Goal: Task Accomplishment & Management: Manage account settings

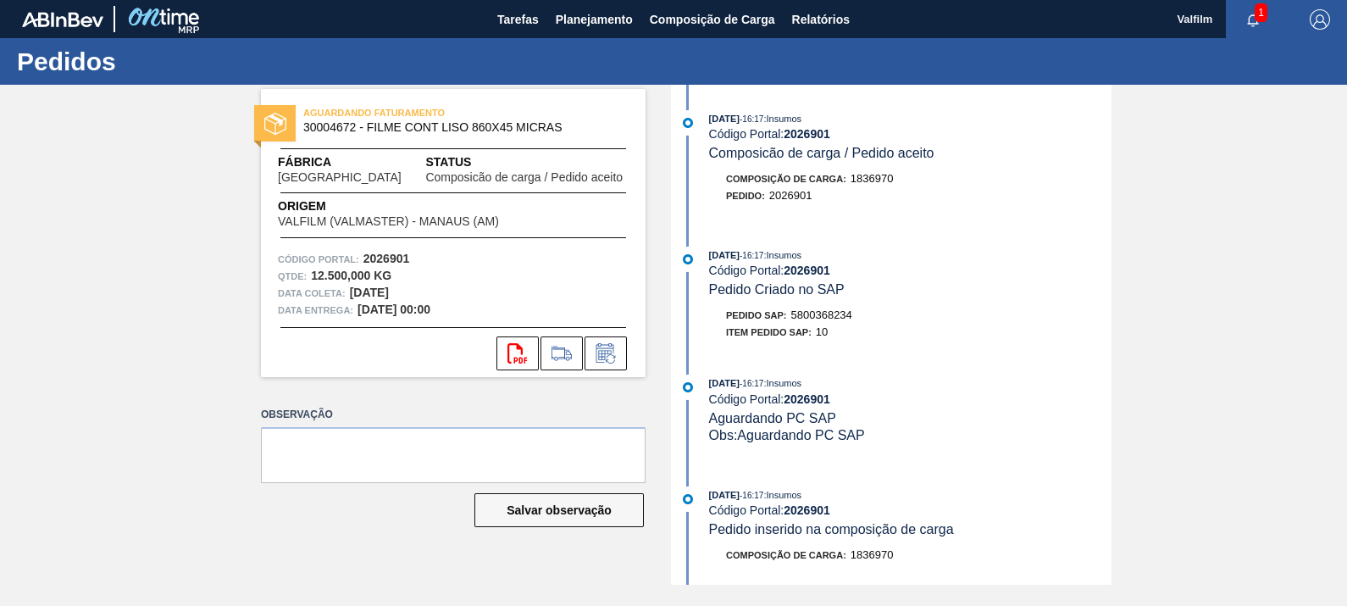
click at [839, 319] on span "5800368234" at bounding box center [821, 314] width 61 height 13
copy span "5800368234"
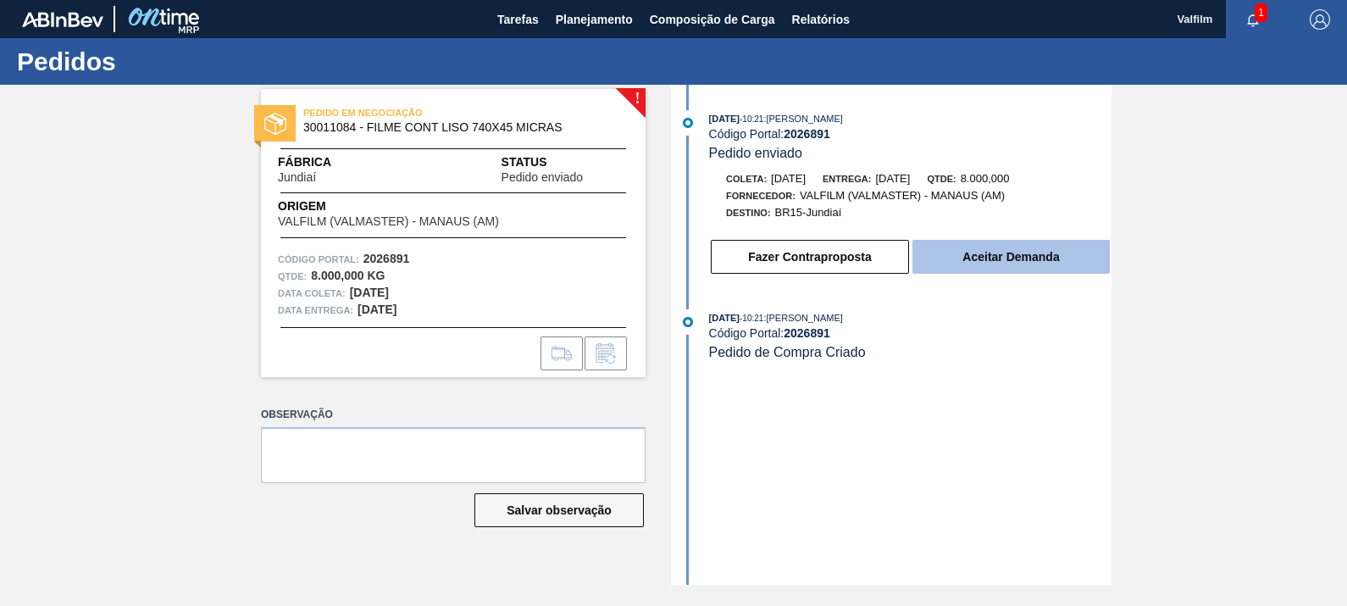
click at [981, 258] on button "Aceitar Demanda" at bounding box center [1010, 257] width 197 height 34
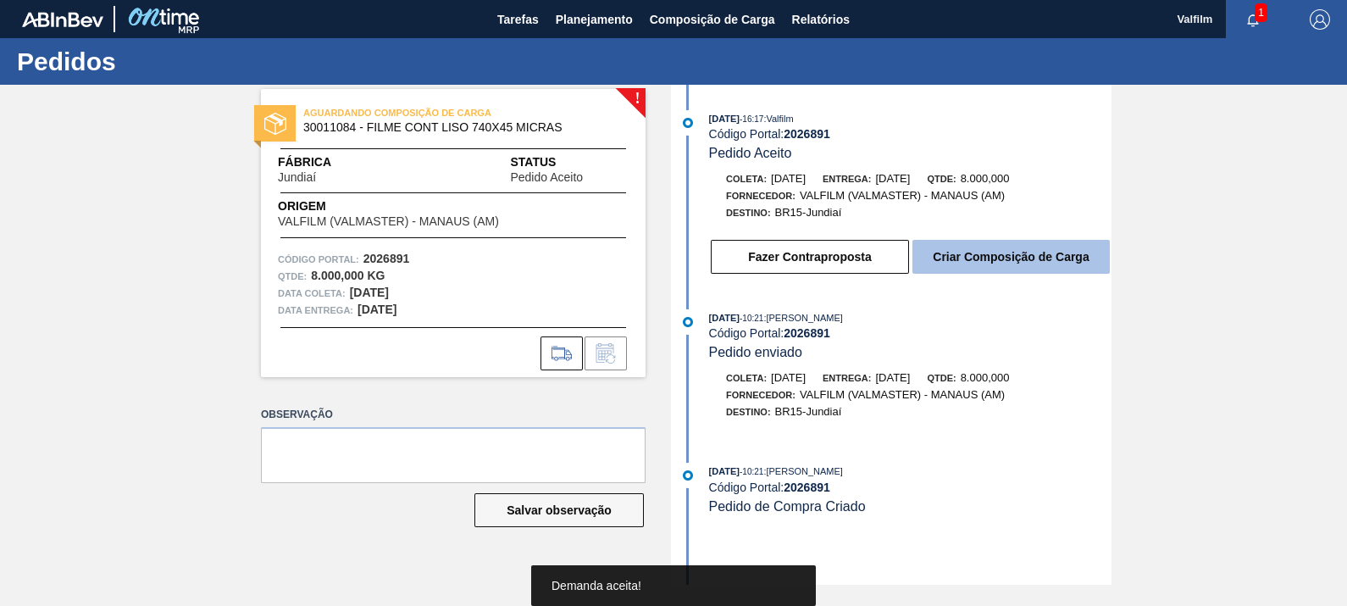
click at [1006, 261] on button "Criar Composição de Carga" at bounding box center [1010, 257] width 197 height 34
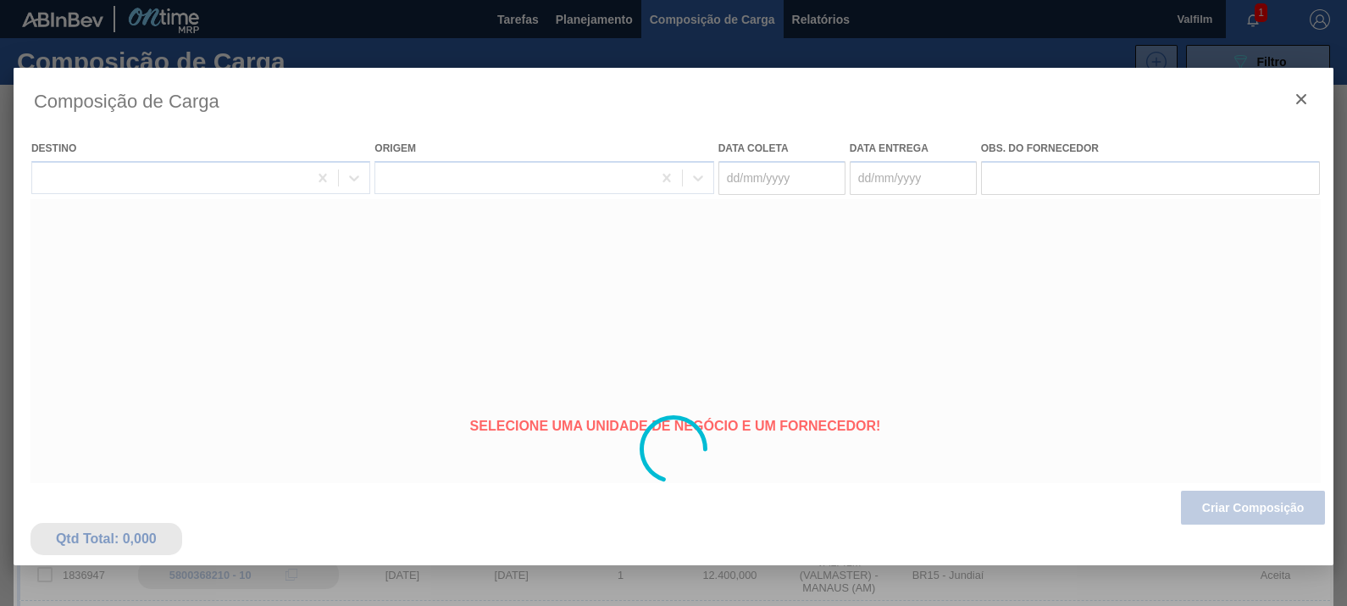
type coleta "[DATE]"
type entrega "[DATE]"
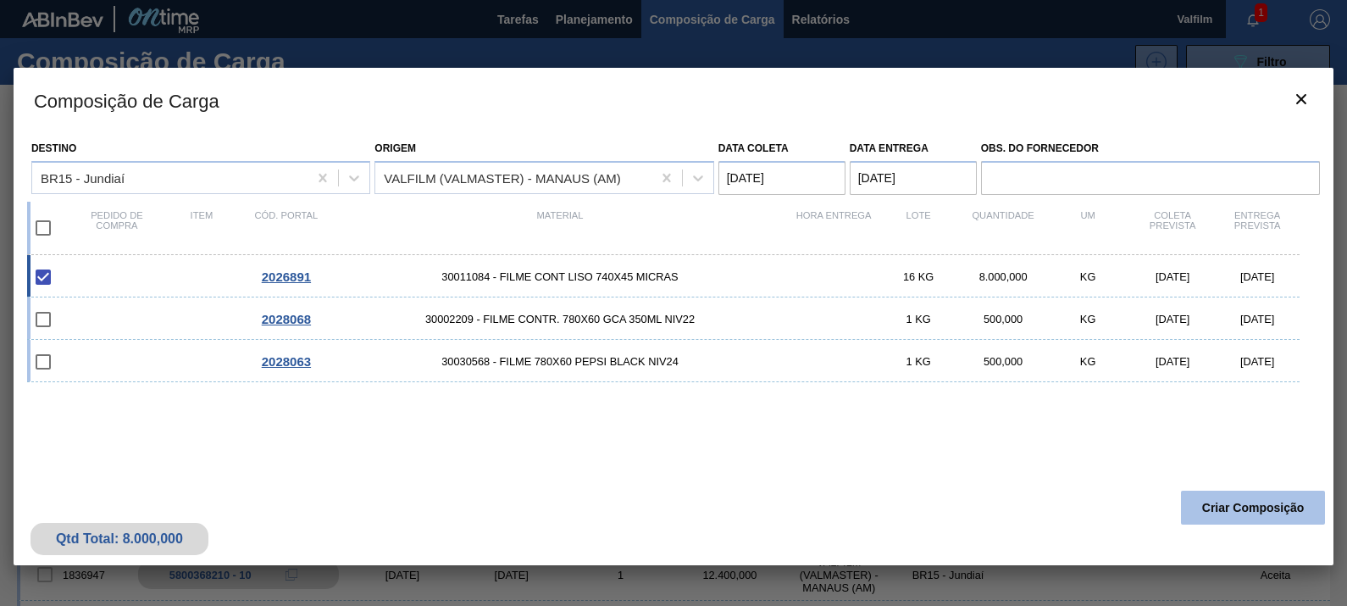
click at [1228, 507] on button "Criar Composição" at bounding box center [1253, 507] width 144 height 34
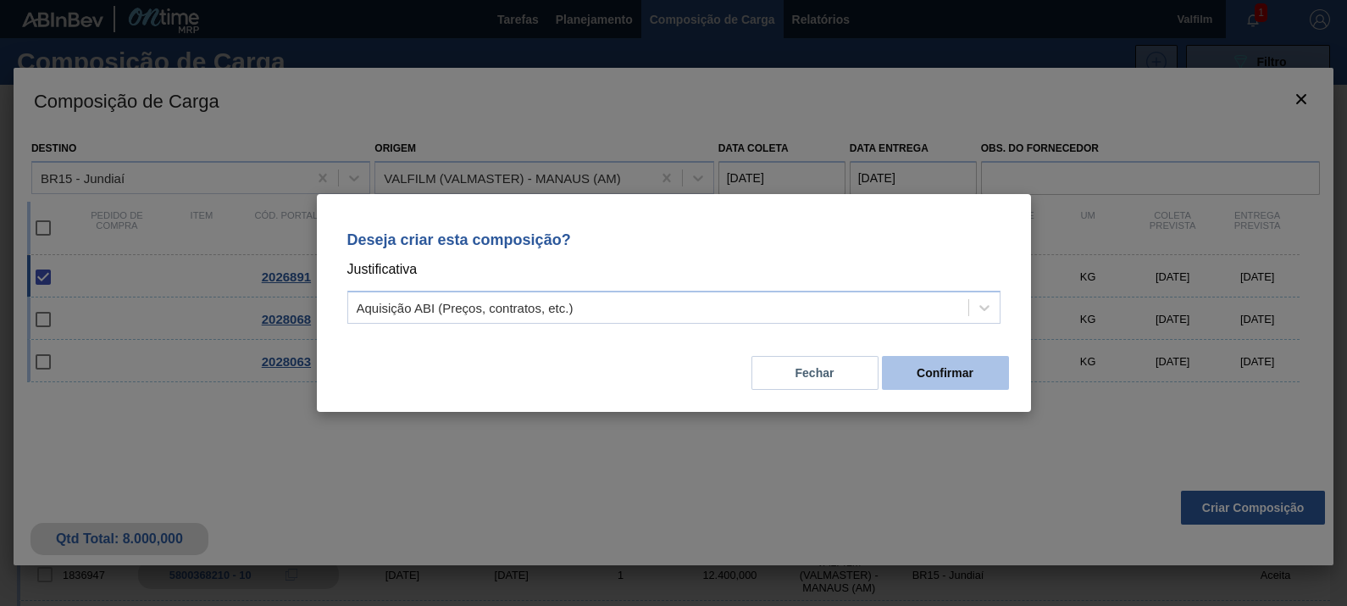
click at [998, 389] on button "Confirmar" at bounding box center [945, 373] width 127 height 34
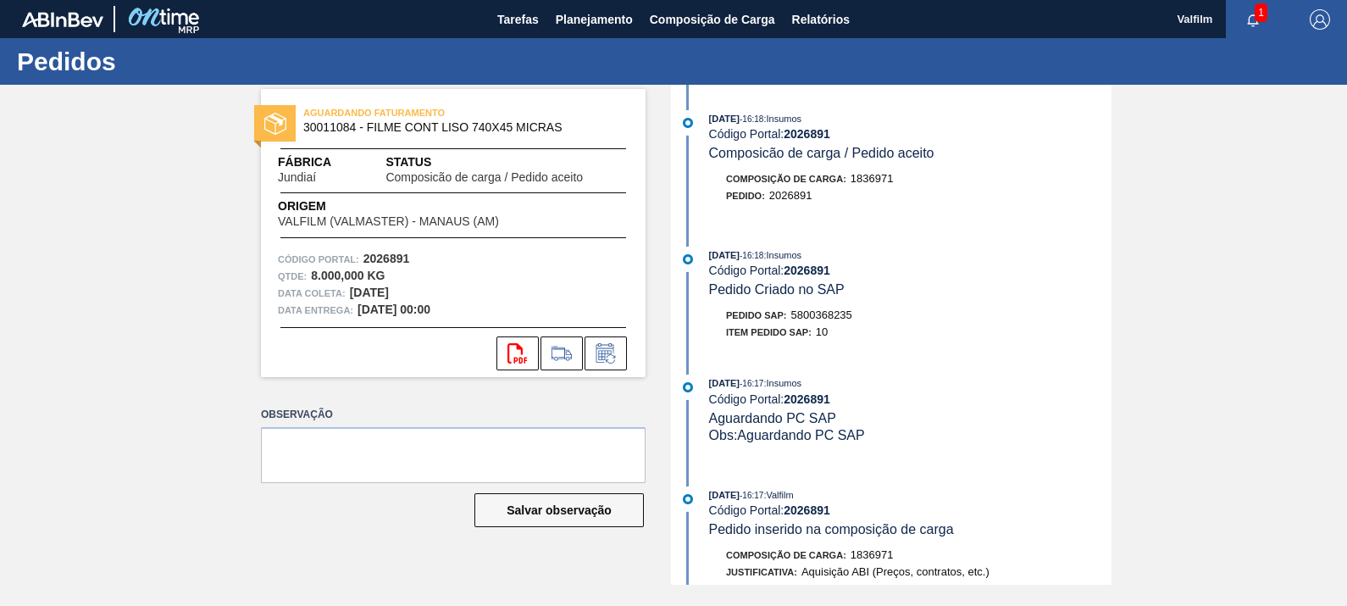
click at [828, 318] on span "5800368235" at bounding box center [821, 314] width 61 height 13
copy span "5800368235"
click at [612, 352] on icon at bounding box center [605, 353] width 27 height 20
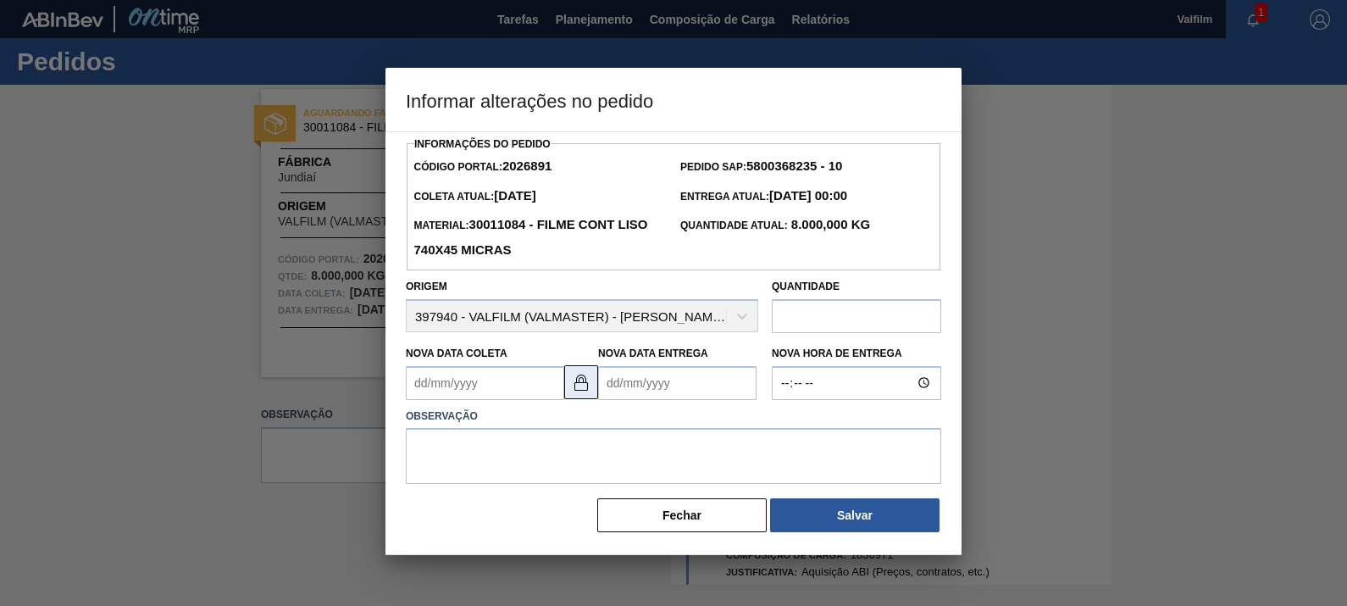
click at [591, 379] on button at bounding box center [581, 382] width 34 height 34
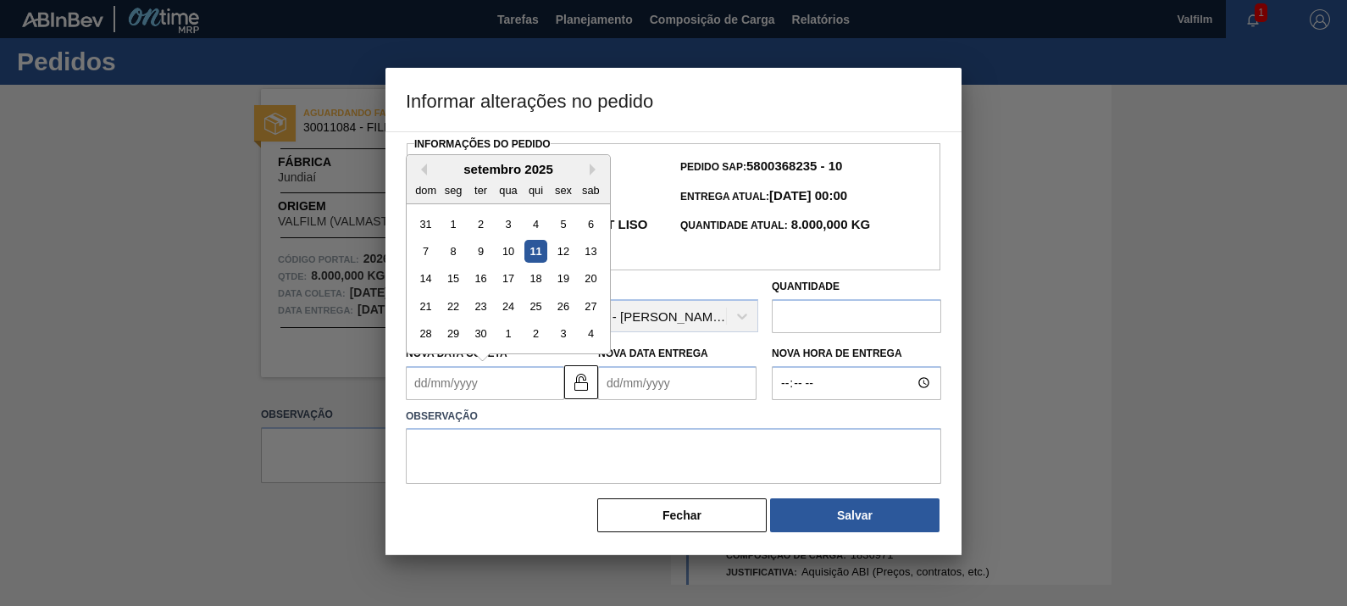
click at [526, 382] on Coleta2026891 "Nova Data Coleta" at bounding box center [485, 383] width 158 height 34
click at [597, 171] on button "Next Month" at bounding box center [596, 169] width 12 height 12
click at [571, 281] on div "17" at bounding box center [562, 278] width 23 height 23
type Coleta2026891 "17/10/2025"
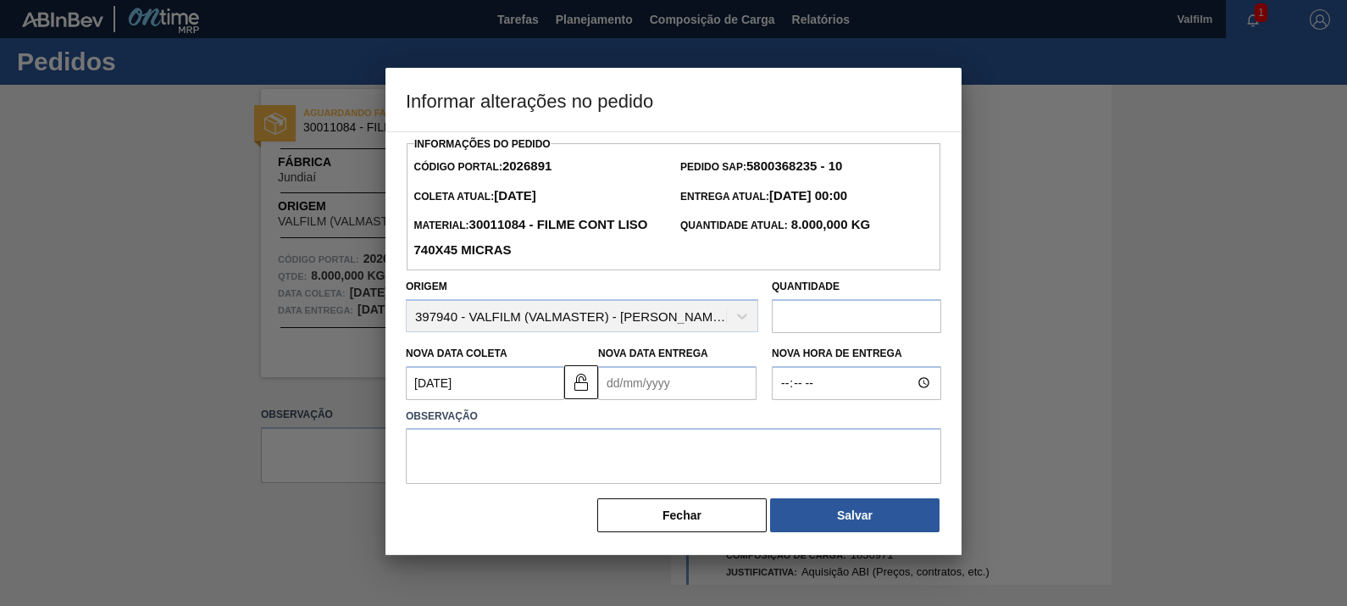
click at [673, 381] on Entrega2026891 "Nova Data Entrega" at bounding box center [677, 383] width 158 height 34
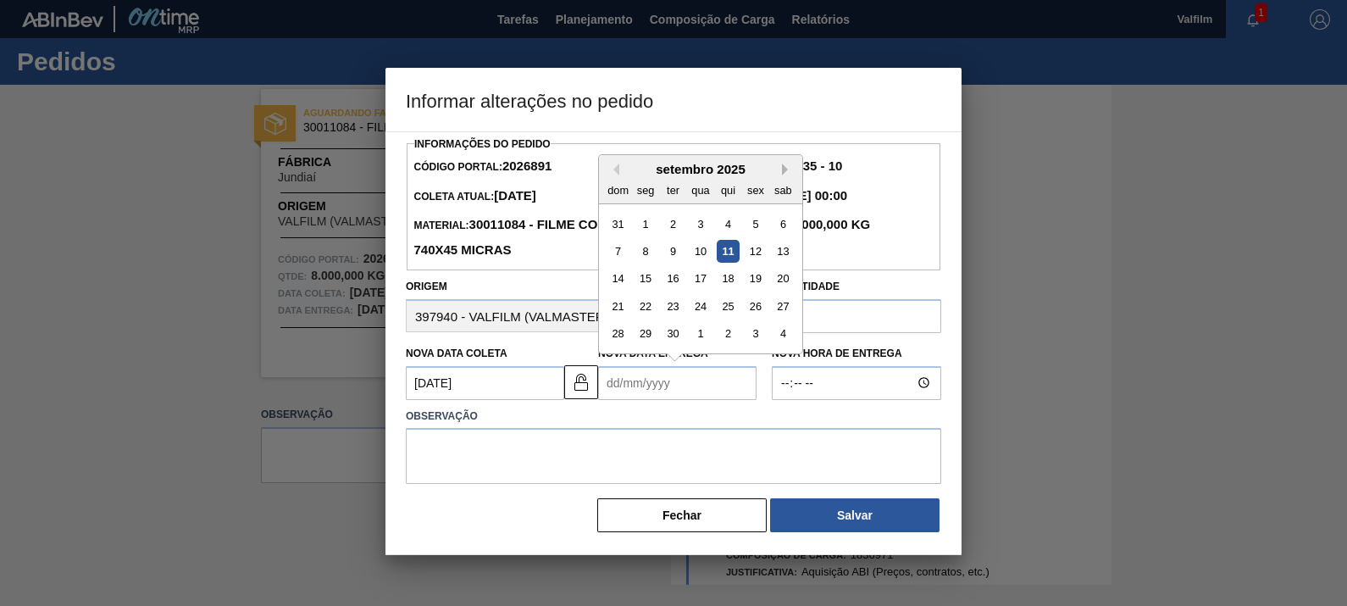
click at [789, 169] on button "Next Month" at bounding box center [788, 169] width 12 height 12
drag, startPoint x: 648, startPoint y: 304, endPoint x: 670, endPoint y: 388, distance: 86.7
click at [649, 305] on div "17" at bounding box center [645, 306] width 23 height 23
type Entrega2026891 "17/11/2025"
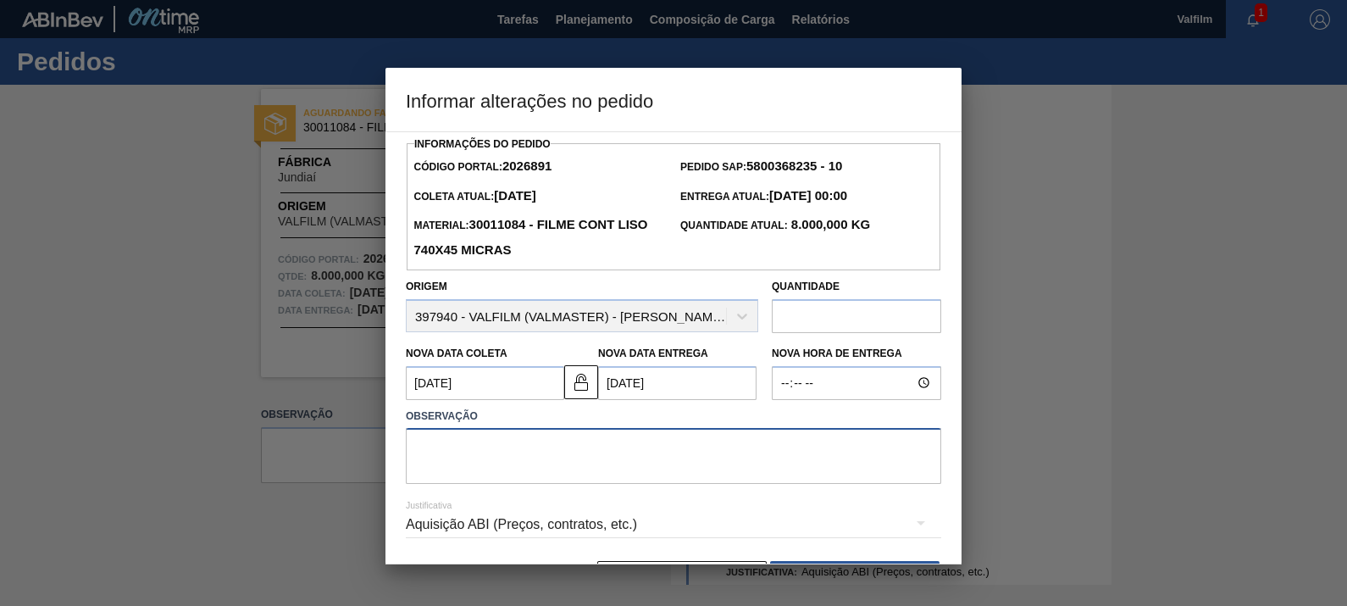
click at [678, 457] on textarea at bounding box center [673, 456] width 535 height 56
type textarea "Ajuste datas"
click at [609, 525] on div "Aquisição ABI (Preços, contratos, etc.)" at bounding box center [673, 524] width 535 height 47
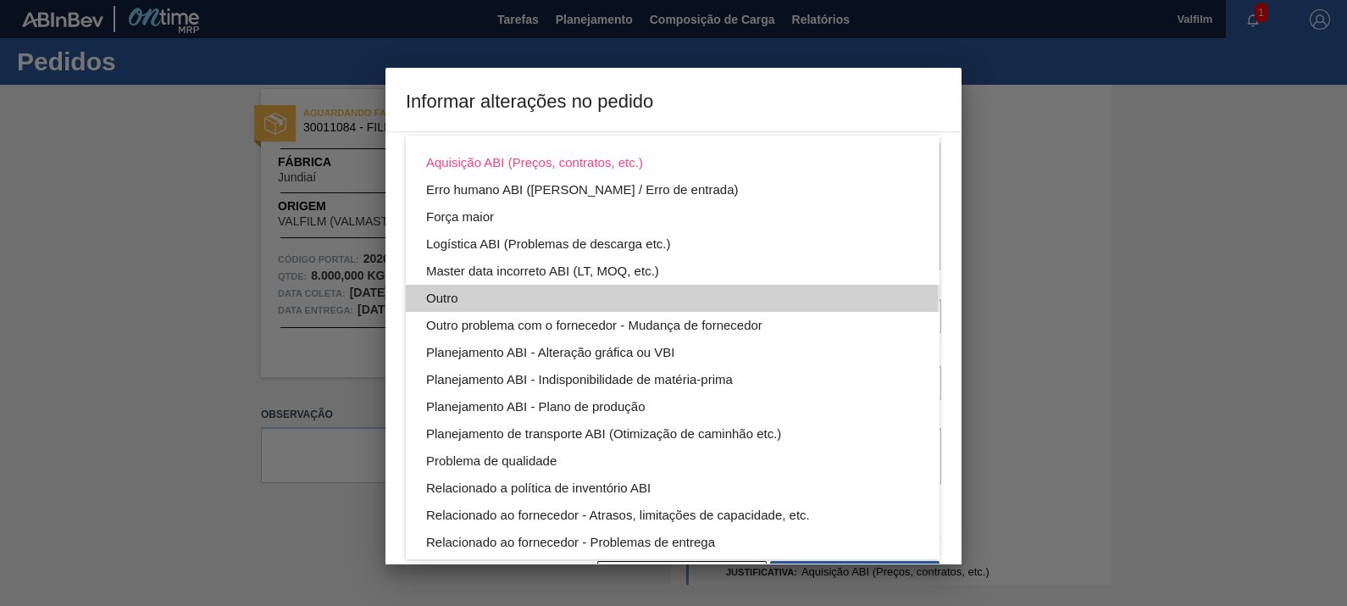
click at [581, 296] on div "Outro" at bounding box center [672, 298] width 493 height 27
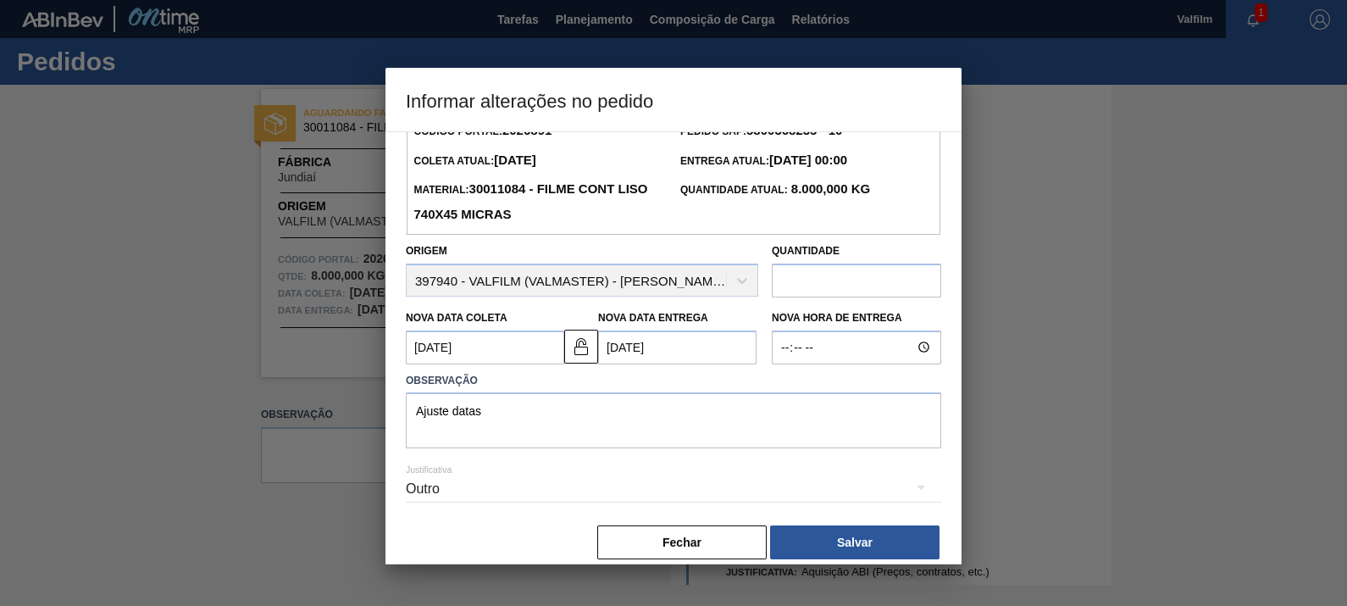
scroll to position [55, 0]
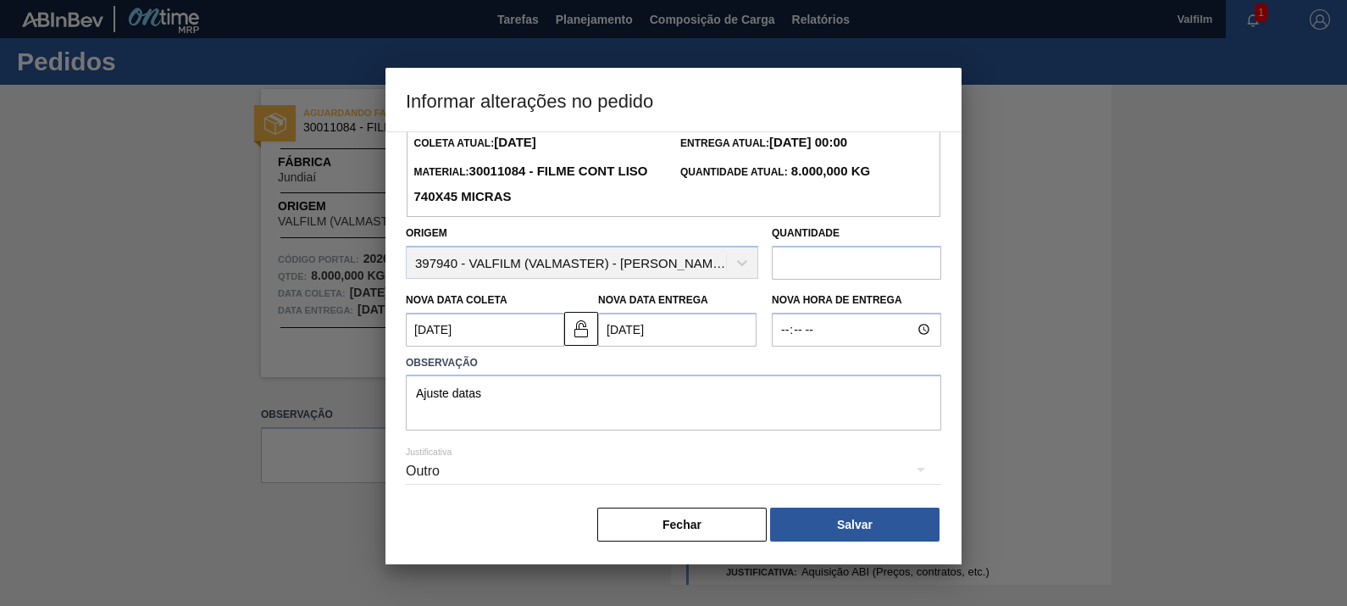
click at [548, 477] on div "Outro" at bounding box center [673, 470] width 535 height 47
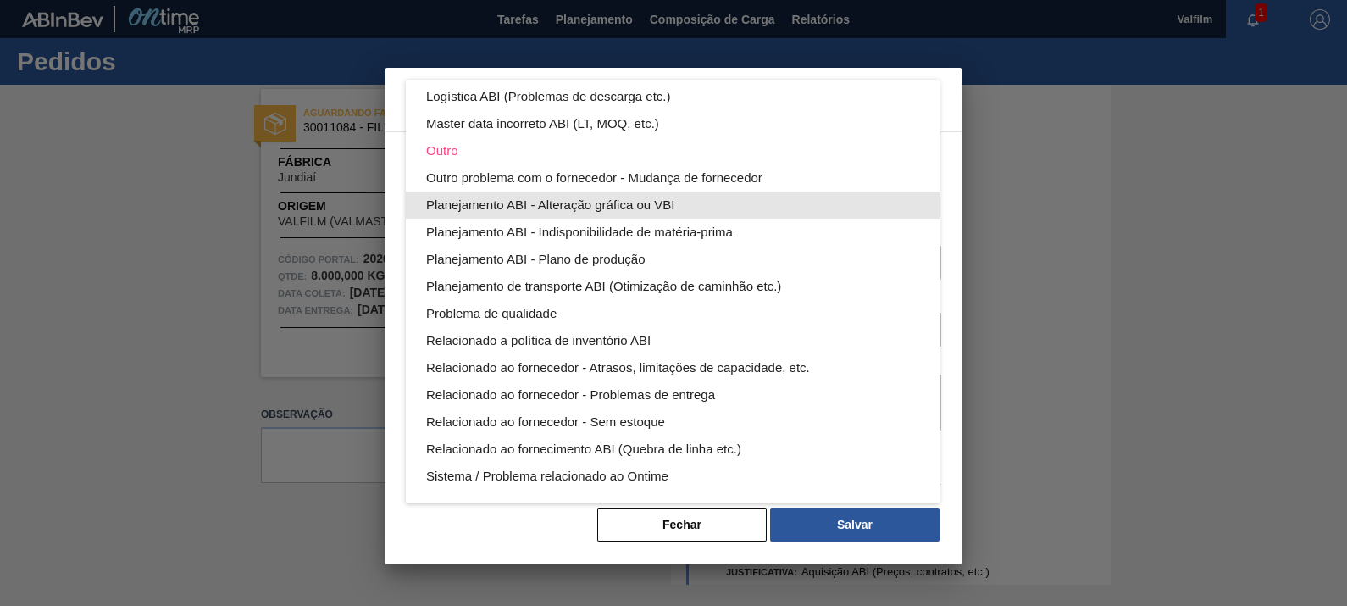
scroll to position [0, 0]
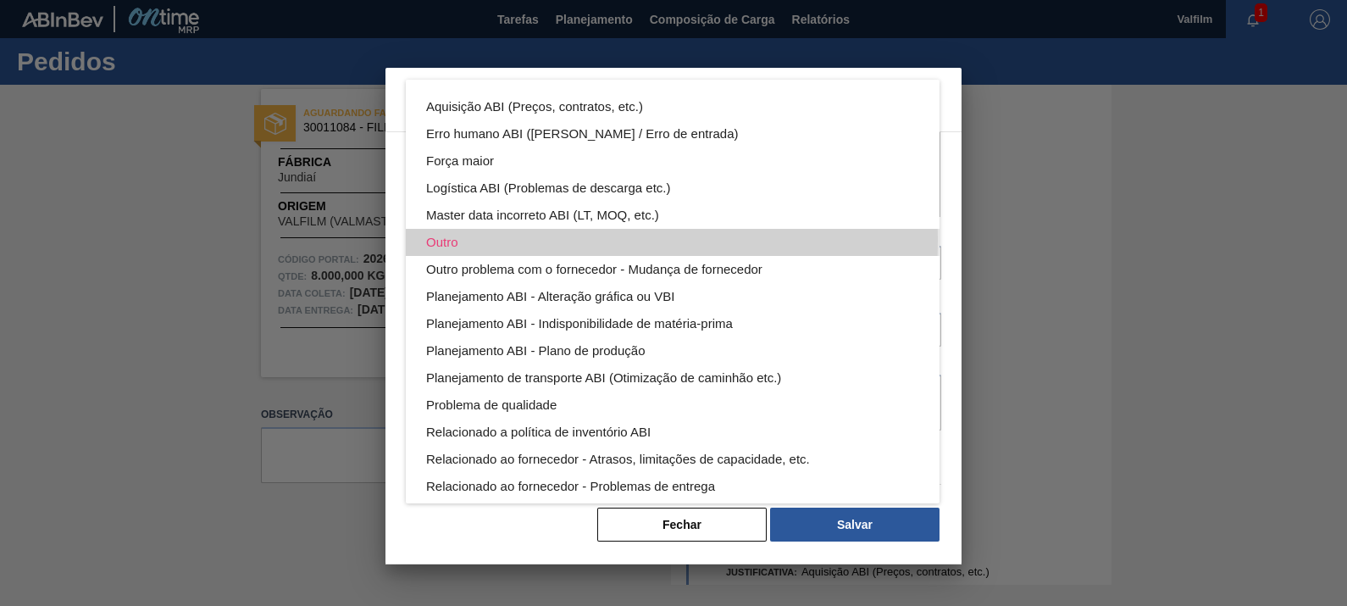
click at [480, 240] on div "Outro" at bounding box center [672, 242] width 493 height 27
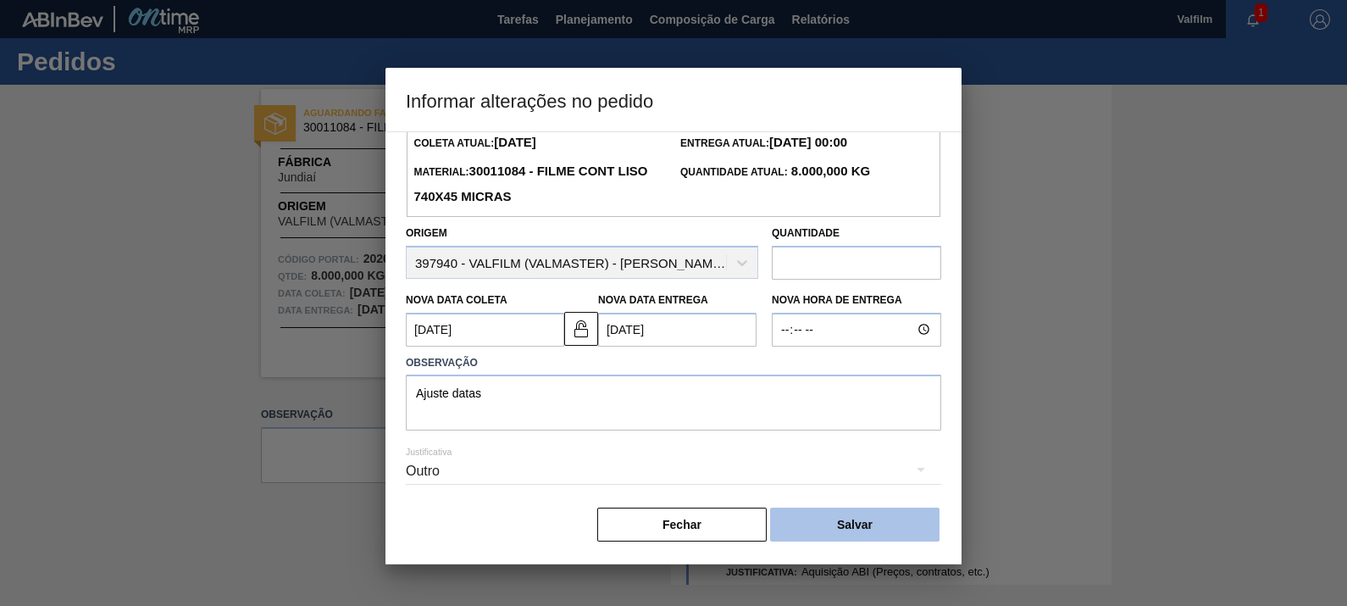
click at [856, 513] on button "Salvar" at bounding box center [854, 524] width 169 height 34
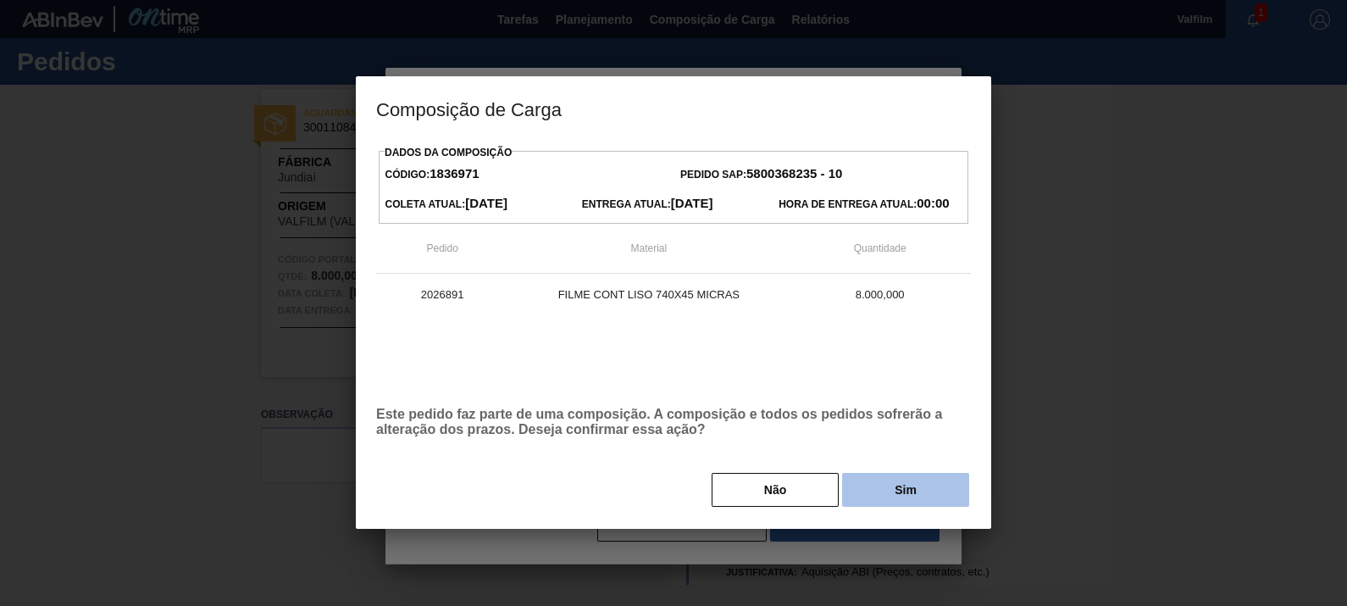
click at [856, 478] on button "Sim" at bounding box center [905, 490] width 127 height 34
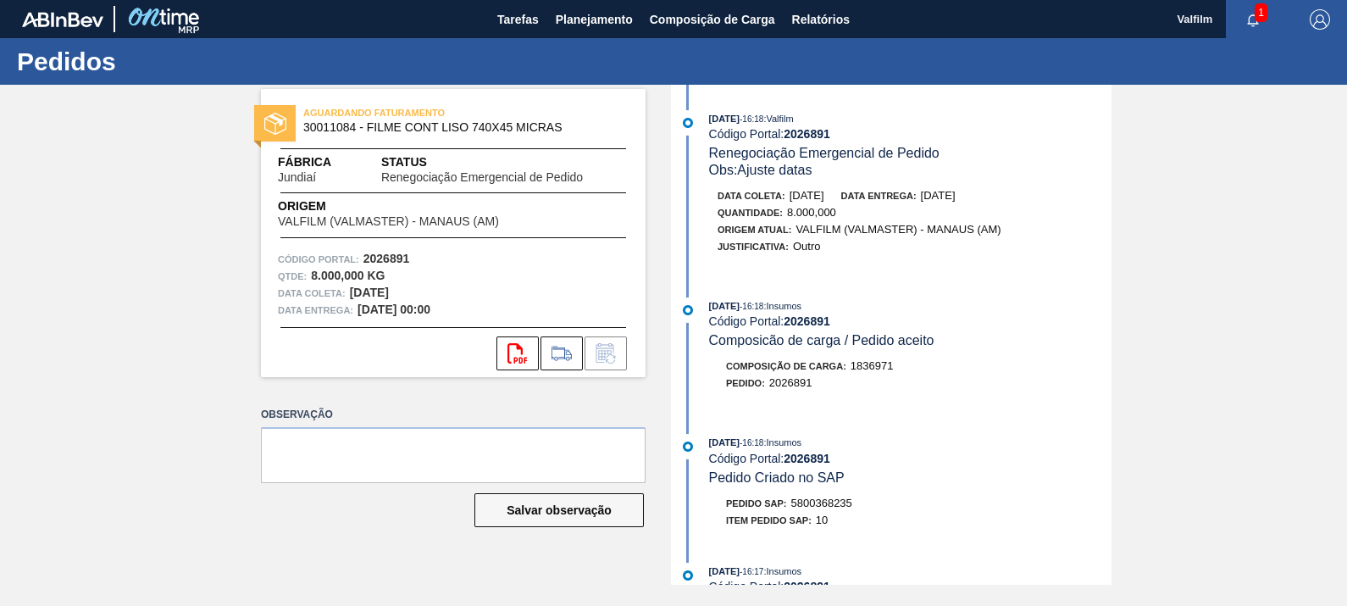
click at [836, 508] on span "5800368235" at bounding box center [821, 502] width 61 height 13
click at [835, 509] on span "5800368235" at bounding box center [821, 502] width 61 height 13
copy span "5800368235"
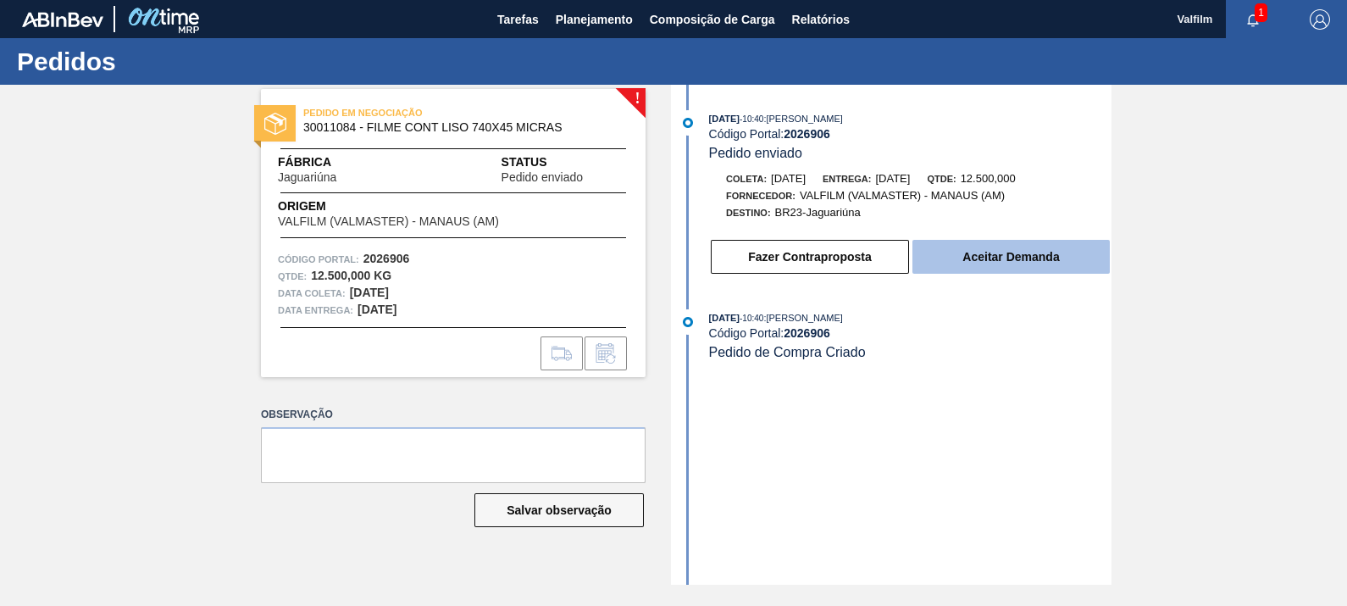
click at [1029, 258] on button "Aceitar Demanda" at bounding box center [1010, 257] width 197 height 34
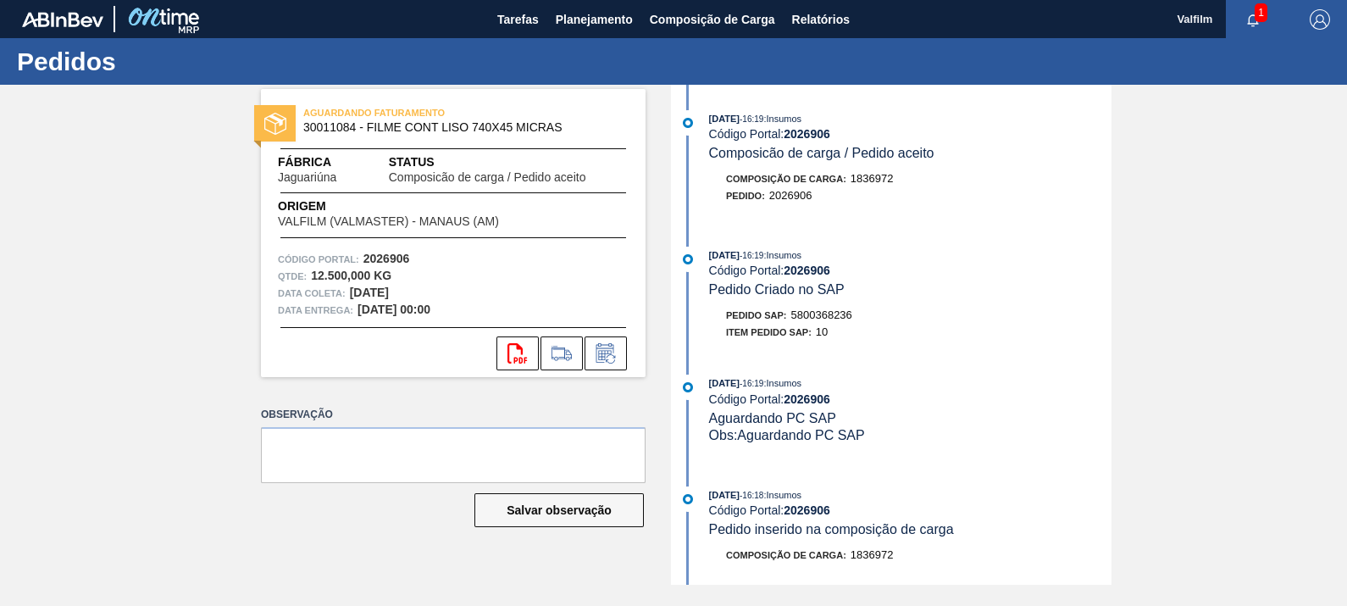
click at [838, 321] on span "5800368236" at bounding box center [821, 314] width 61 height 13
copy span "5800368236"
click at [601, 352] on icon at bounding box center [605, 353] width 27 height 20
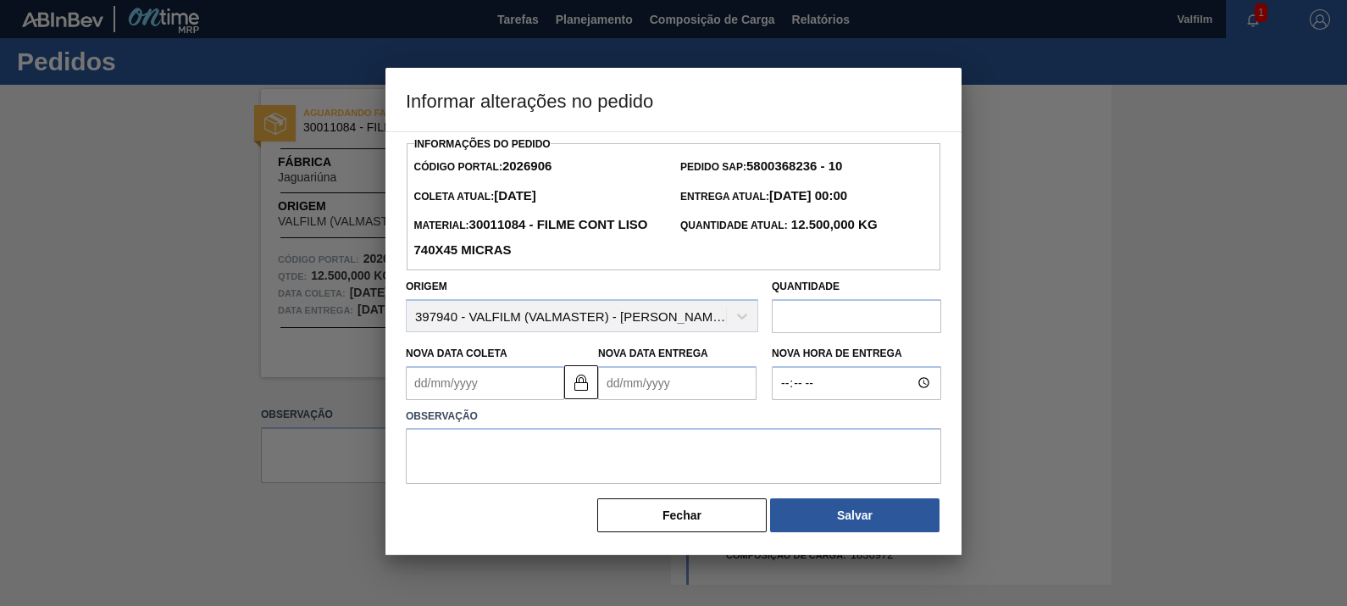
drag, startPoint x: 584, startPoint y: 398, endPoint x: 521, endPoint y: 395, distance: 63.6
click at [584, 396] on button at bounding box center [581, 382] width 34 height 34
click at [508, 389] on Coleta2026906 "Nova Data Coleta" at bounding box center [485, 383] width 158 height 34
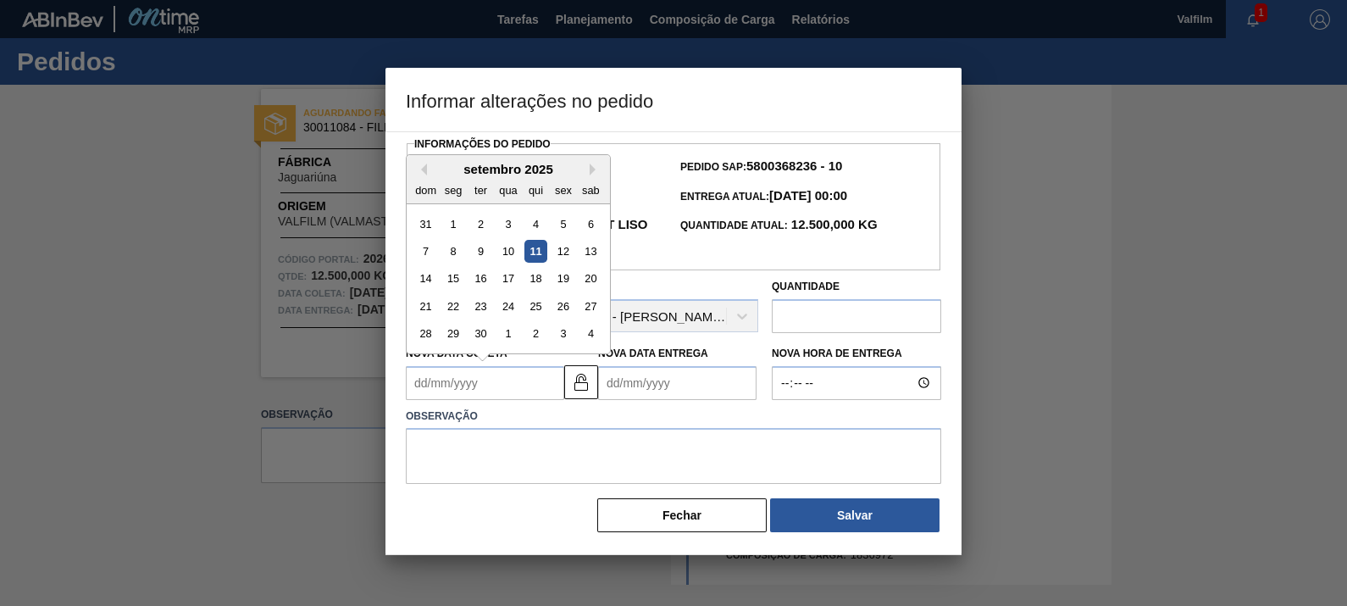
drag, startPoint x: 594, startPoint y: 169, endPoint x: 591, endPoint y: 179, distance: 9.7
click at [595, 170] on button "Next Month" at bounding box center [596, 169] width 12 height 12
drag, startPoint x: 561, startPoint y: 273, endPoint x: 586, endPoint y: 242, distance: 39.7
click at [561, 274] on div "17" at bounding box center [562, 278] width 23 height 23
type Coleta2026906 "17/10/2025"
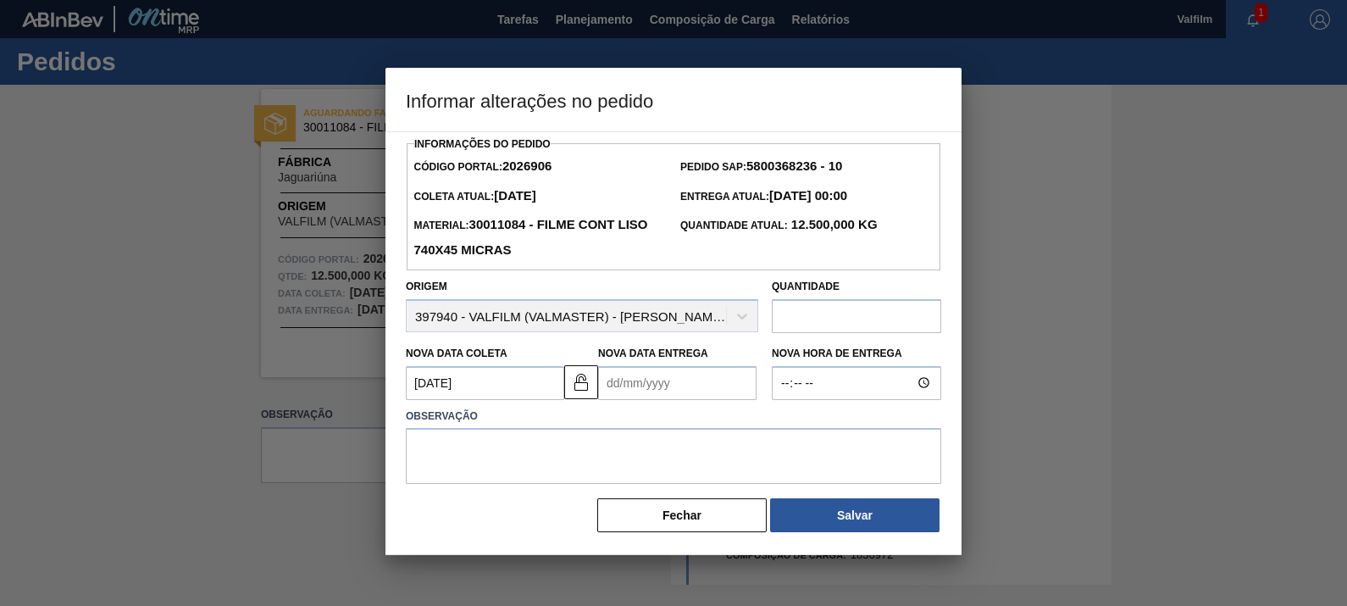
drag, startPoint x: 633, startPoint y: 373, endPoint x: 640, endPoint y: 364, distance: 10.8
click at [633, 374] on Entrega2026906 "Nova Data Entrega" at bounding box center [677, 383] width 158 height 34
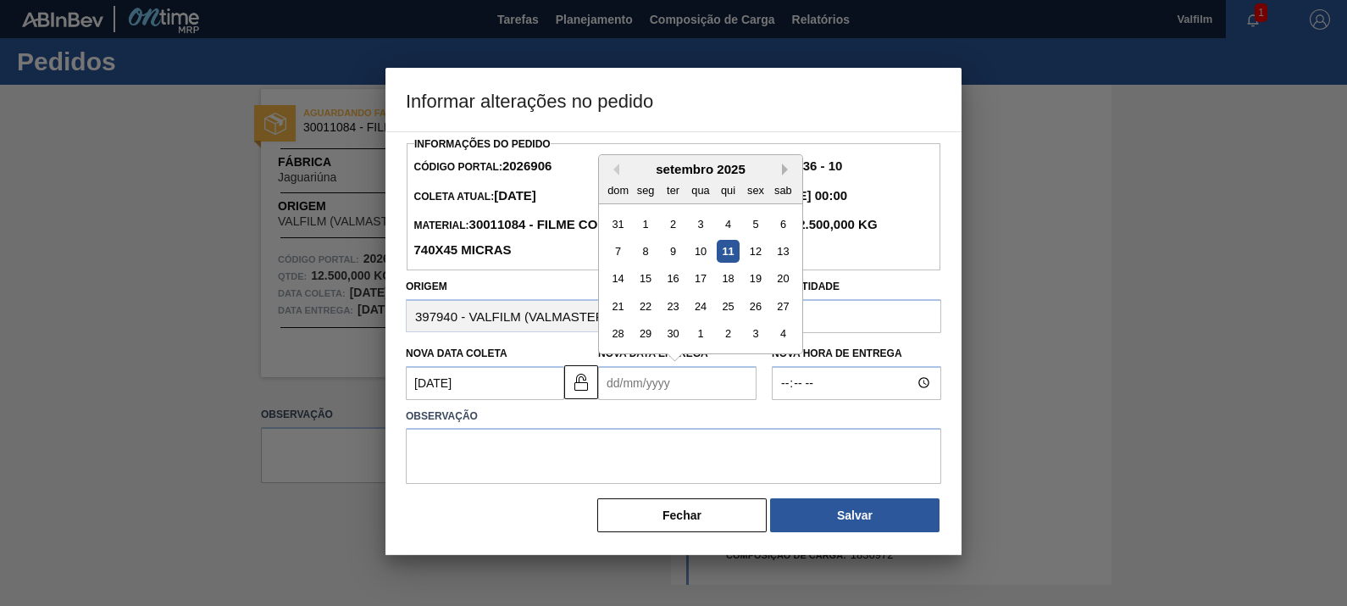
click at [792, 169] on button "Next Month" at bounding box center [788, 169] width 12 height 12
click at [641, 307] on div "17" at bounding box center [645, 306] width 23 height 23
type Entrega2026906 "17/11/2025"
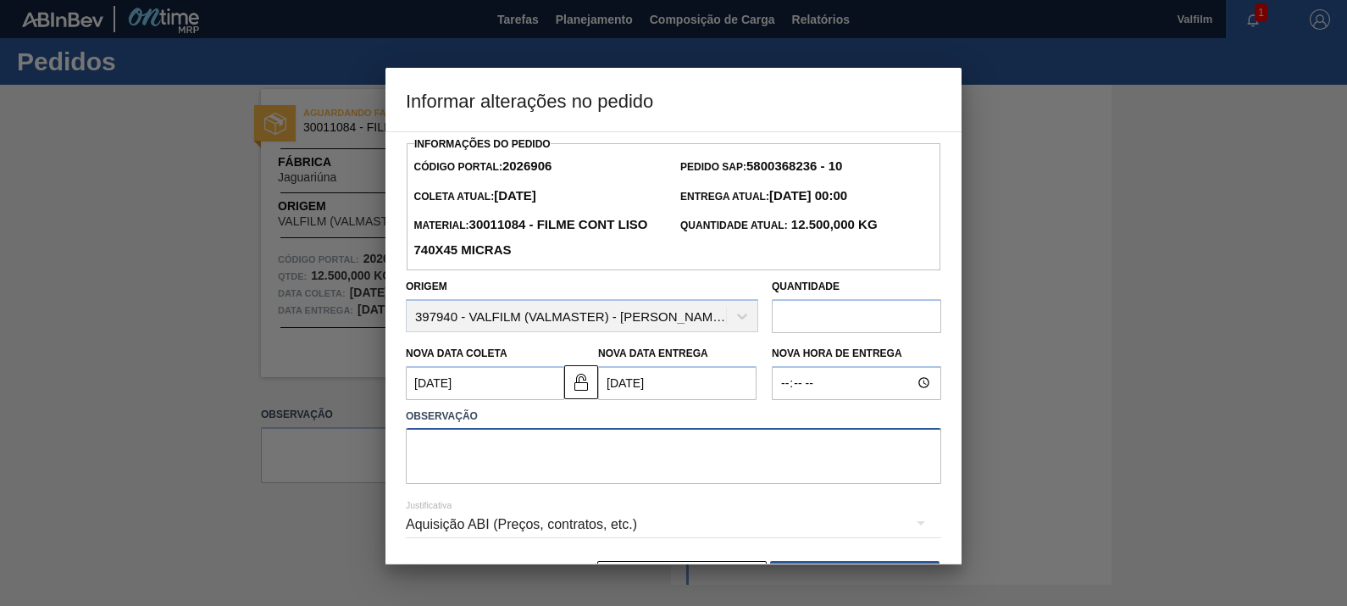
click at [652, 445] on textarea at bounding box center [673, 456] width 535 height 56
type textarea "Ajuste de data"
click at [663, 516] on div "Aquisição ABI (Preços, contratos, etc.)" at bounding box center [673, 524] width 535 height 47
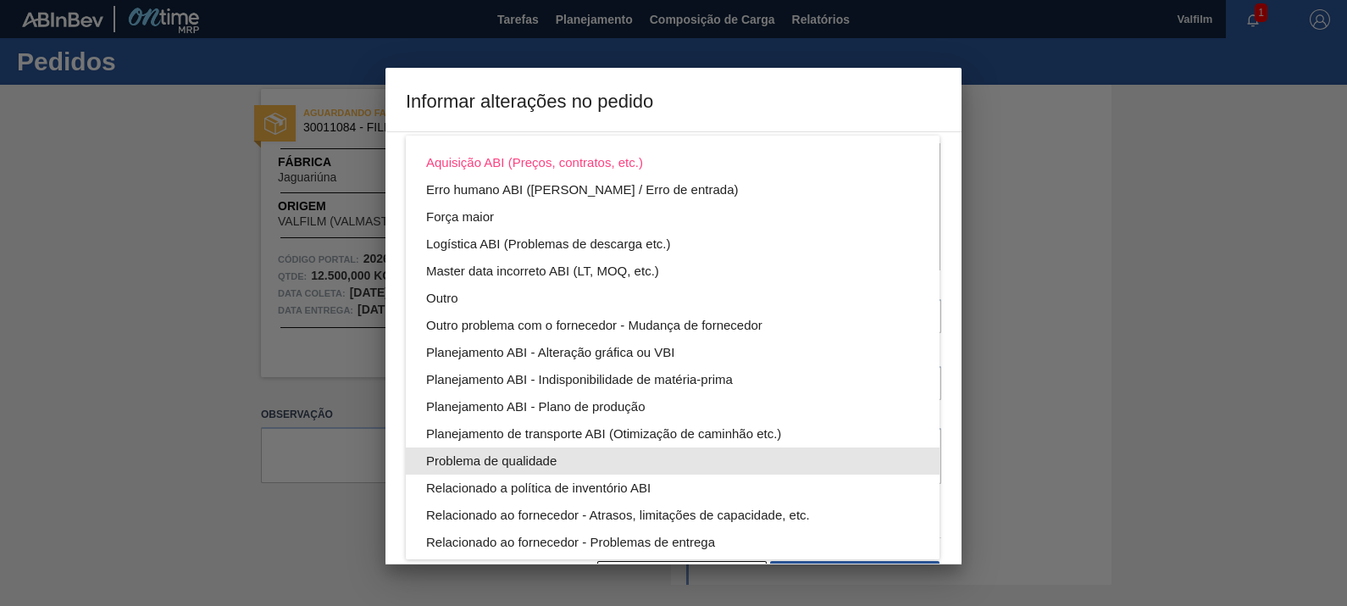
scroll to position [91, 0]
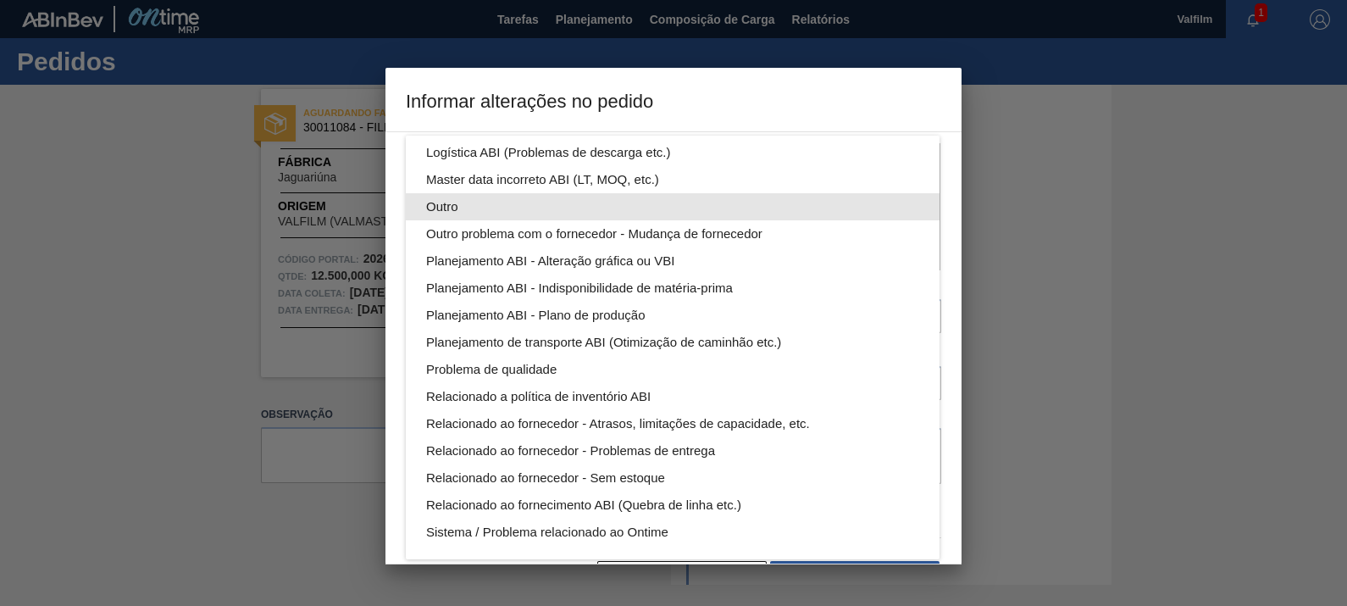
click at [496, 206] on div "Outro" at bounding box center [672, 206] width 493 height 27
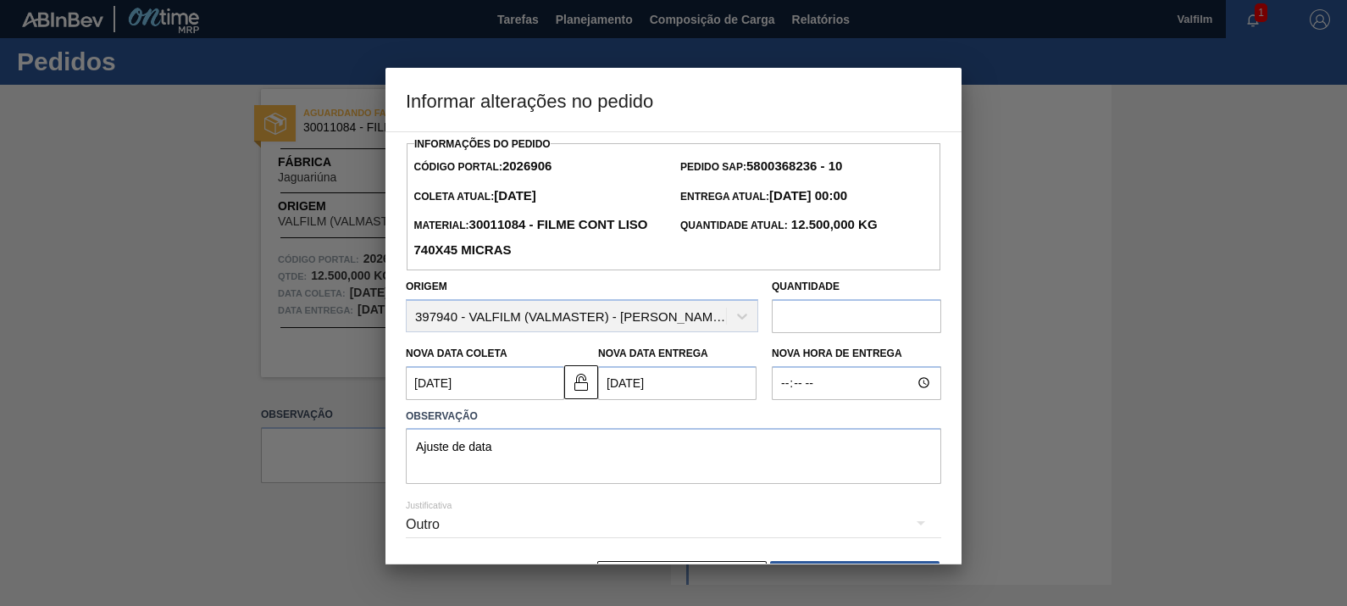
scroll to position [55, 0]
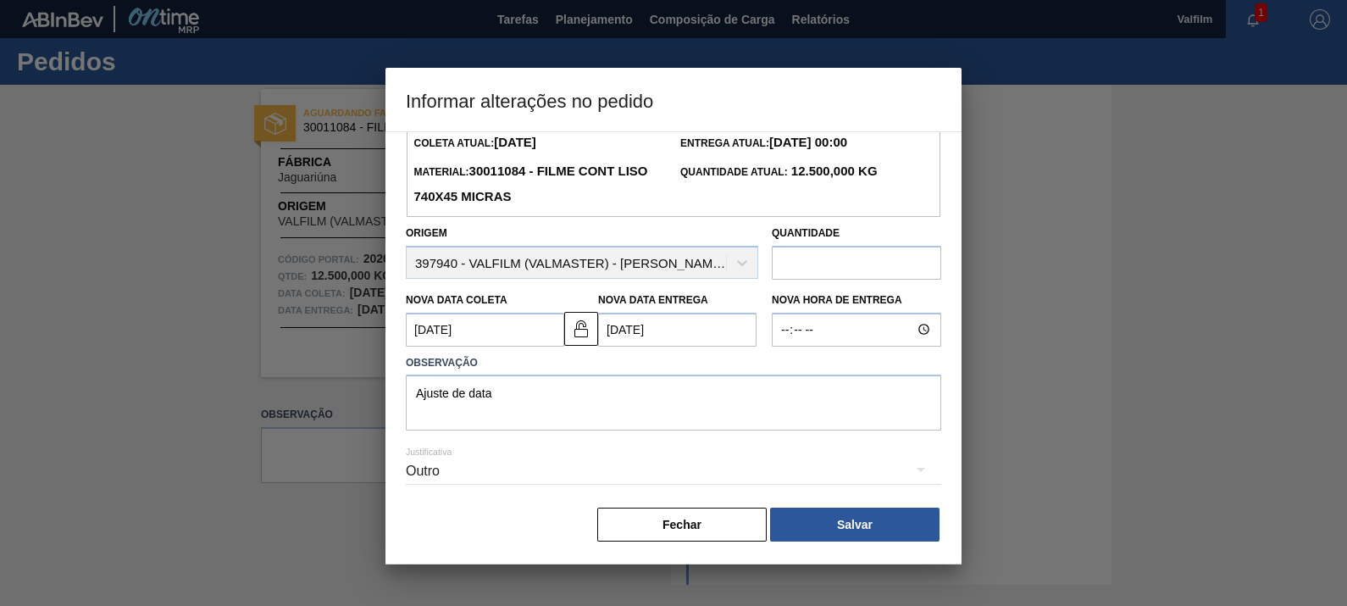
click at [797, 497] on div "Outro" at bounding box center [673, 472] width 535 height 61
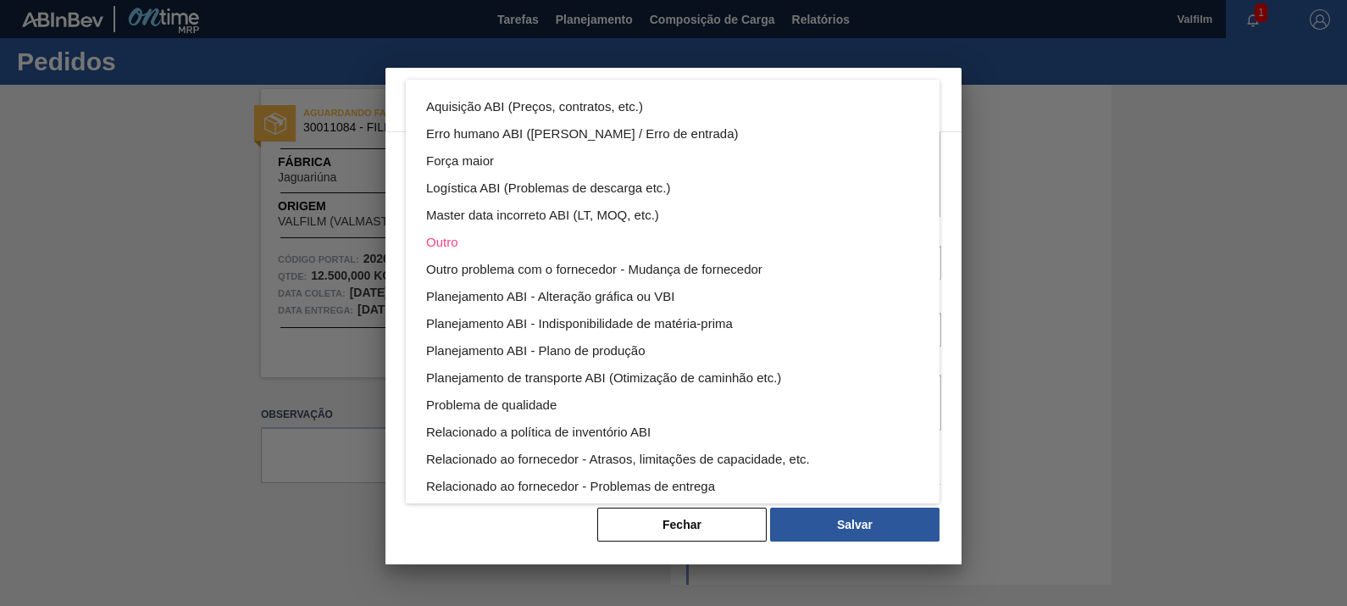
scroll to position [91, 0]
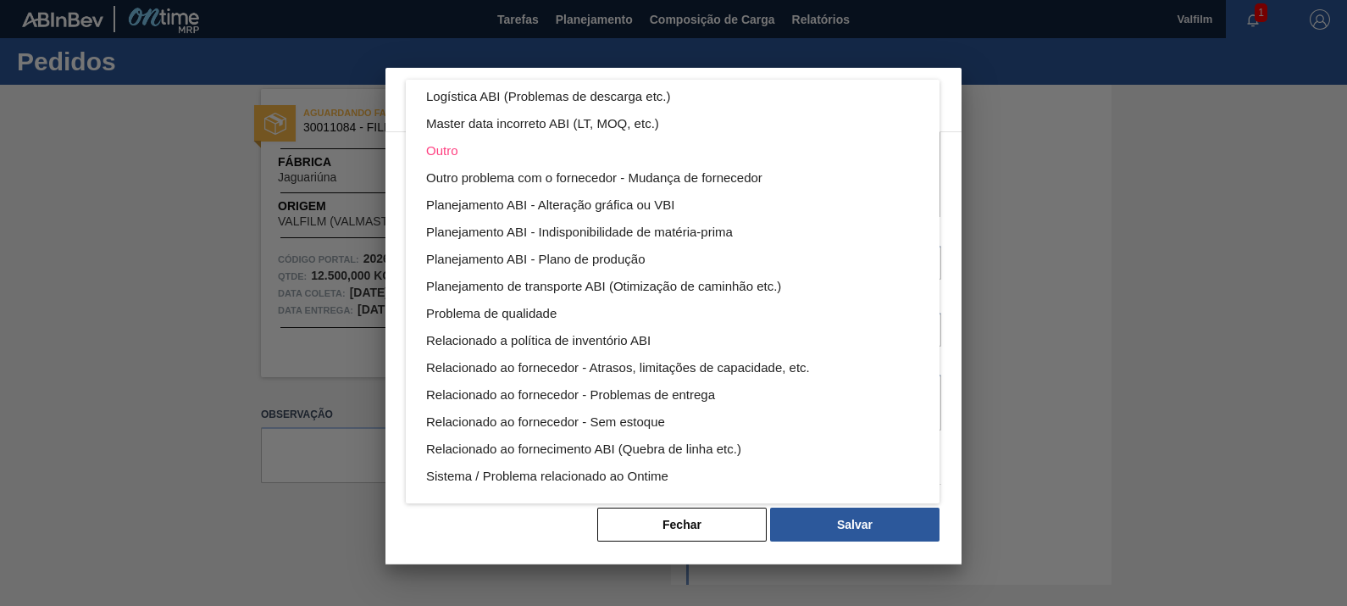
click at [846, 523] on div "Aquisição ABI (Preços, contratos, etc.) Erro humano ABI (Cálculo / Erro de entr…" at bounding box center [673, 303] width 1347 height 606
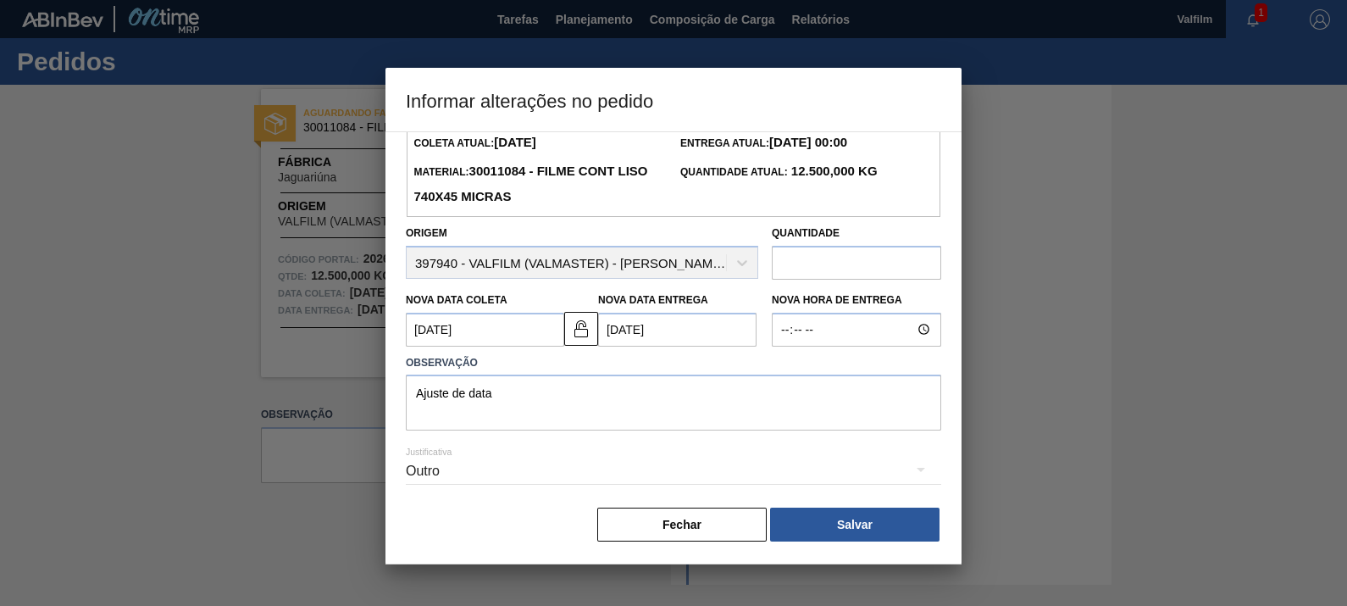
click at [846, 522] on div "Aquisição ABI (Preços, contratos, etc.) Erro humano ABI (Cálculo / Erro de entr…" at bounding box center [673, 303] width 1347 height 606
click at [875, 526] on button "Salvar" at bounding box center [854, 524] width 169 height 34
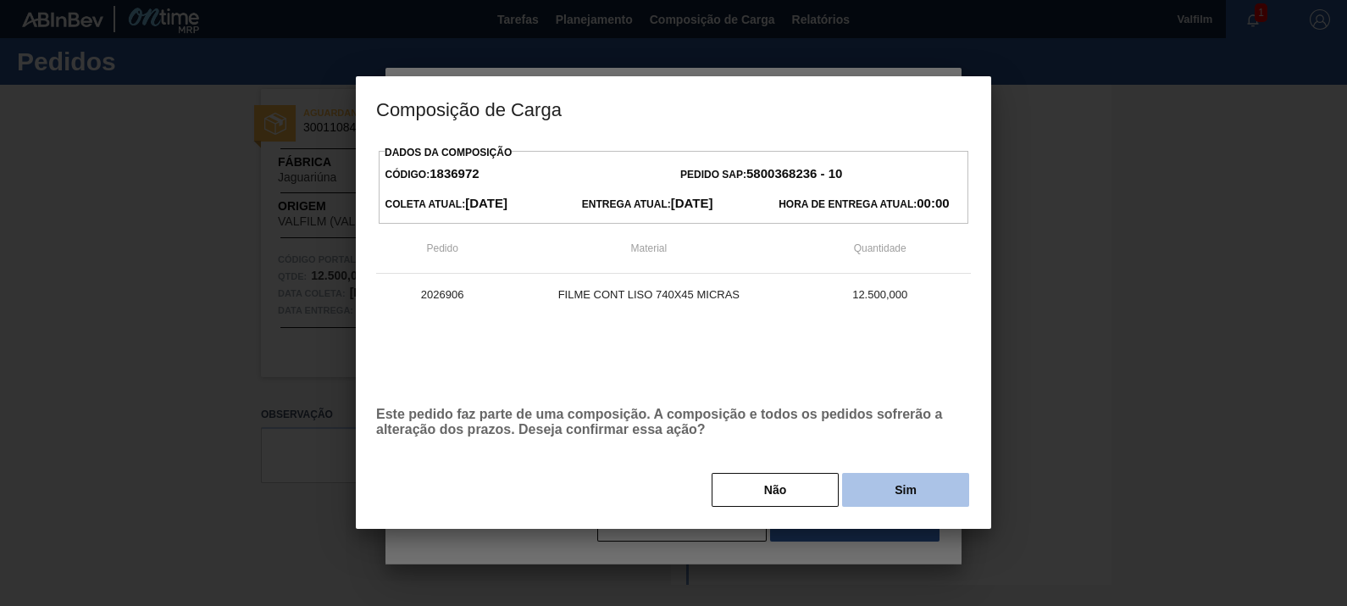
click at [898, 490] on button "Sim" at bounding box center [905, 490] width 127 height 34
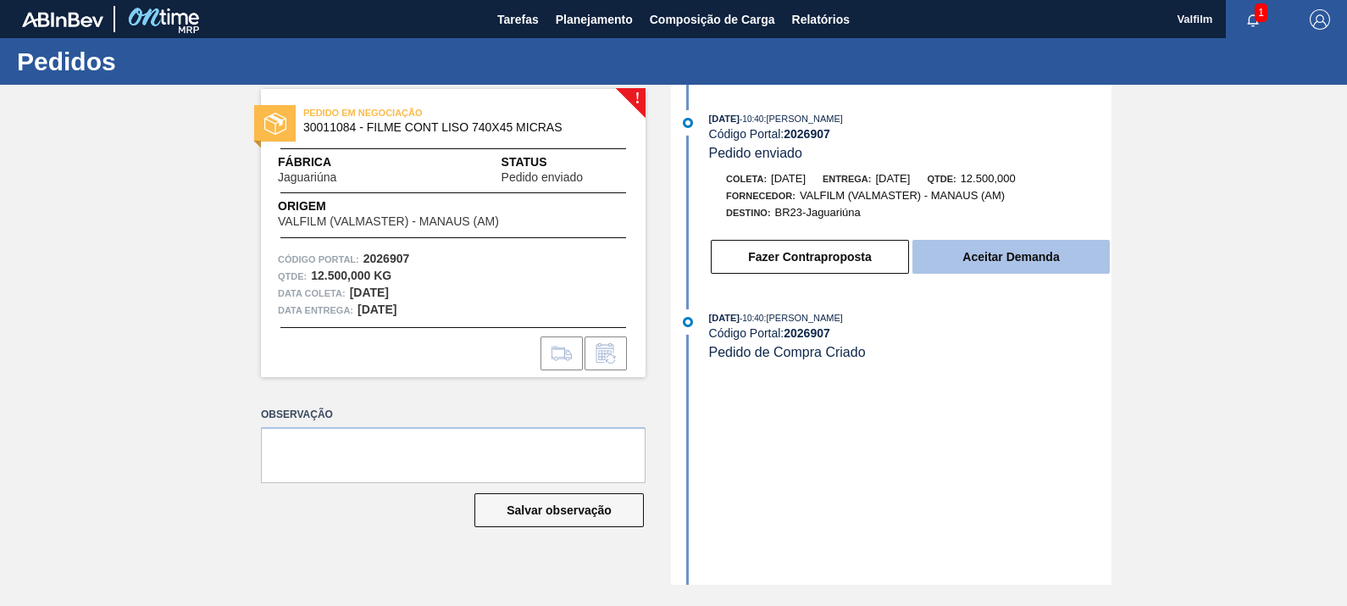
click at [999, 258] on button "Aceitar Demanda" at bounding box center [1010, 257] width 197 height 34
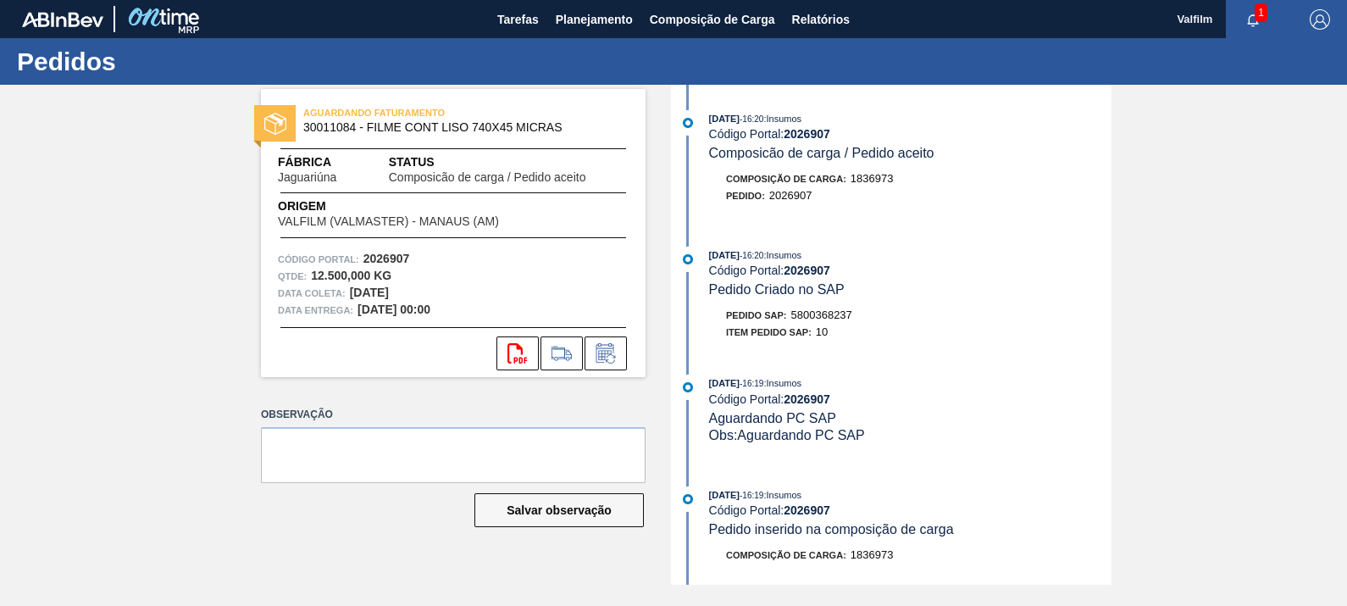
click at [806, 319] on span "5800368237" at bounding box center [821, 314] width 61 height 13
copy span "5800368237"
click at [606, 351] on icon at bounding box center [605, 353] width 27 height 20
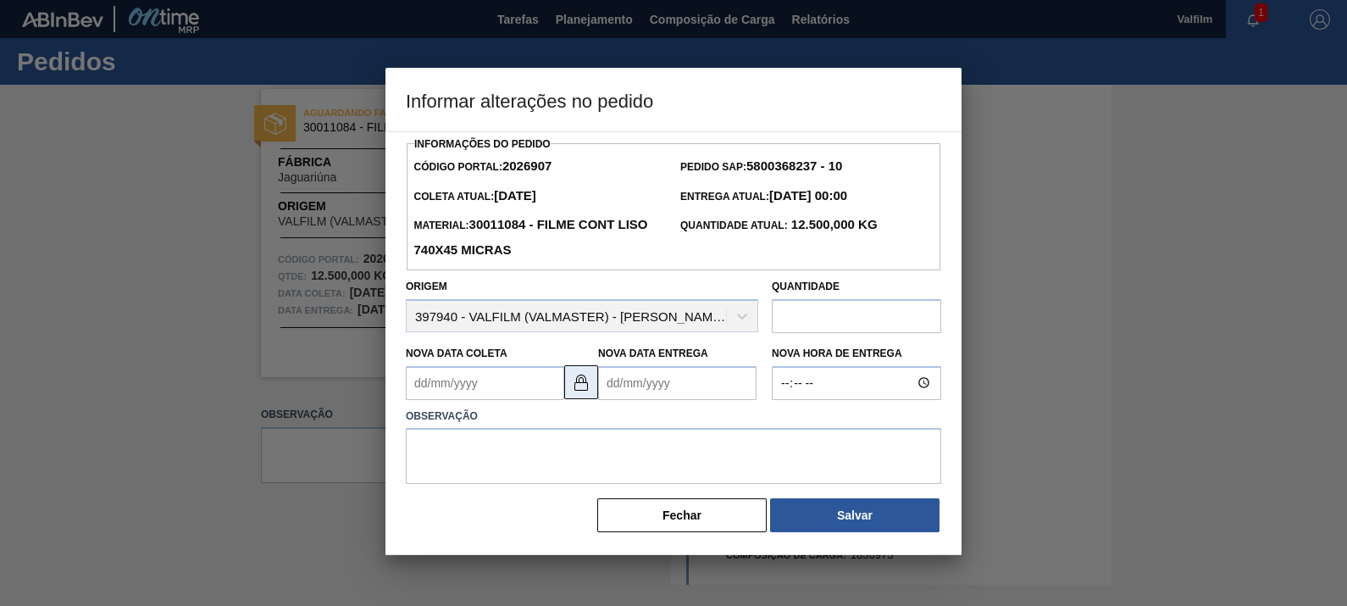
click at [594, 395] on button at bounding box center [581, 382] width 34 height 34
click at [508, 385] on Coleta2026907 "Nova Data Coleta" at bounding box center [485, 383] width 158 height 34
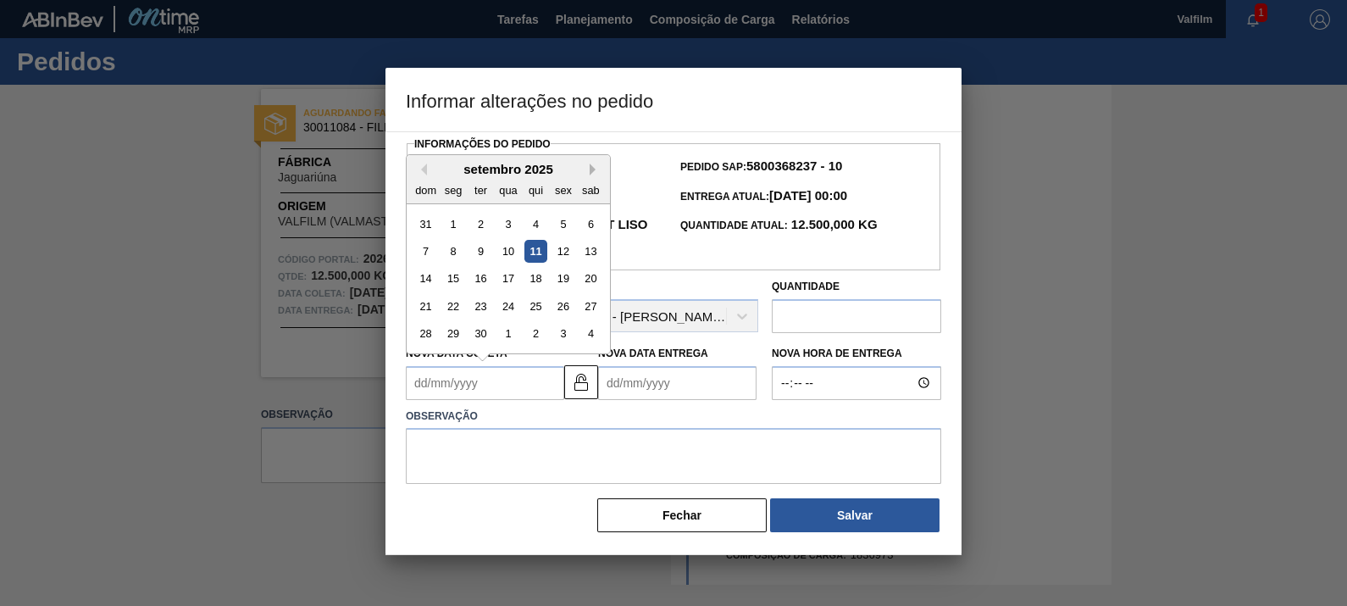
click at [591, 164] on button "Next Month" at bounding box center [596, 169] width 12 height 12
click at [559, 275] on div "17" at bounding box center [562, 278] width 23 height 23
type Coleta2026907 "17/10/2025"
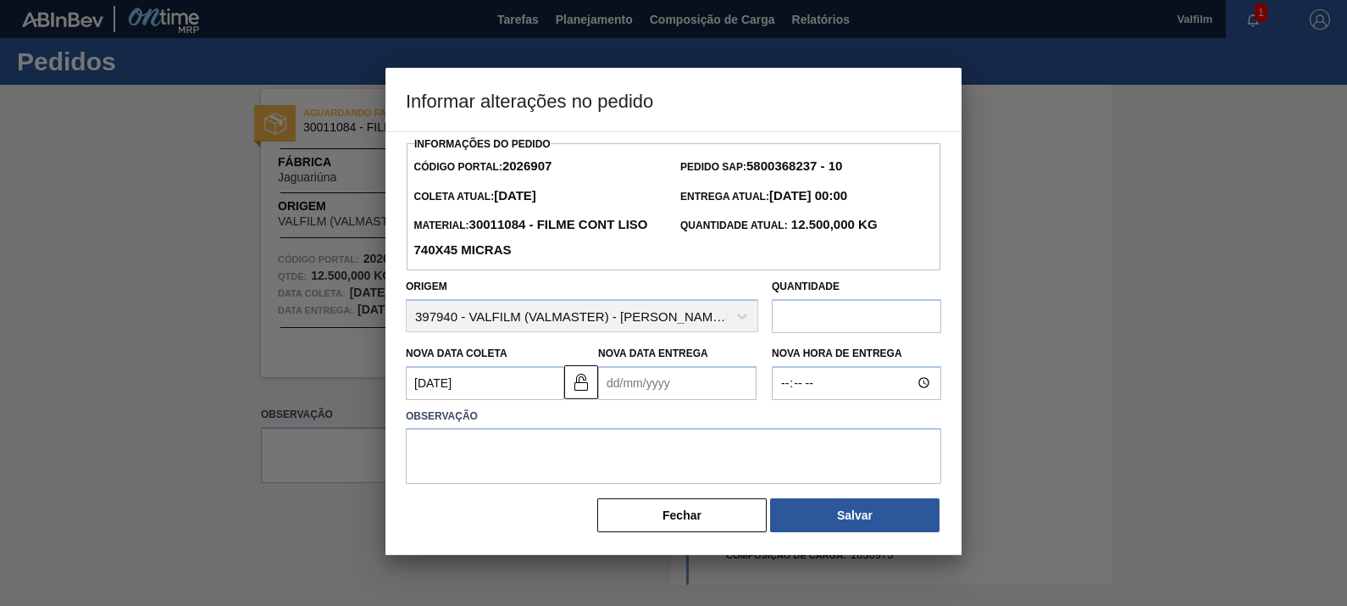
click at [648, 386] on Entrega2026907 "Nova Data Entrega" at bounding box center [677, 383] width 158 height 34
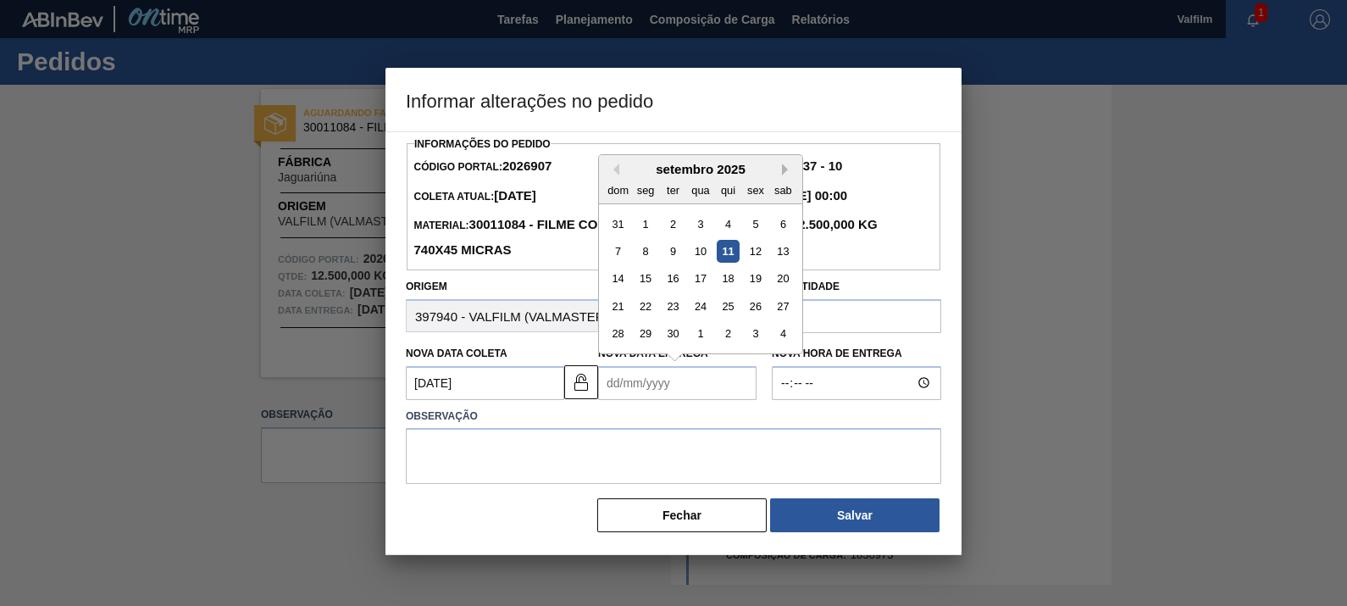
click at [787, 175] on button "Next Month" at bounding box center [788, 169] width 12 height 12
drag, startPoint x: 648, startPoint y: 307, endPoint x: 672, endPoint y: 414, distance: 109.3
click at [649, 307] on div "17" at bounding box center [645, 306] width 23 height 23
type Entrega2026907 "17/11/2025"
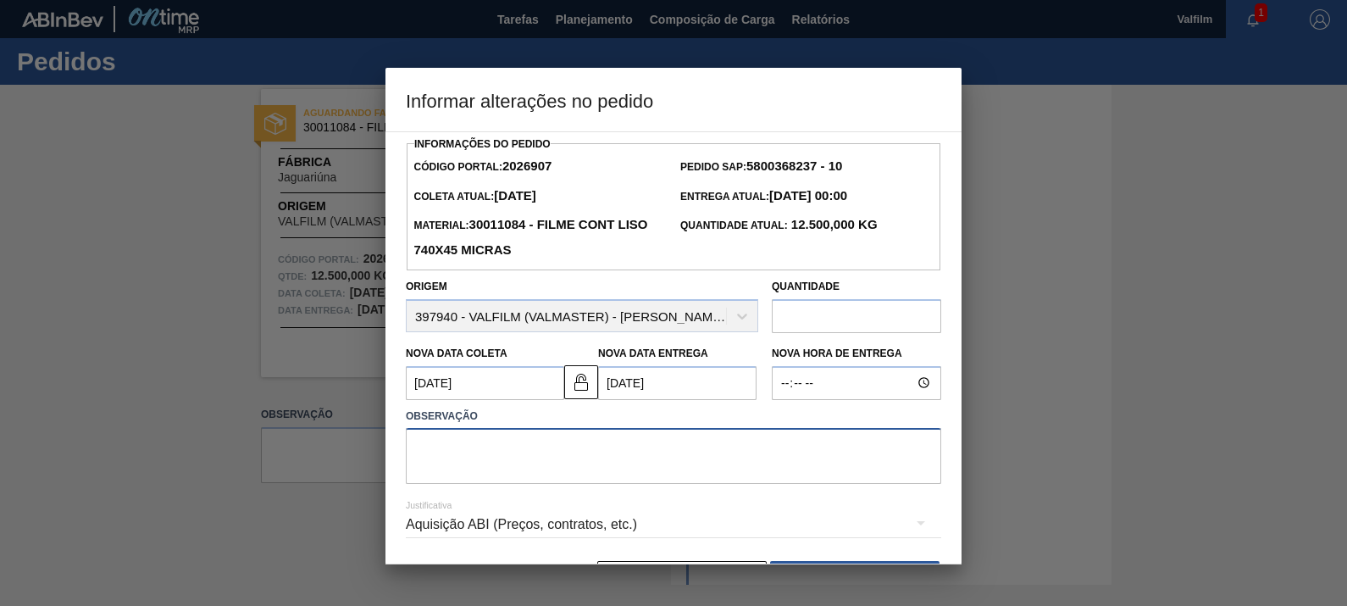
click at [678, 439] on textarea at bounding box center [673, 456] width 535 height 56
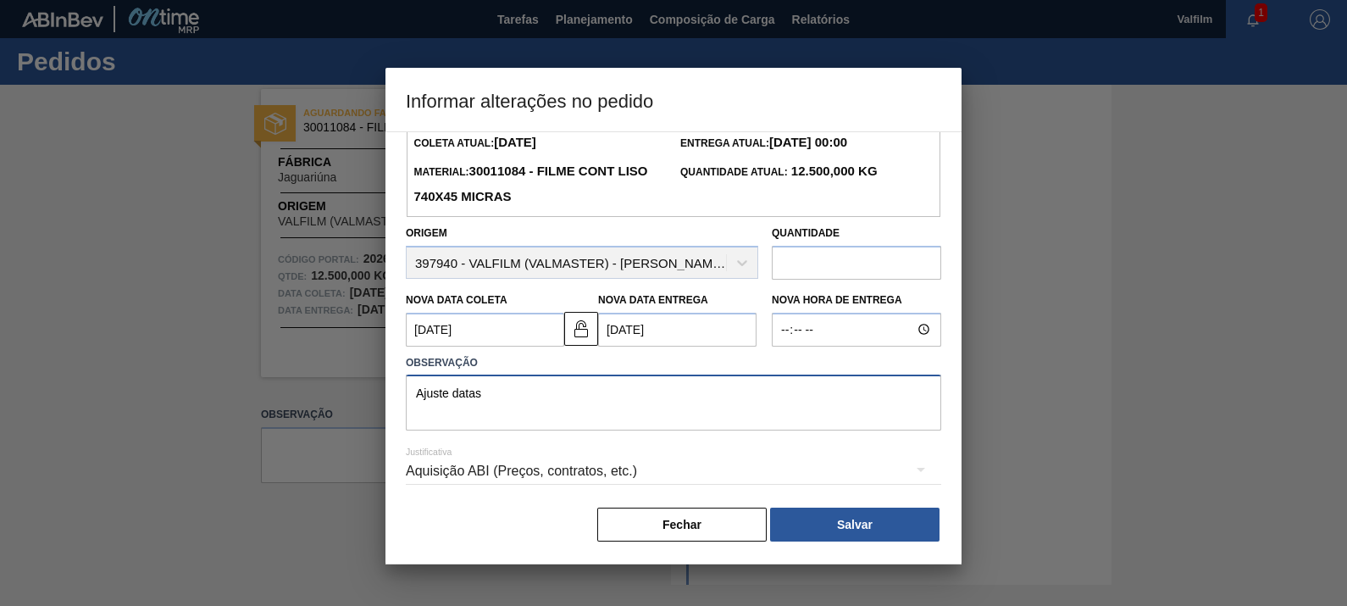
type textarea "Ajuste datas"
click at [651, 488] on div "Aquisição ABI (Preços, contratos, etc.)" at bounding box center [673, 470] width 535 height 47
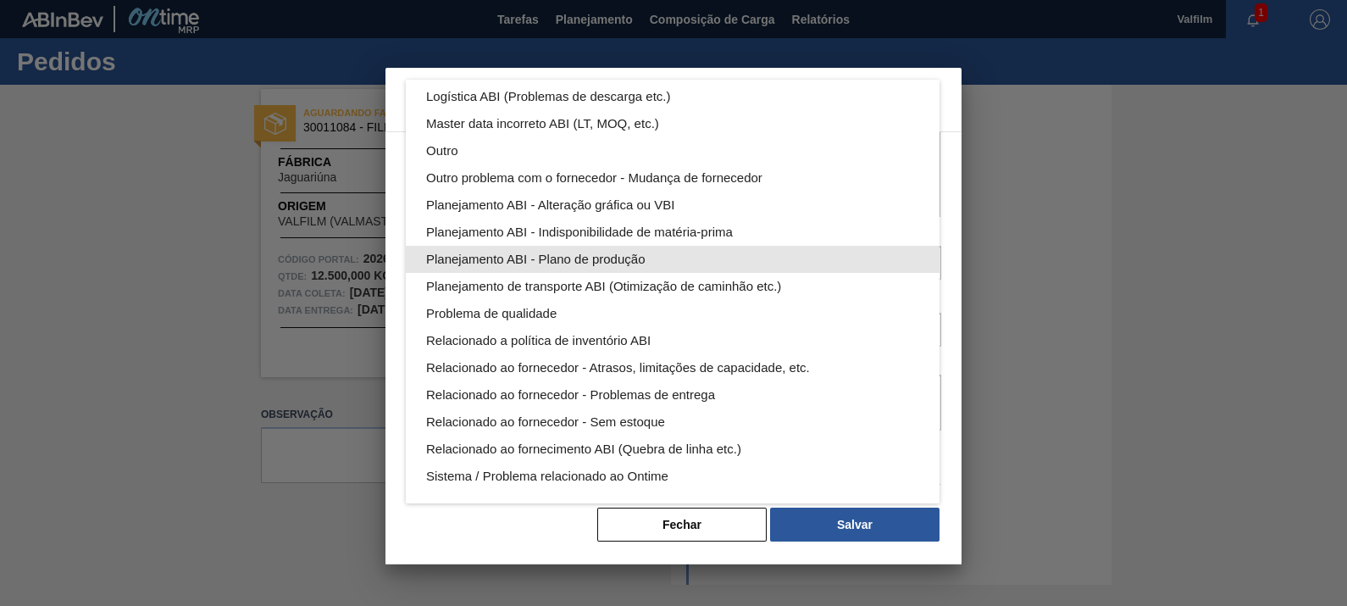
scroll to position [0, 0]
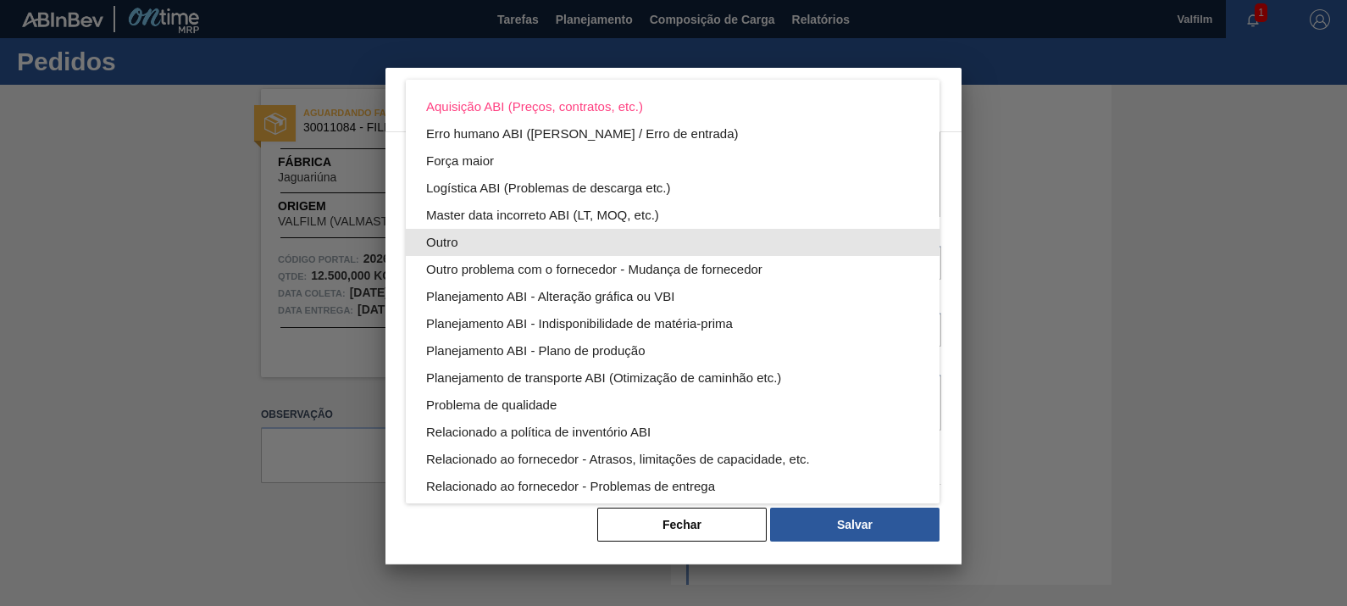
click at [470, 235] on div "Outro" at bounding box center [672, 242] width 493 height 27
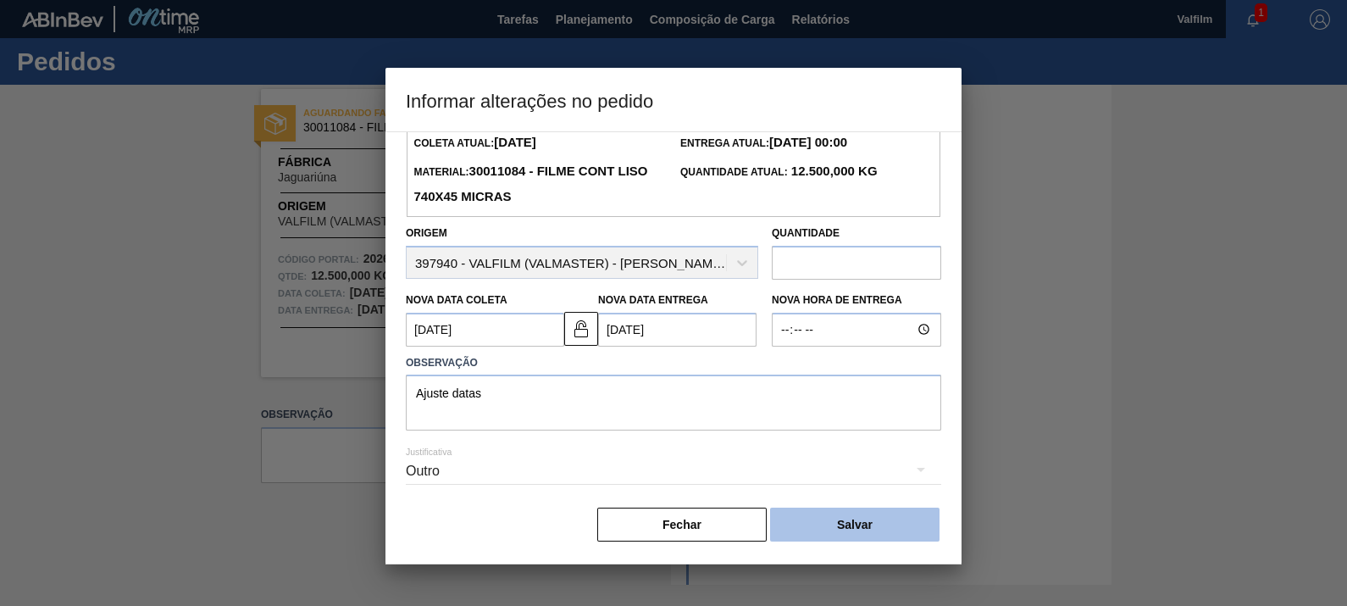
click at [887, 516] on button "Salvar" at bounding box center [854, 524] width 169 height 34
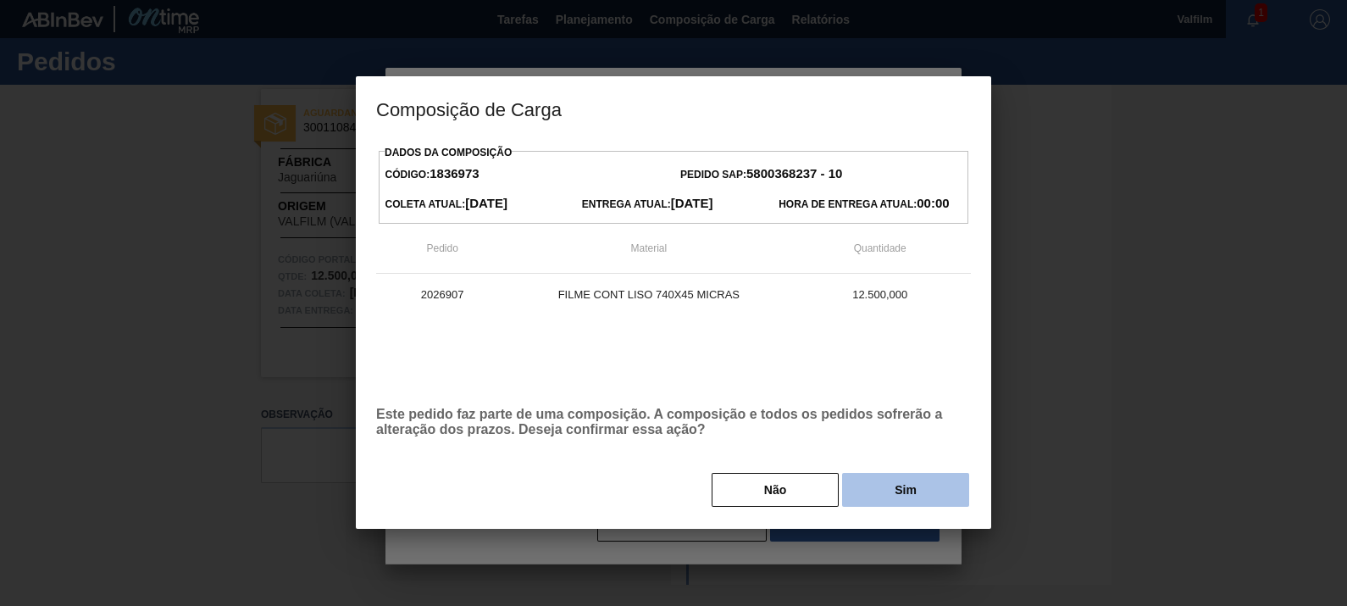
click at [868, 506] on button "Sim" at bounding box center [905, 490] width 127 height 34
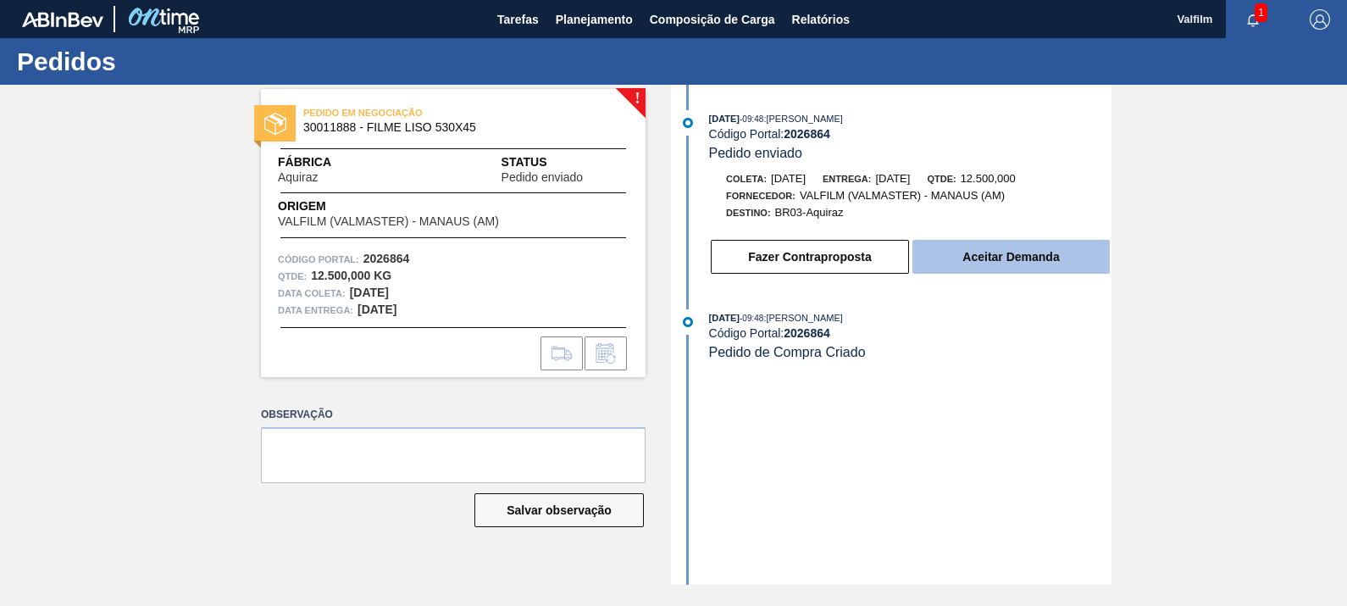
click at [1035, 252] on button "Aceitar Demanda" at bounding box center [1010, 257] width 197 height 34
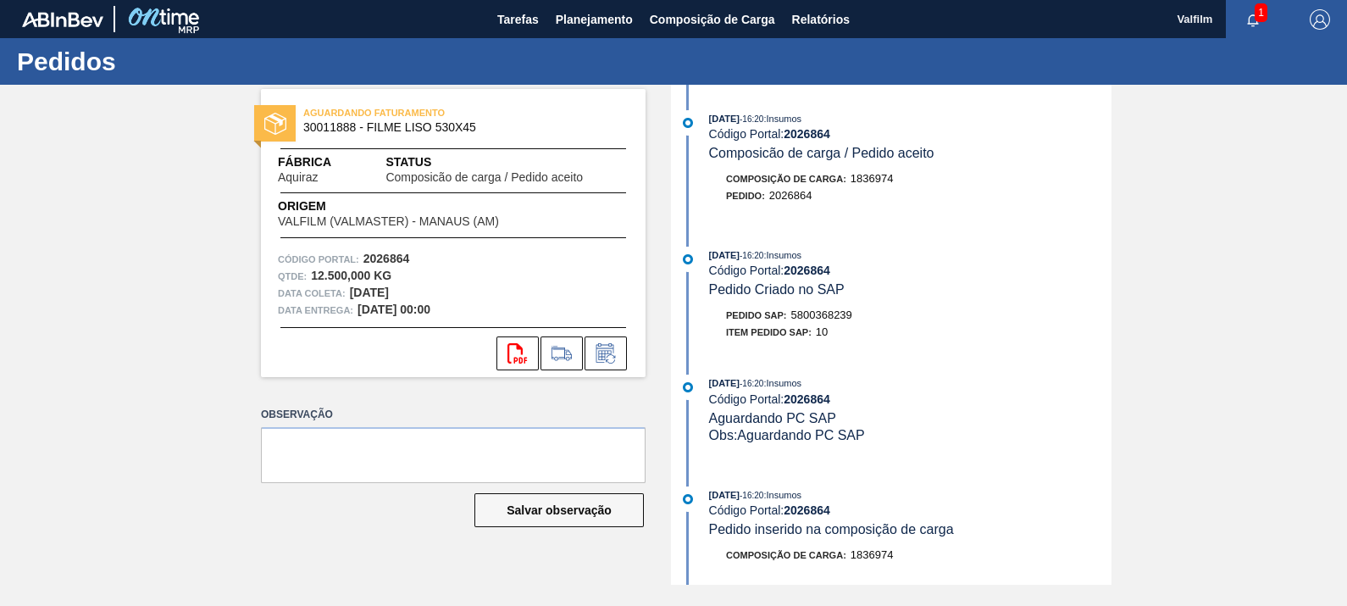
click at [828, 321] on span "5800368239" at bounding box center [821, 314] width 61 height 13
copy span "5800368239"
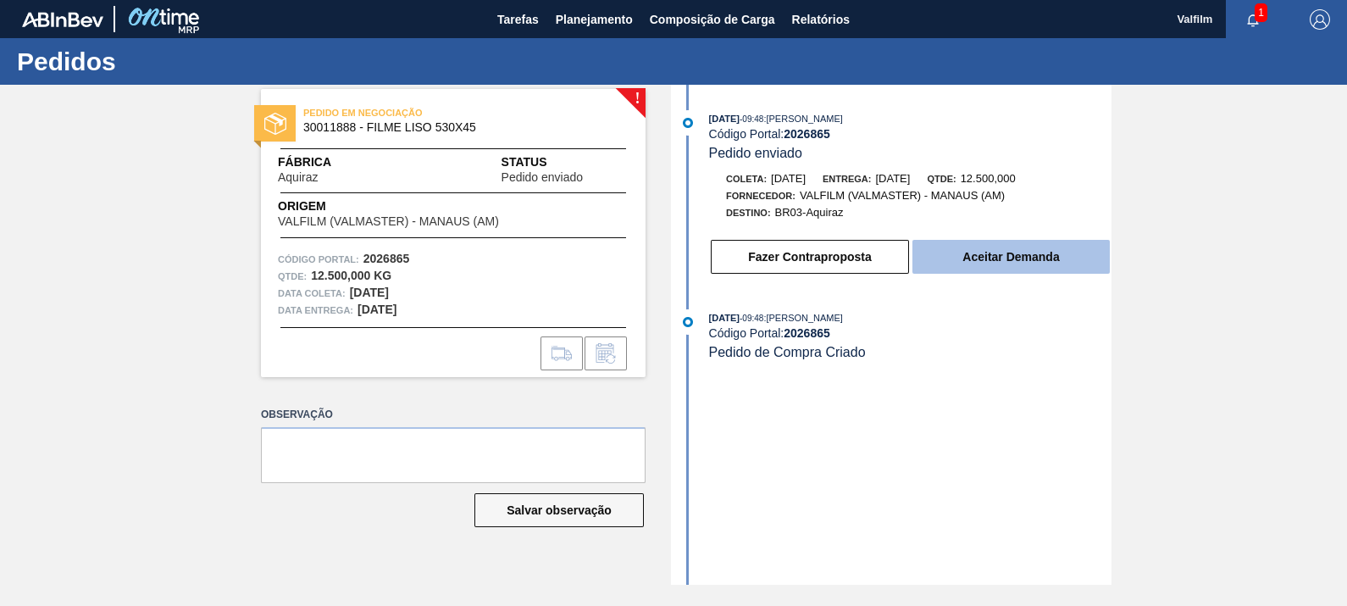
click at [1008, 269] on button "Aceitar Demanda" at bounding box center [1010, 257] width 197 height 34
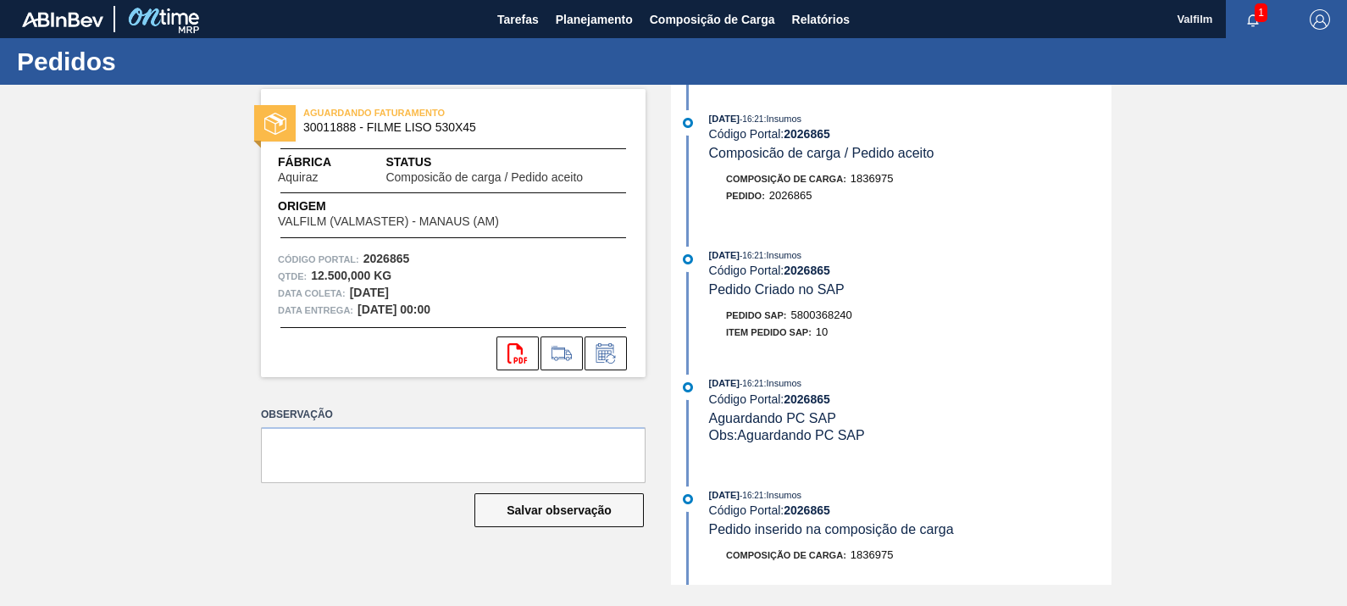
click at [812, 318] on span "5800368240" at bounding box center [821, 314] width 61 height 13
copy span "5800368240"
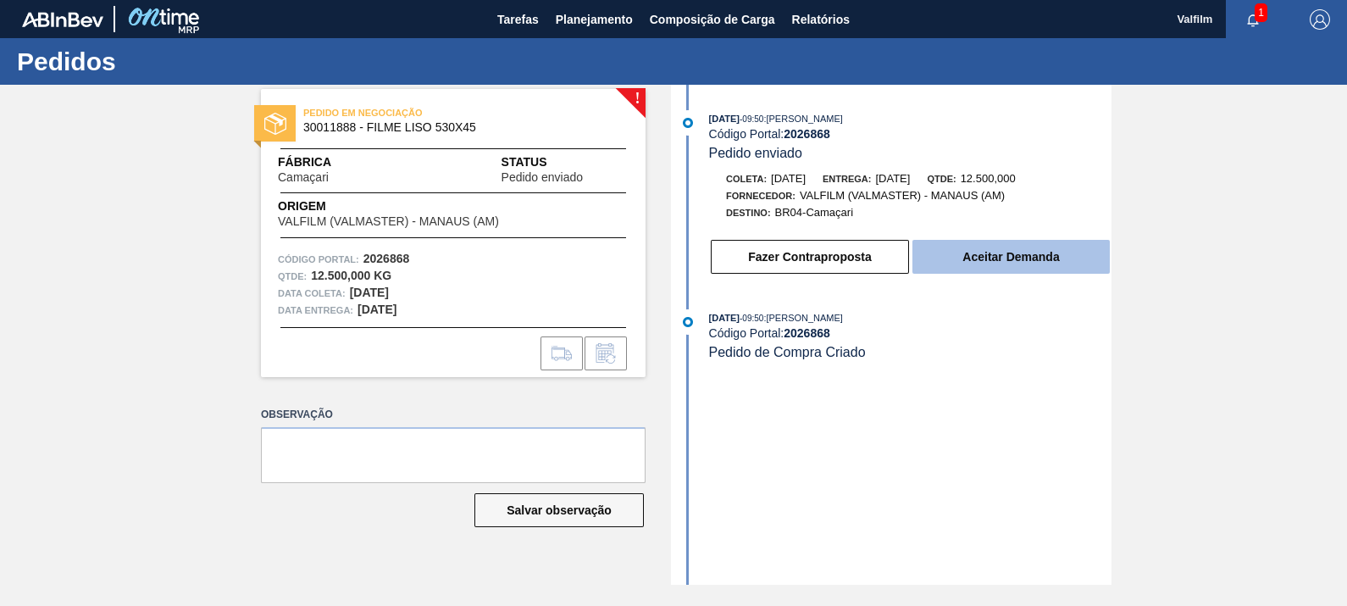
click at [1007, 261] on button "Aceitar Demanda" at bounding box center [1010, 257] width 197 height 34
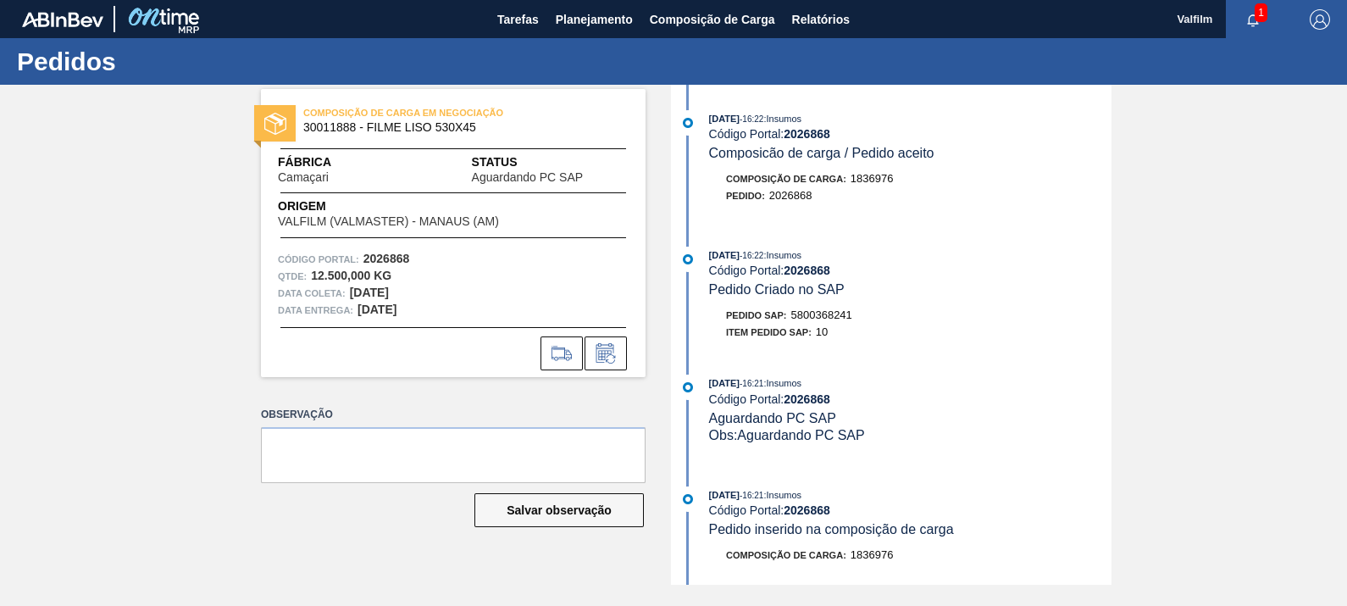
click at [839, 315] on span "5800368241" at bounding box center [821, 314] width 61 height 13
copy span "5800368241"
click at [612, 346] on icon at bounding box center [605, 353] width 27 height 20
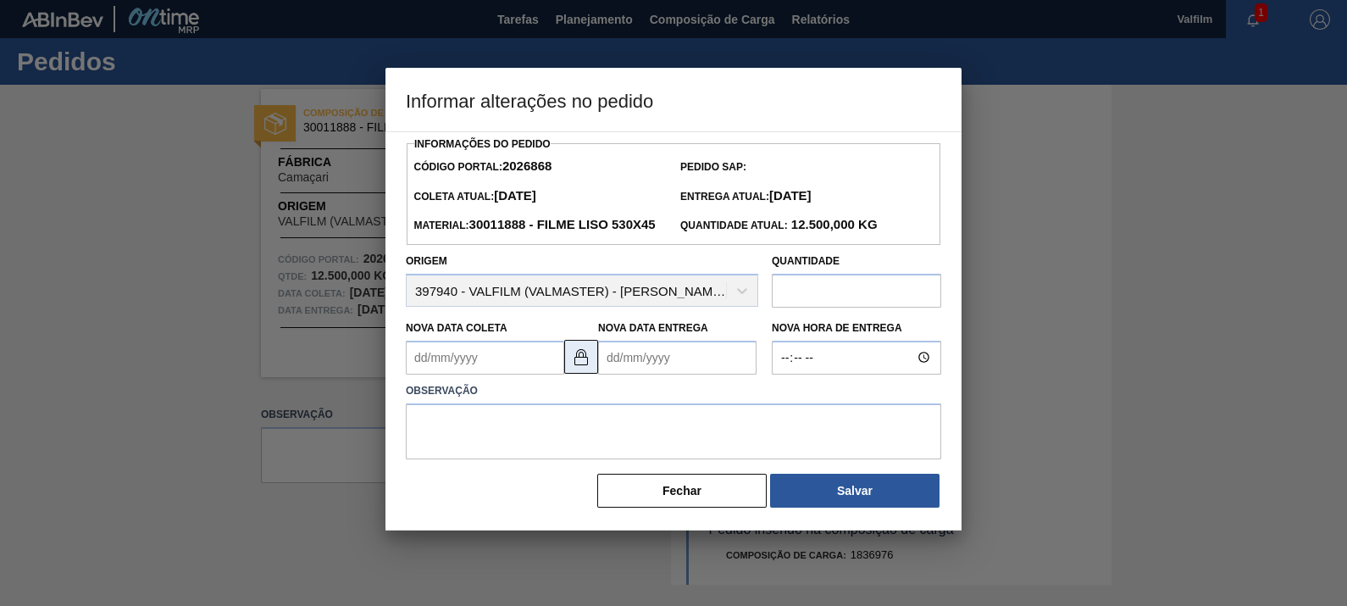
click at [580, 367] on img at bounding box center [581, 356] width 20 height 20
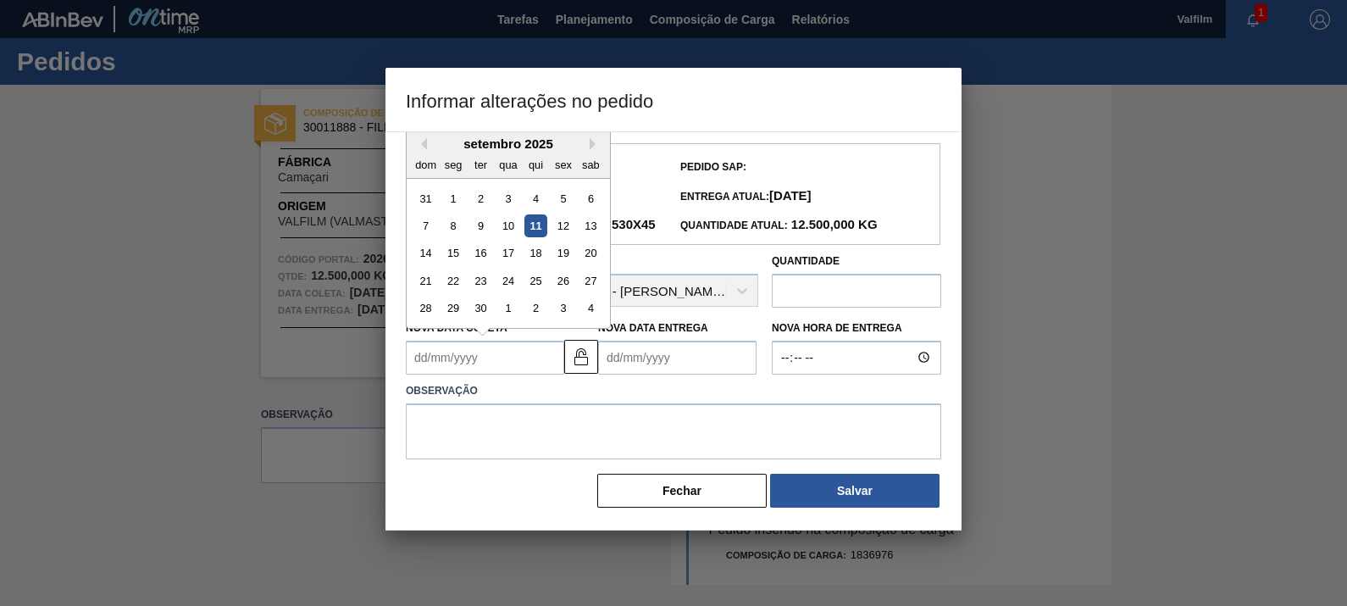
click at [495, 374] on Coleta2026868 "Nova Data Coleta" at bounding box center [485, 358] width 158 height 34
click at [594, 150] on button "Next Month" at bounding box center [596, 144] width 12 height 12
click at [460, 264] on div "13" at bounding box center [453, 252] width 23 height 23
type Coleta2026868 "13/10/2025"
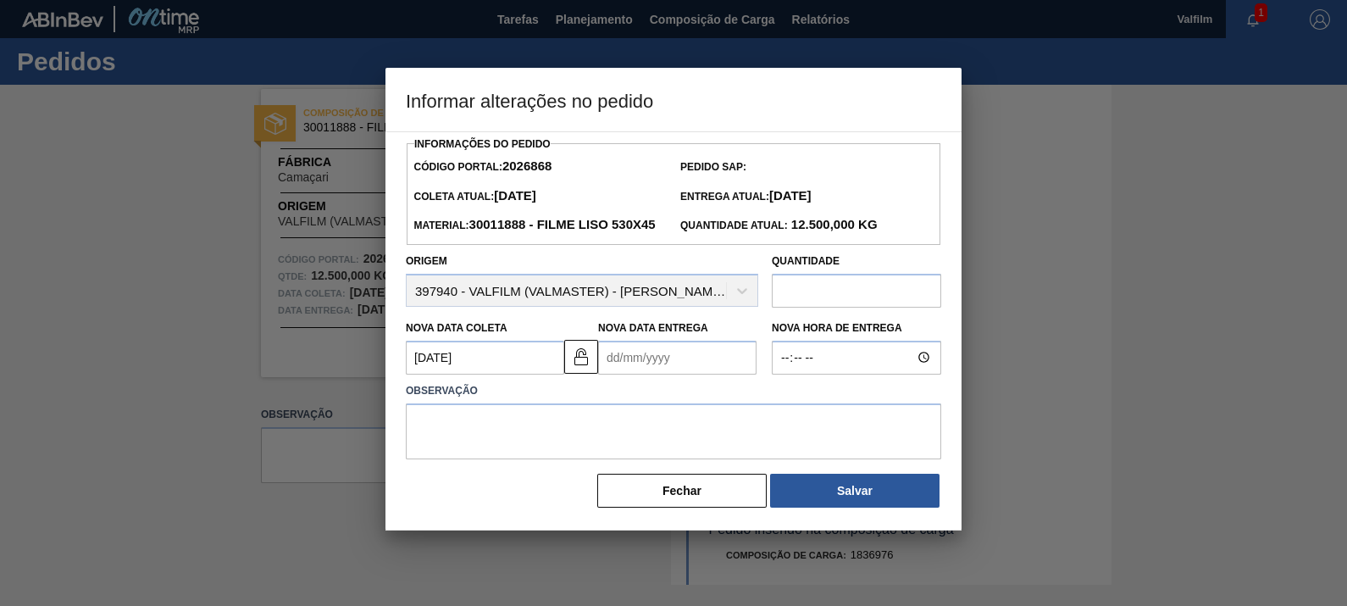
click at [649, 374] on Entrega2026868 "Nova Data Entrega" at bounding box center [677, 358] width 158 height 34
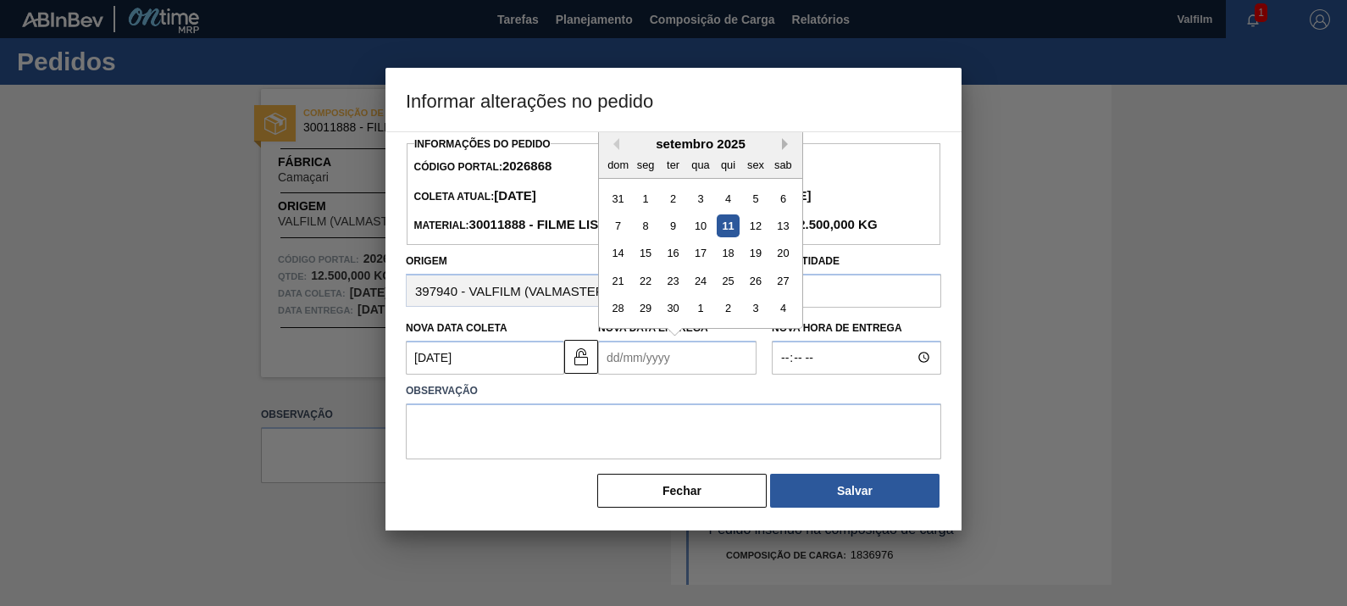
click at [783, 150] on button "Next Month" at bounding box center [788, 144] width 12 height 12
click at [699, 264] on div "12" at bounding box center [700, 252] width 23 height 23
type Entrega2026868 "12/11/2025"
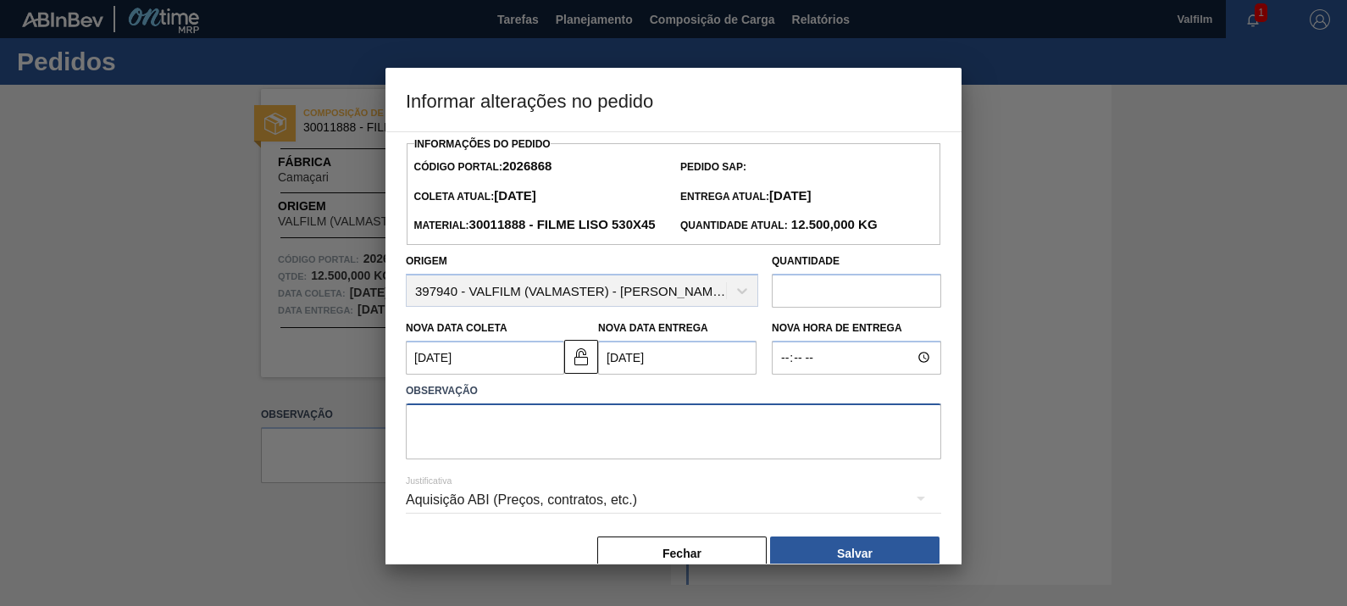
click at [695, 459] on textarea at bounding box center [673, 431] width 535 height 56
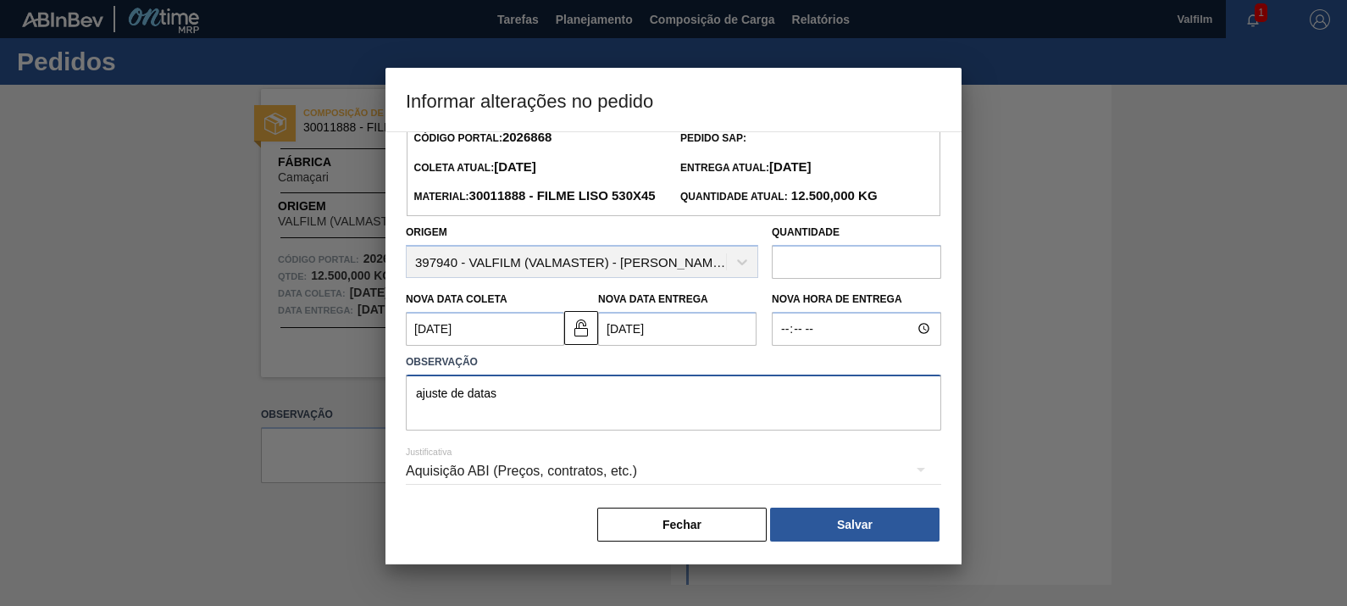
scroll to position [55, 0]
type textarea "ajuste de datas"
click at [682, 480] on div "Aquisição ABI (Preços, contratos, etc.)" at bounding box center [673, 470] width 535 height 47
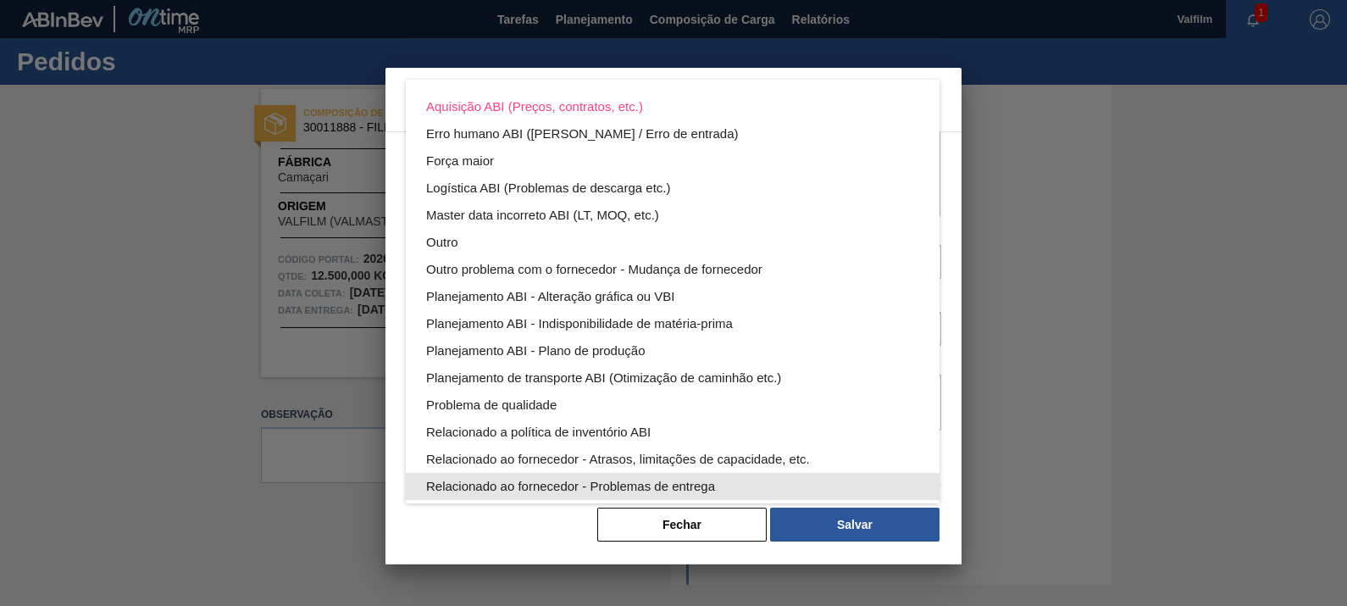
scroll to position [91, 0]
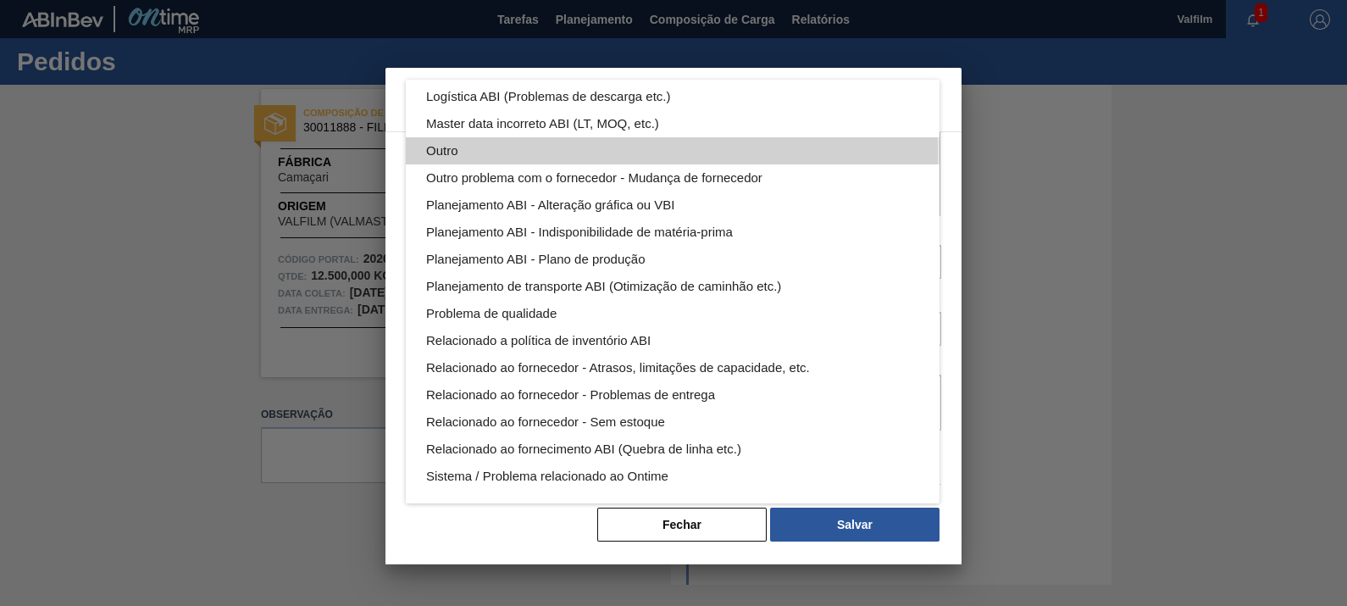
click at [452, 152] on div "Outro" at bounding box center [672, 150] width 493 height 27
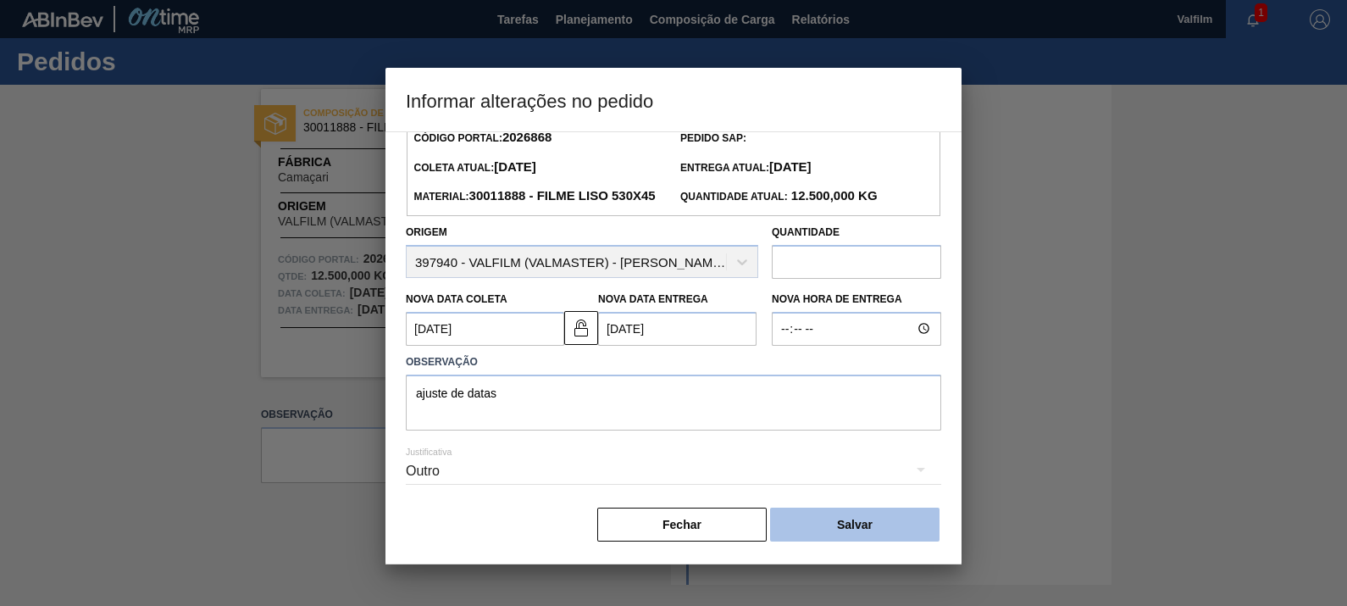
click at [881, 521] on button "Salvar" at bounding box center [854, 524] width 169 height 34
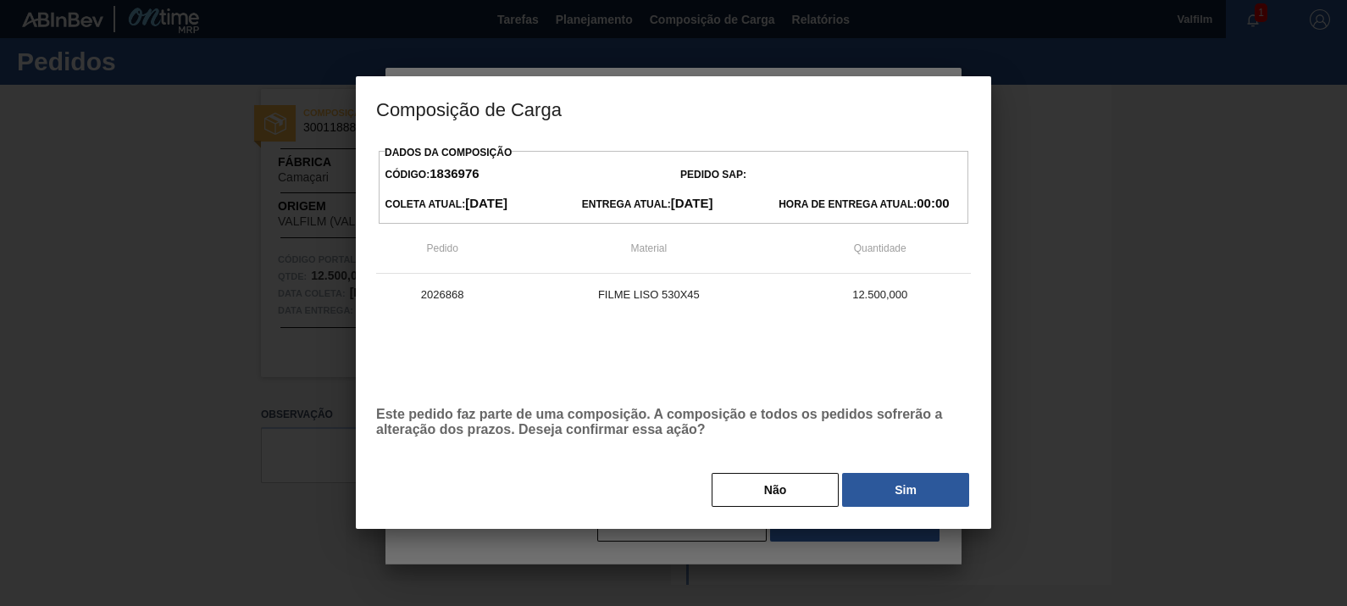
click at [914, 495] on button "Sim" at bounding box center [905, 490] width 127 height 34
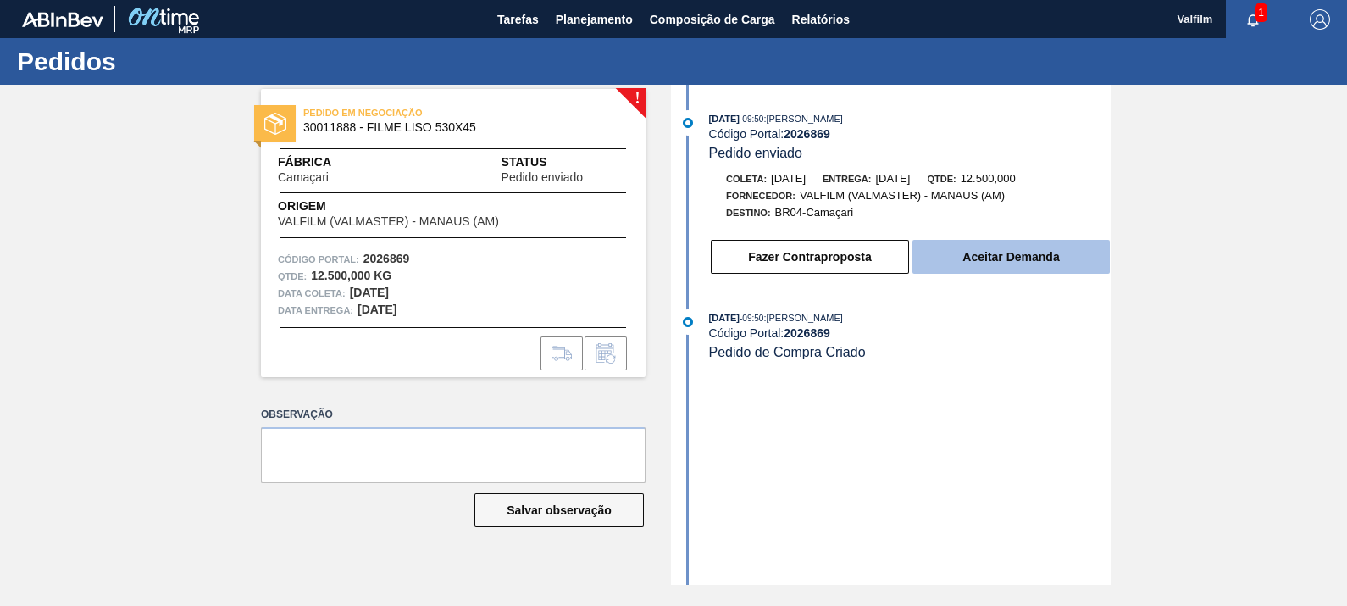
click at [1050, 271] on button "Aceitar Demanda" at bounding box center [1010, 257] width 197 height 34
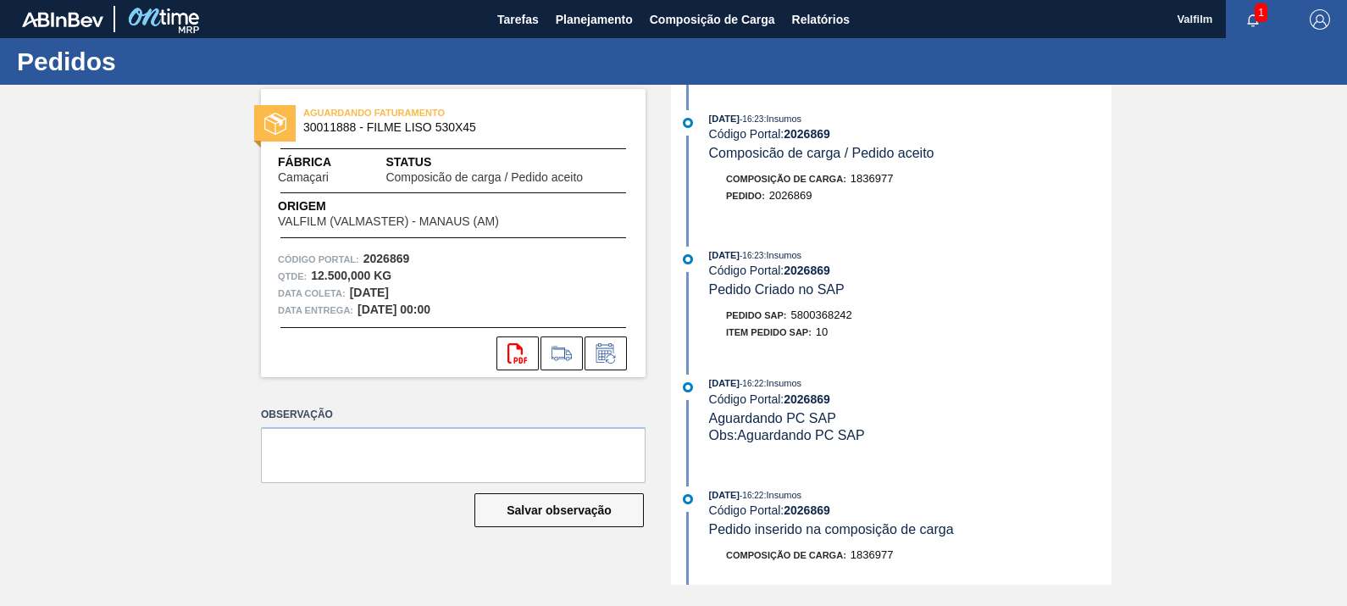
click at [843, 319] on span "5800368242" at bounding box center [821, 314] width 61 height 13
copy span "5800368242"
click at [606, 354] on icon at bounding box center [605, 353] width 27 height 20
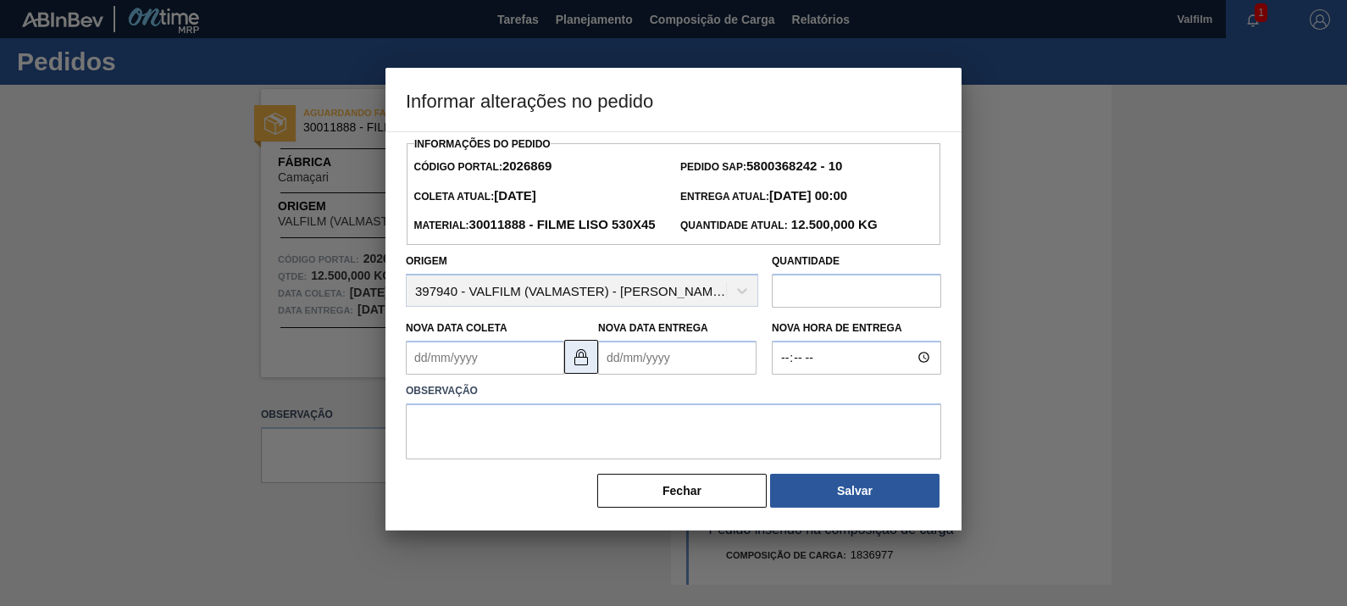
click at [588, 367] on img at bounding box center [581, 356] width 20 height 20
click at [489, 374] on Coleta2026869 "Nova Data Coleta" at bounding box center [485, 358] width 158 height 34
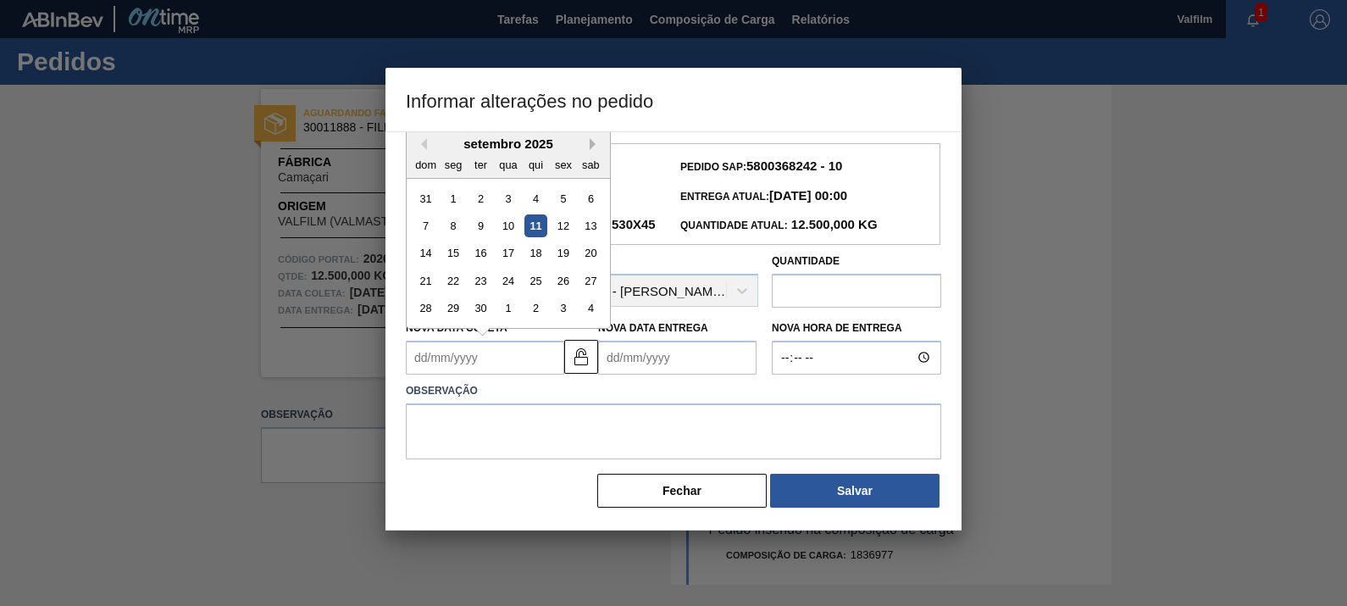
click at [590, 150] on button "Next Month" at bounding box center [596, 144] width 12 height 12
click at [457, 264] on div "13" at bounding box center [453, 252] width 23 height 23
type Coleta2026869 "13/10/2025"
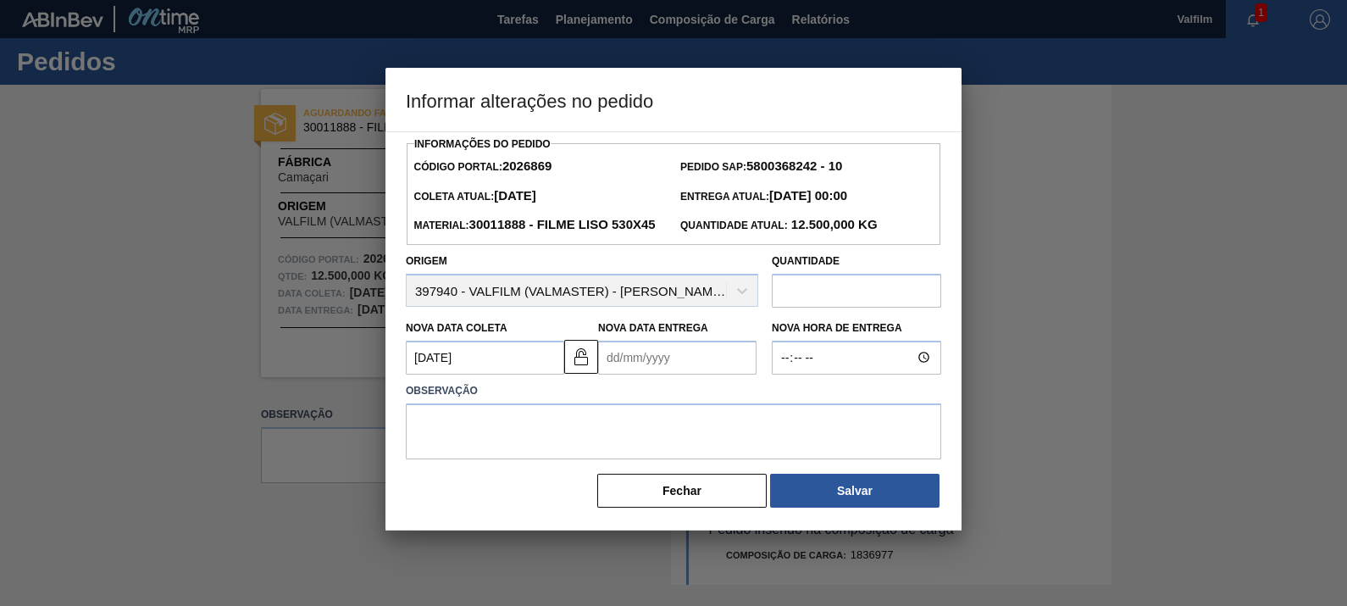
click at [699, 374] on Entrega2026869 "Nova Data Entrega" at bounding box center [677, 358] width 158 height 34
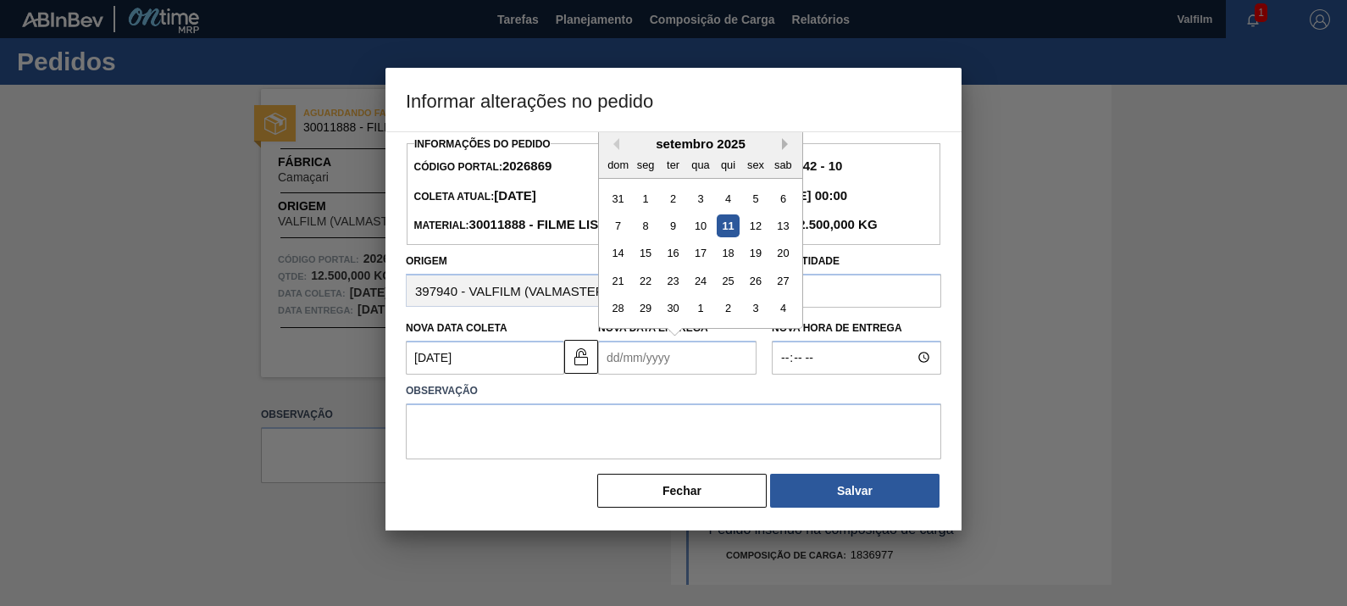
click at [792, 150] on button "Next Month" at bounding box center [788, 144] width 12 height 12
click at [645, 292] on div "17" at bounding box center [645, 280] width 23 height 23
type Entrega2026869 "17/11/2025"
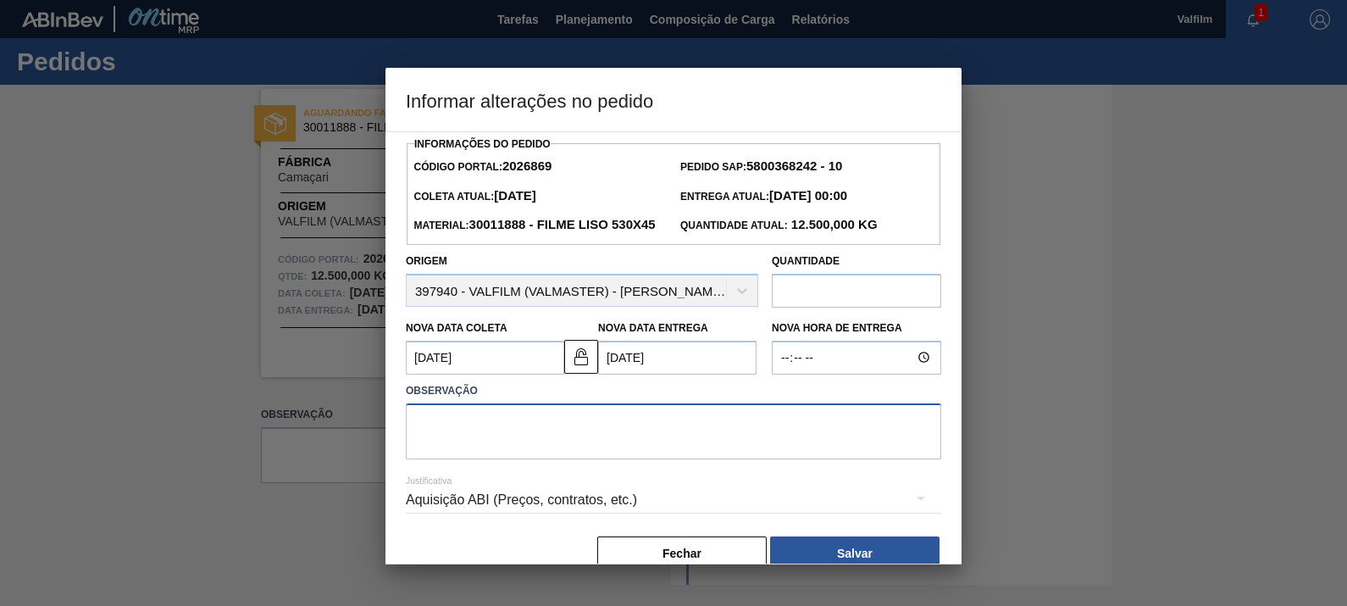
click at [652, 459] on textarea at bounding box center [673, 431] width 535 height 56
type textarea "ajuste de datas"
click at [662, 374] on Entrega2026869 "17/11/2025" at bounding box center [677, 358] width 158 height 34
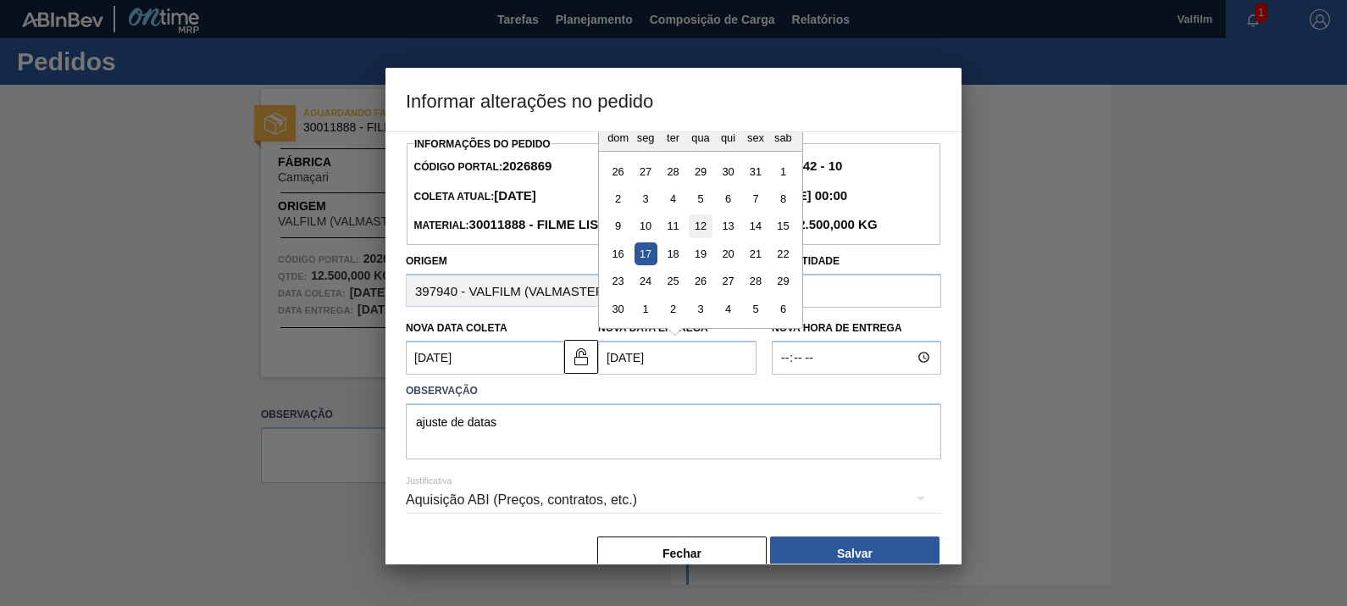
click at [692, 237] on div "12" at bounding box center [700, 225] width 23 height 23
type Entrega2026869 "12/11/2025"
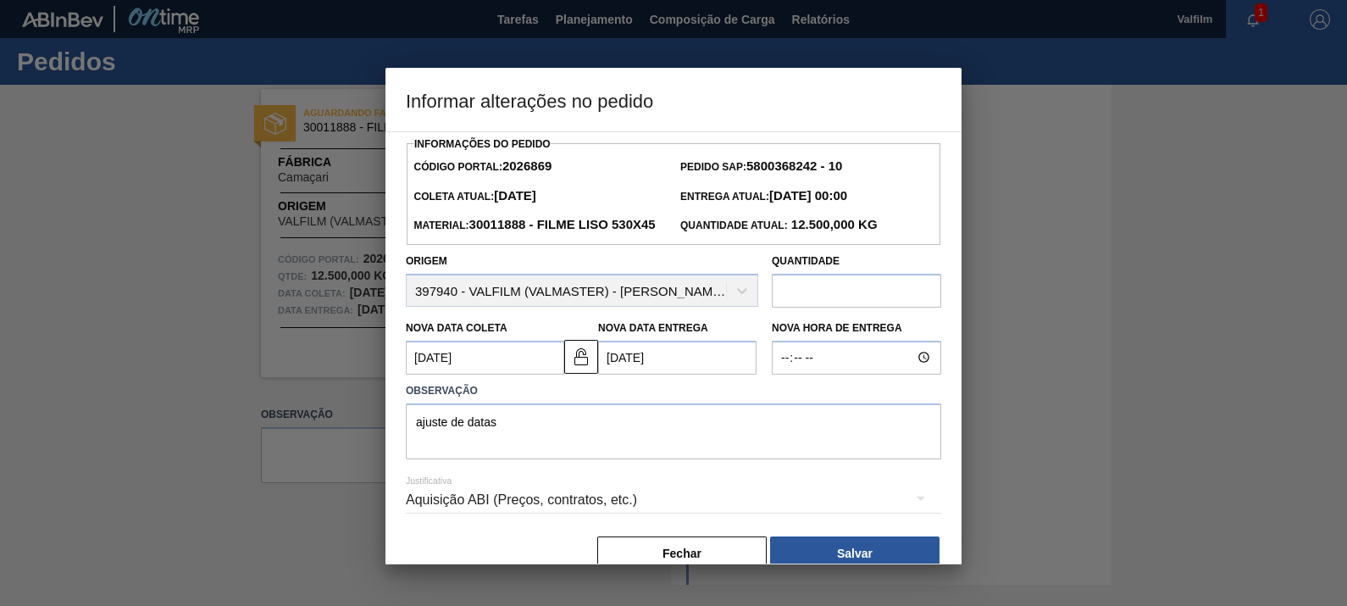
scroll to position [55, 0]
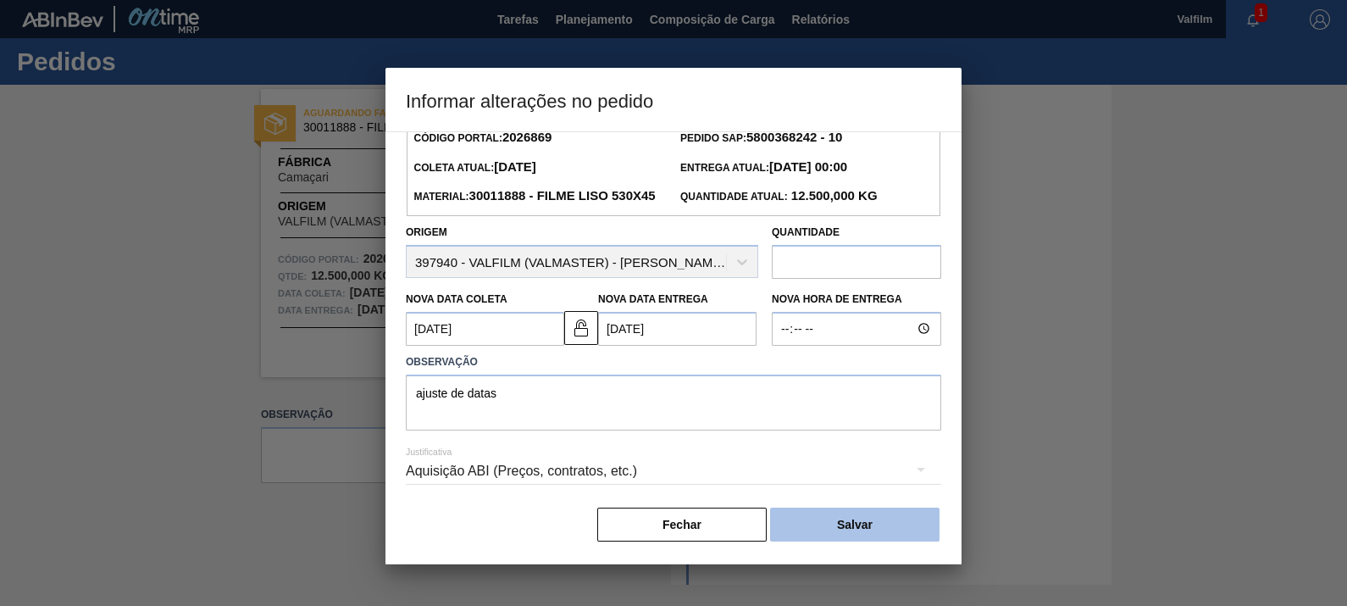
click at [861, 512] on button "Salvar" at bounding box center [854, 524] width 169 height 34
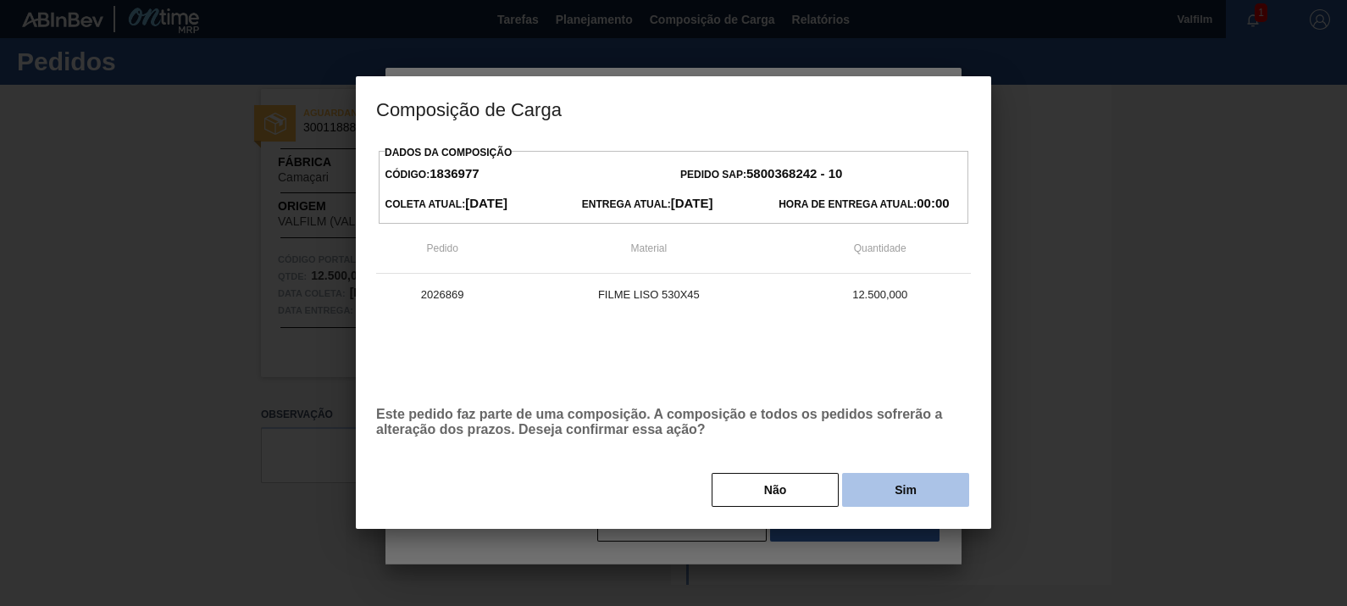
click at [890, 490] on button "Sim" at bounding box center [905, 490] width 127 height 34
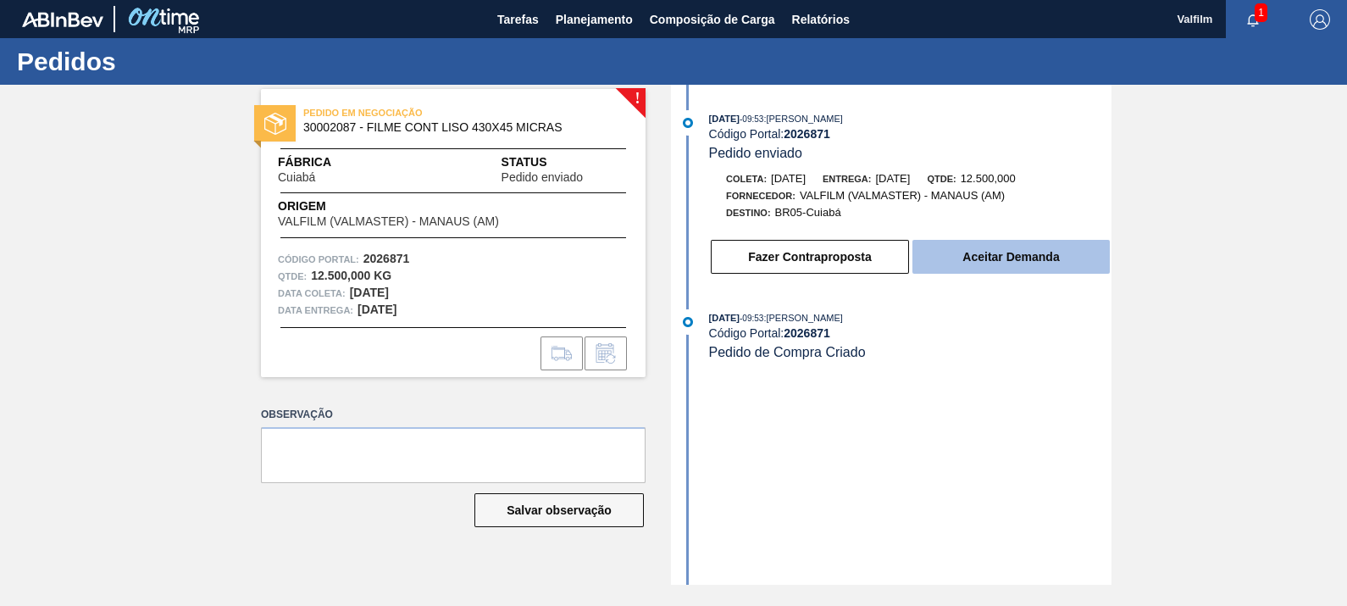
click at [1026, 258] on button "Aceitar Demanda" at bounding box center [1010, 257] width 197 height 34
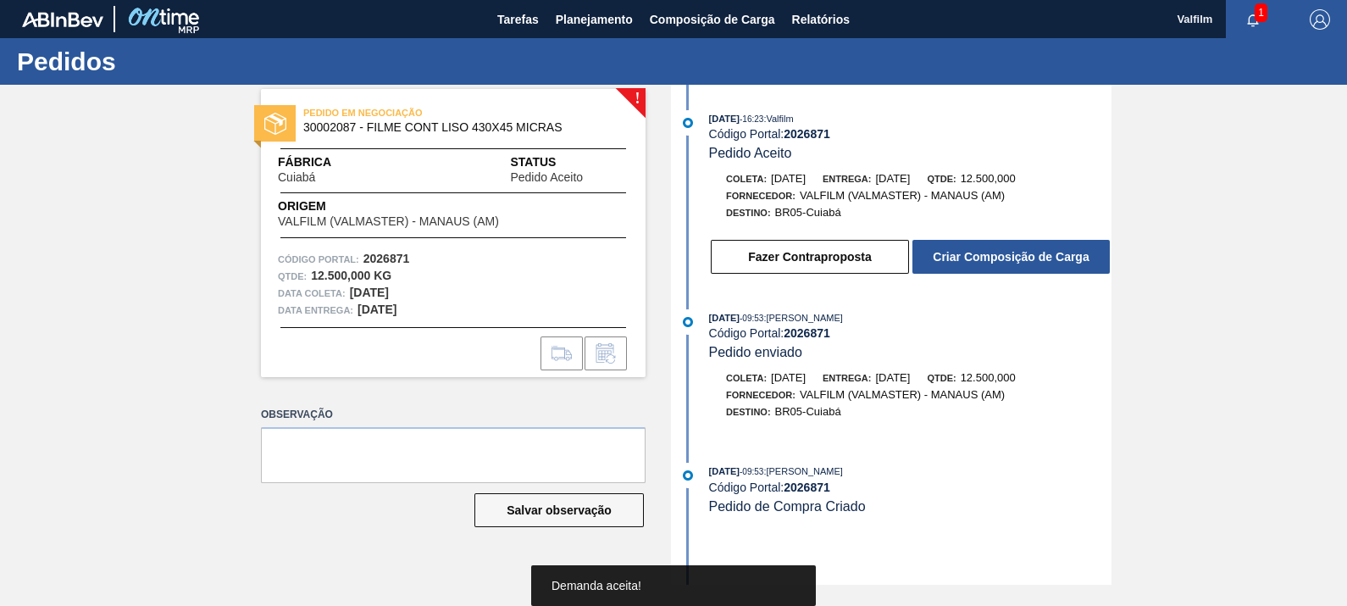
click at [1026, 258] on button "Criar Composição de Carga" at bounding box center [1010, 257] width 197 height 34
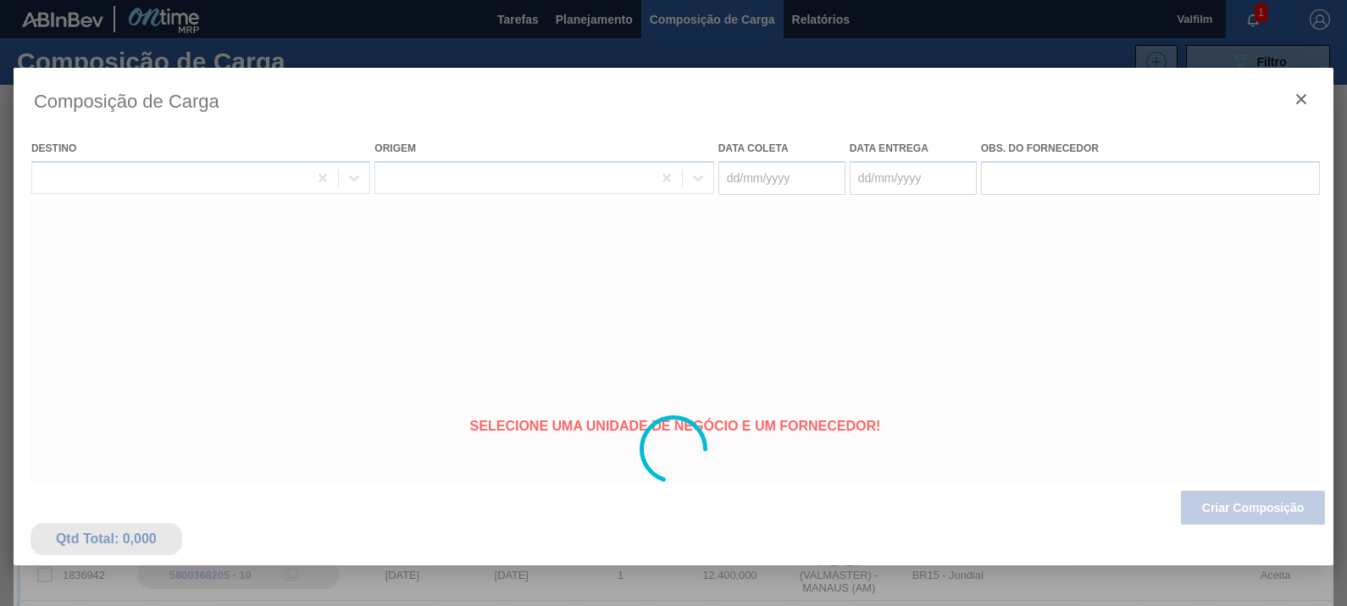
type coleta "09/10/2025"
type entrega "08/11/2025"
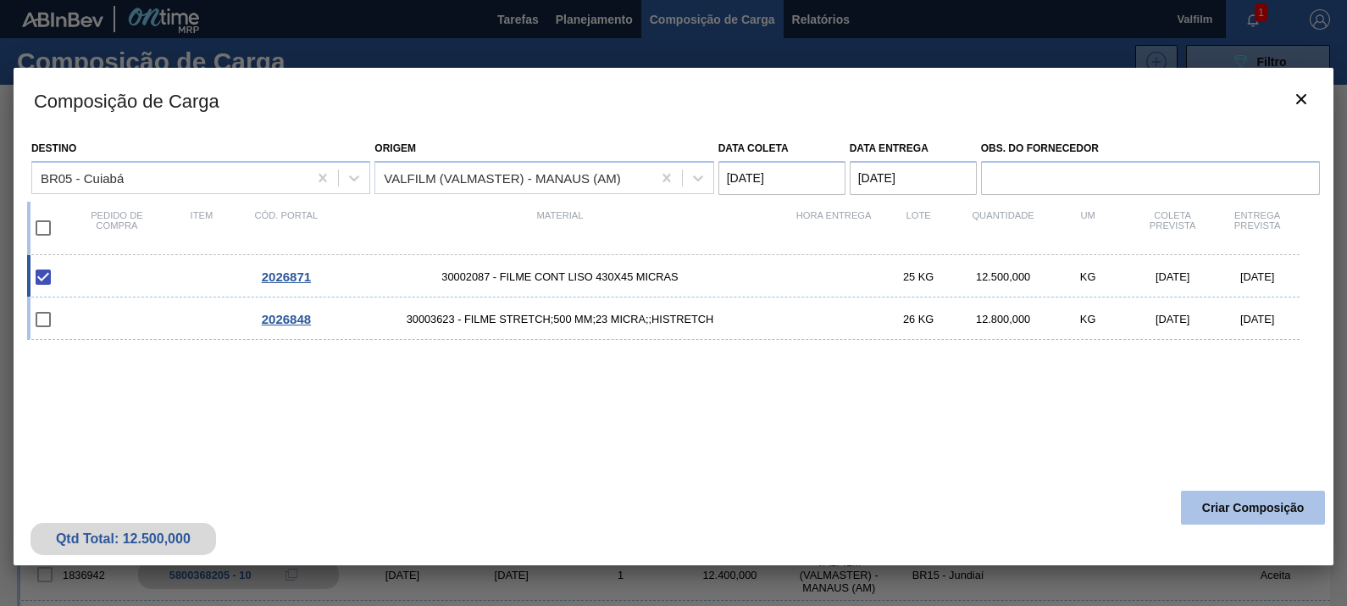
click at [1220, 523] on button "Criar Composição" at bounding box center [1253, 507] width 144 height 34
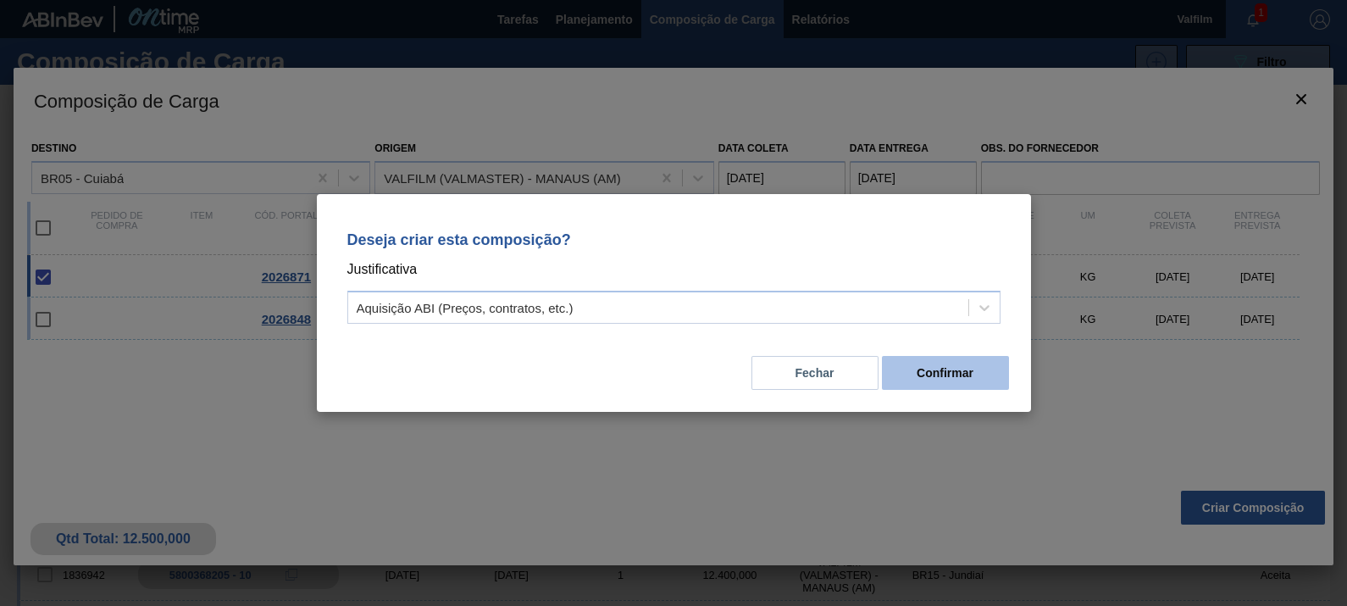
click at [961, 374] on button "Confirmar" at bounding box center [945, 373] width 127 height 34
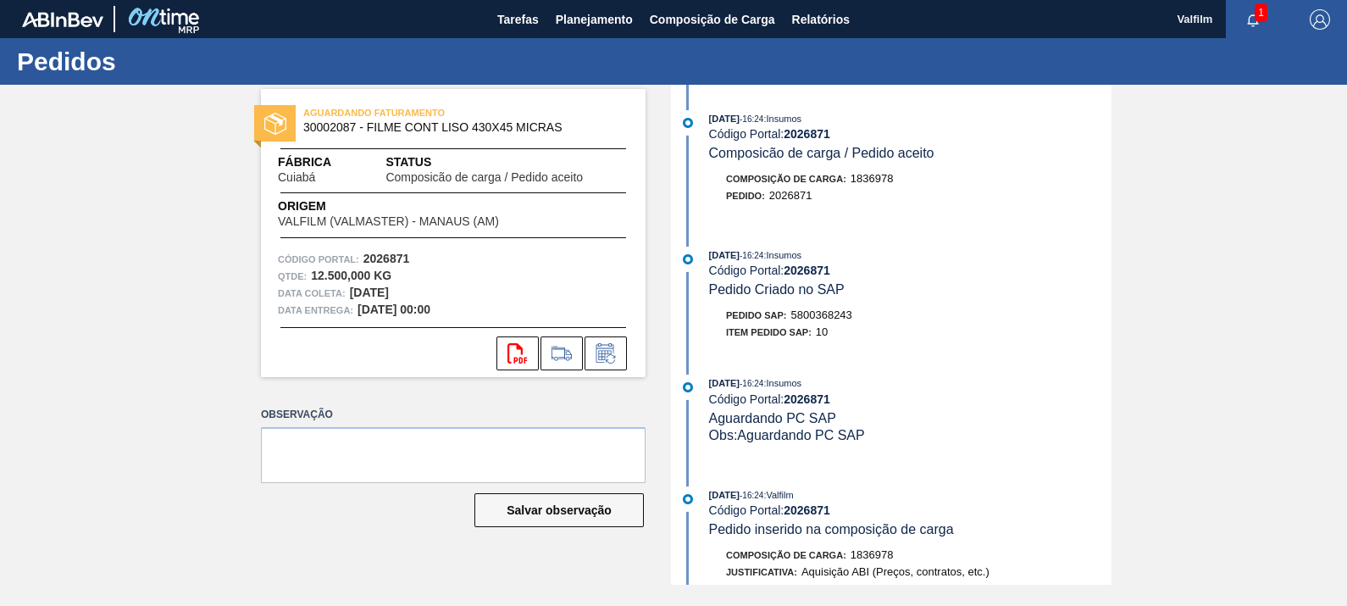
click at [814, 313] on span "5800368243" at bounding box center [821, 314] width 61 height 13
copy span "5800368243"
click at [801, 320] on span "5800368243" at bounding box center [821, 314] width 61 height 13
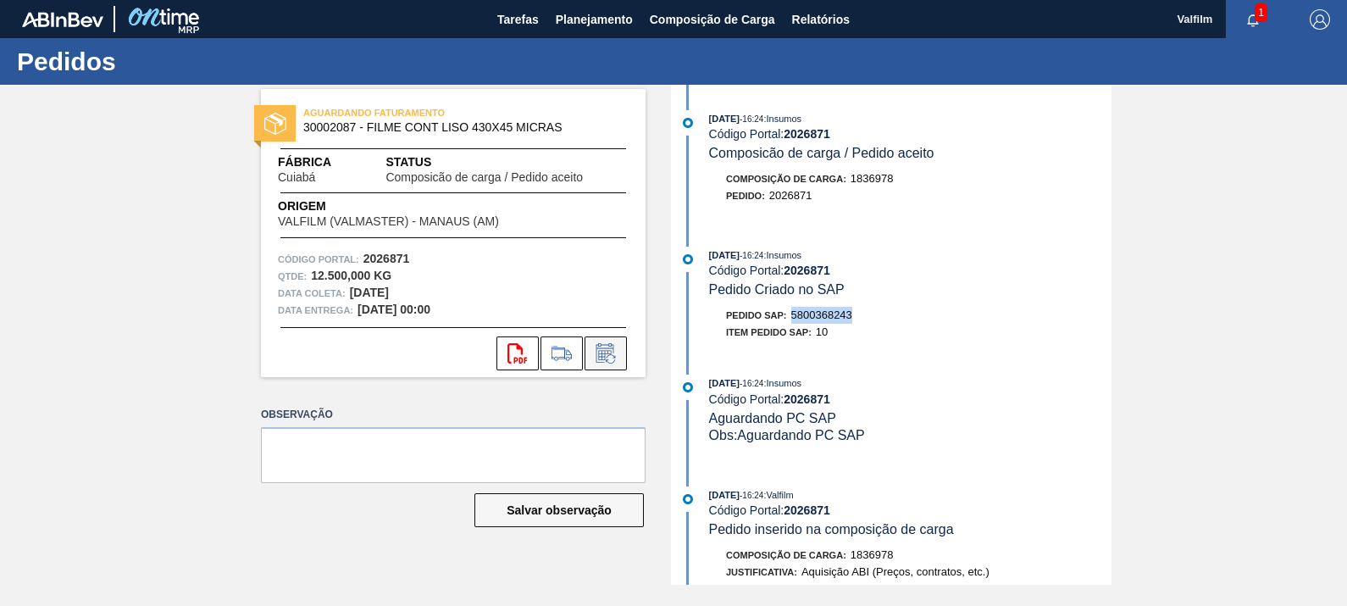
click at [599, 347] on icon at bounding box center [605, 352] width 18 height 19
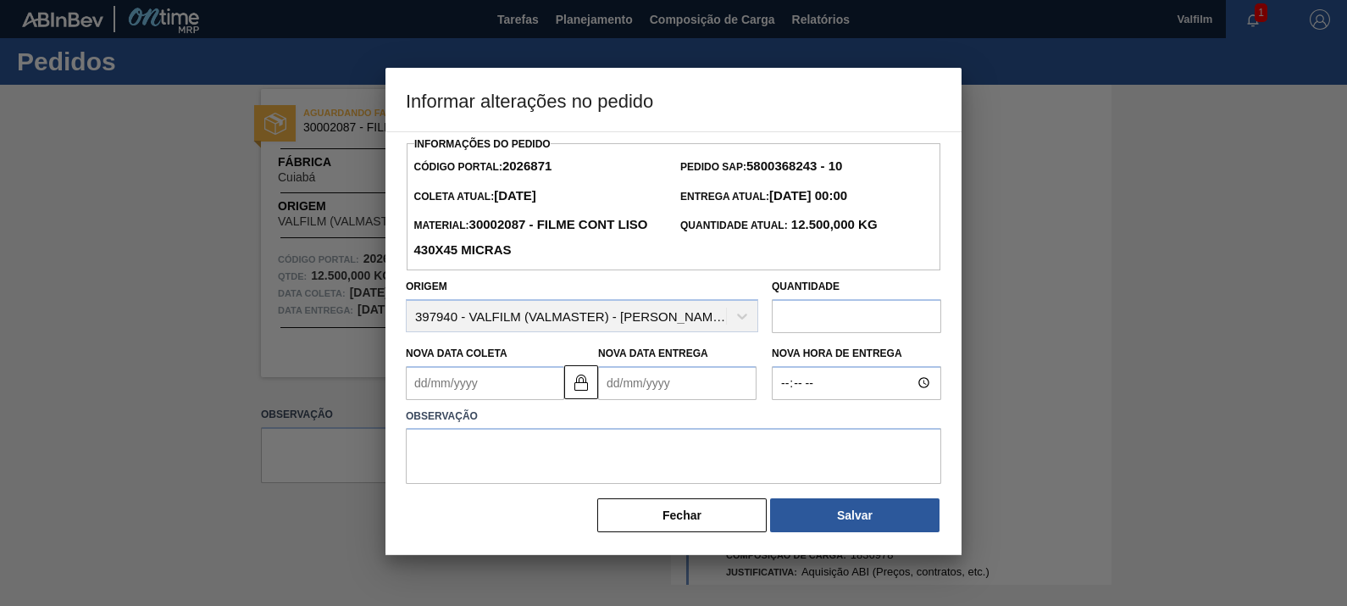
drag, startPoint x: 593, startPoint y: 389, endPoint x: 529, endPoint y: 397, distance: 64.1
click at [590, 389] on button at bounding box center [581, 382] width 34 height 34
click at [485, 394] on Coleta2026871 "Nova Data Coleta" at bounding box center [485, 383] width 158 height 34
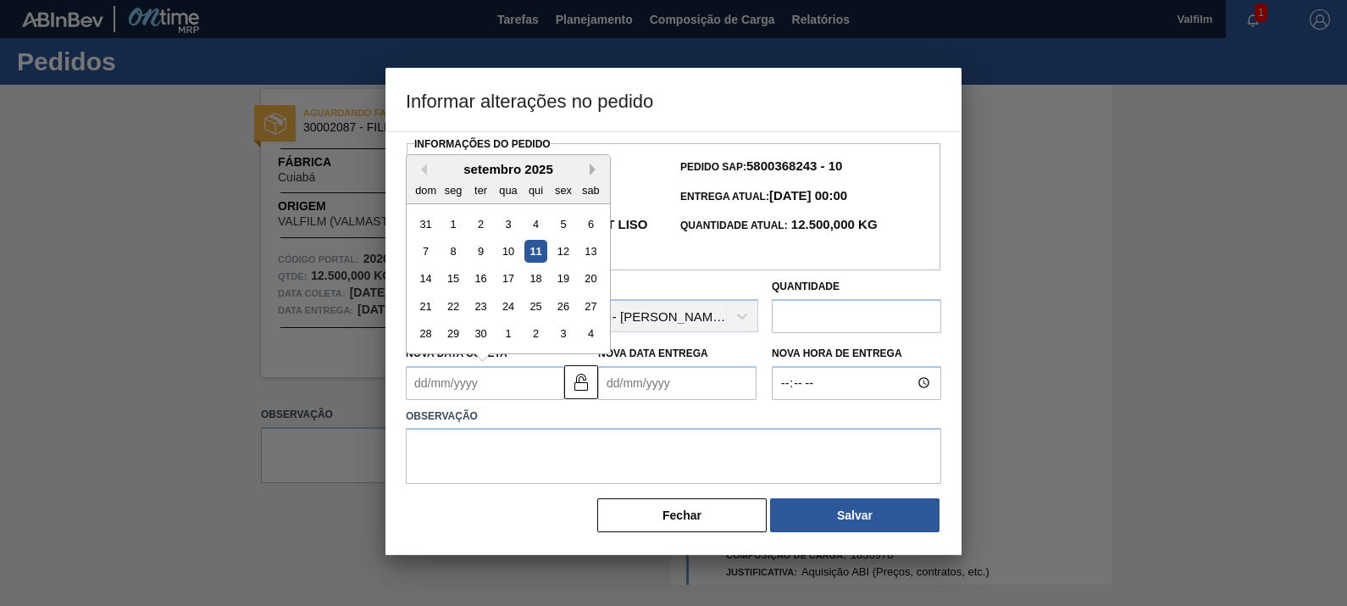
click at [596, 167] on button "Next Month" at bounding box center [596, 169] width 12 height 12
drag, startPoint x: 457, startPoint y: 280, endPoint x: 521, endPoint y: 296, distance: 65.8
click at [457, 280] on div "13" at bounding box center [453, 278] width 23 height 23
type Coleta2026871 "13/10/2025"
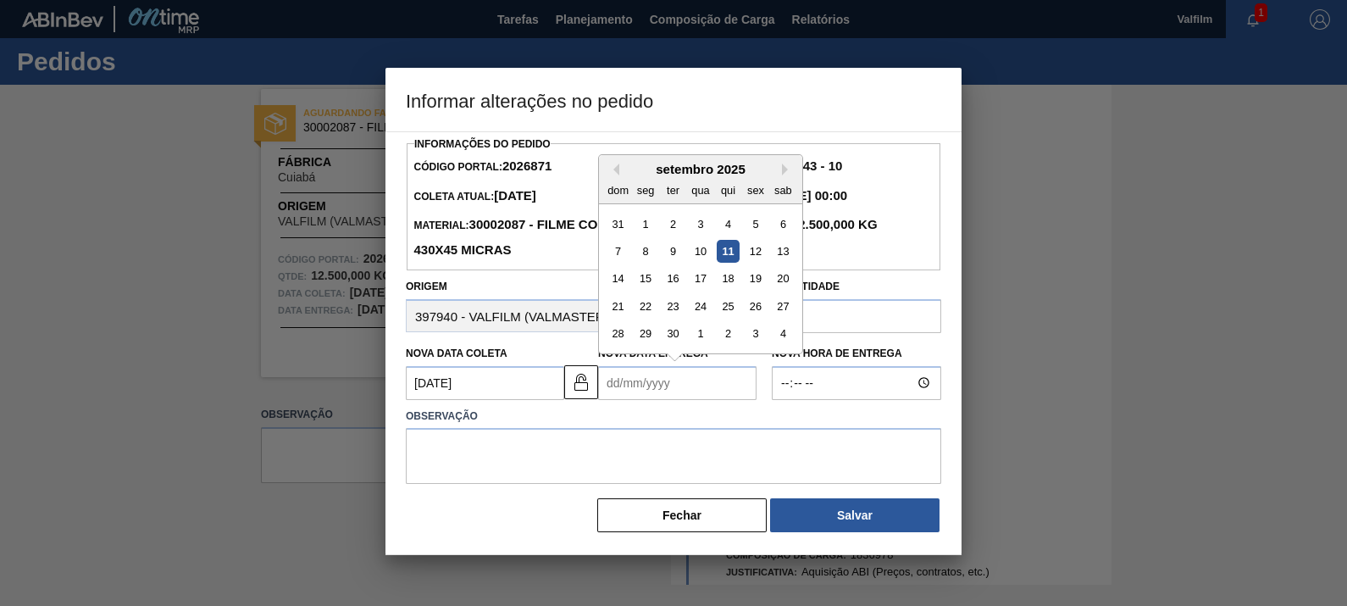
click at [686, 381] on Entrega2026871 "Nova Data Entrega" at bounding box center [677, 383] width 158 height 34
click at [795, 161] on div "setembro 2025 dom seg ter qua qui sex sab" at bounding box center [700, 179] width 203 height 49
click at [791, 168] on button "Next Month" at bounding box center [788, 169] width 12 height 12
click at [736, 278] on div "13" at bounding box center [728, 278] width 23 height 23
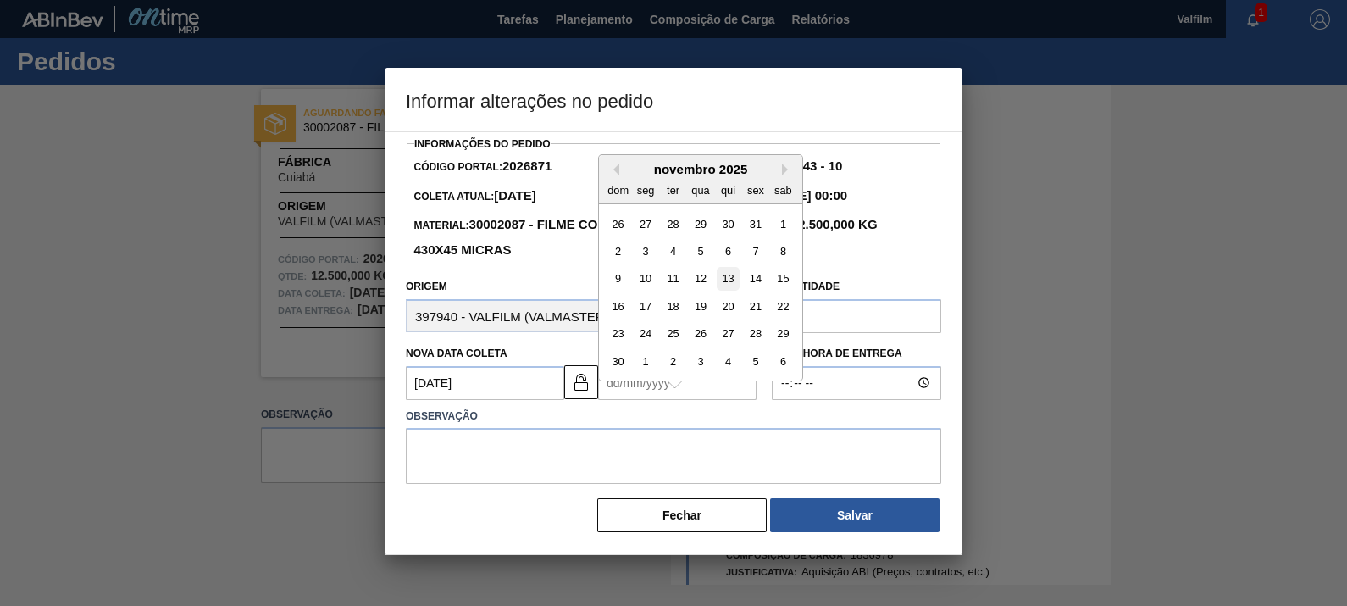
type Entrega2026871 "13/11/2025"
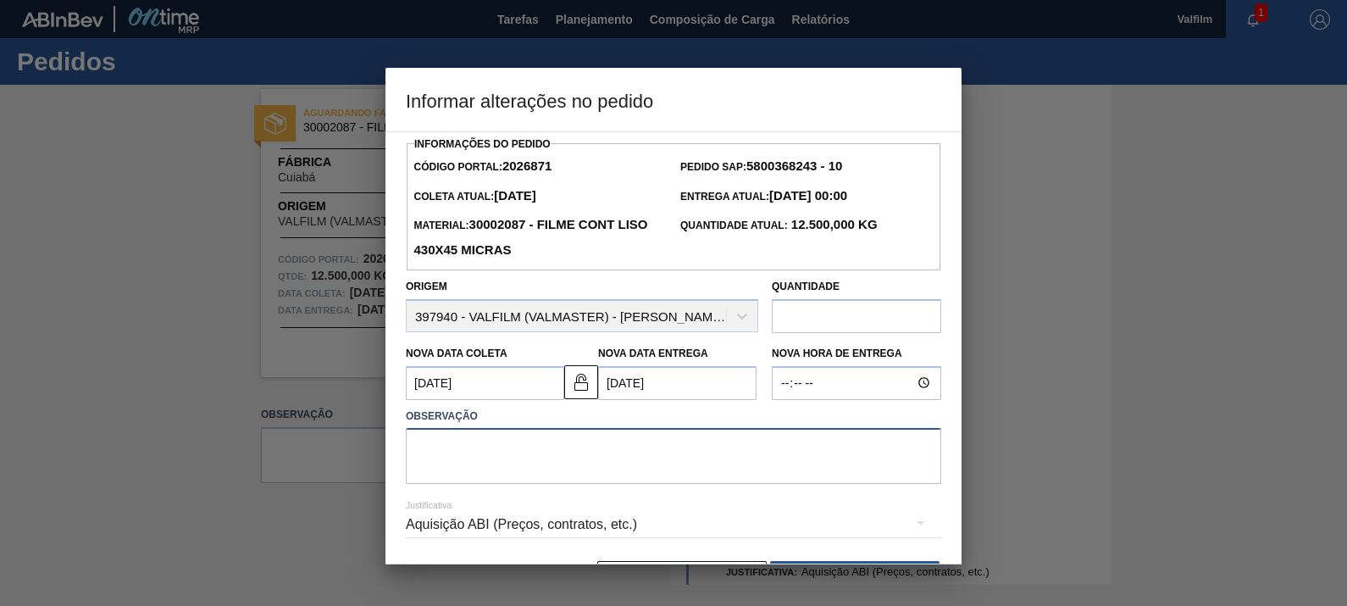
click at [698, 462] on textarea at bounding box center [673, 456] width 535 height 56
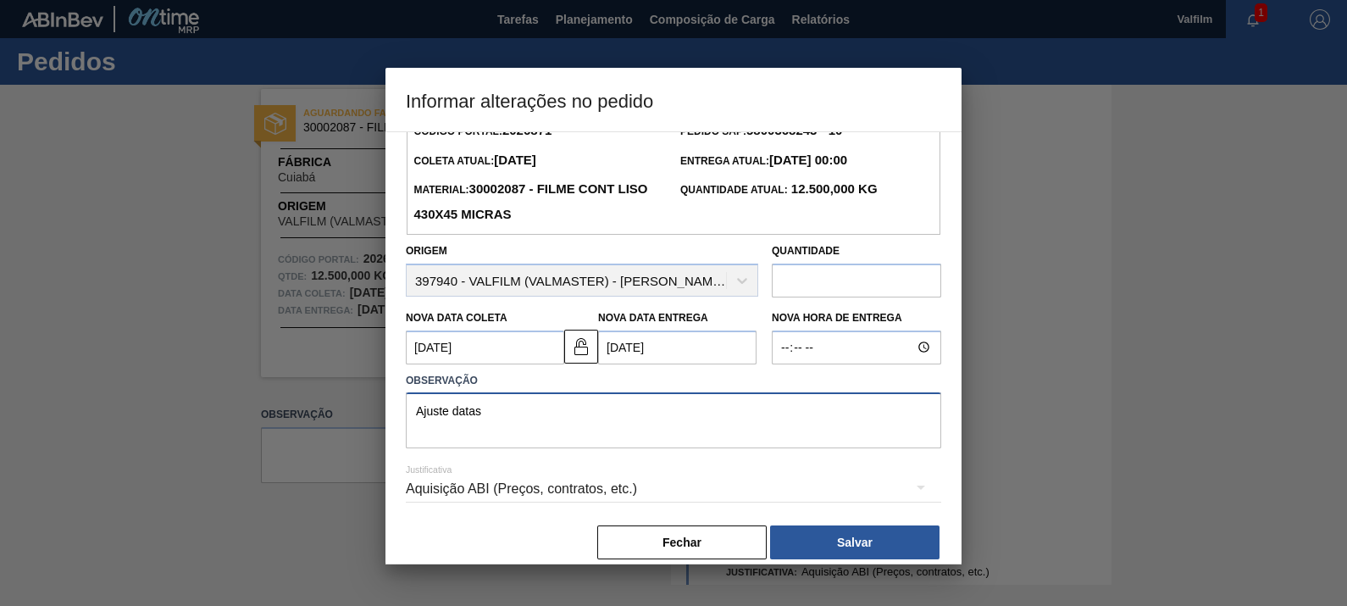
scroll to position [55, 0]
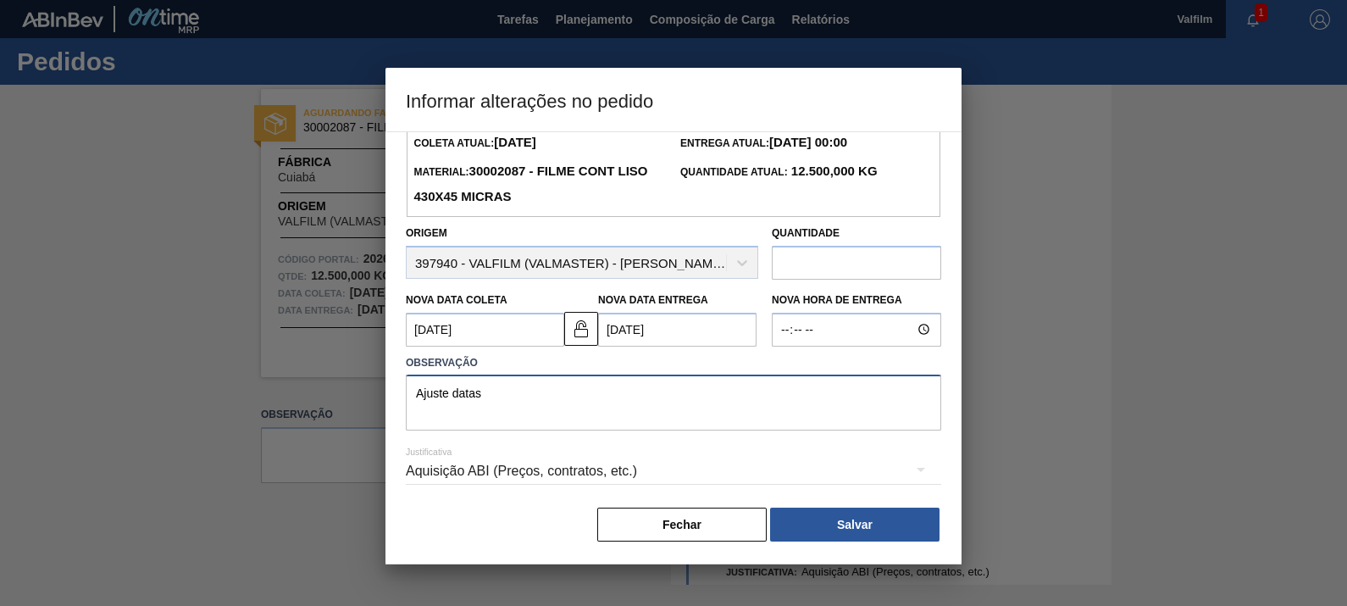
type textarea "Ajuste datas"
click at [650, 479] on div "Aquisição ABI (Preços, contratos, etc.)" at bounding box center [673, 470] width 535 height 47
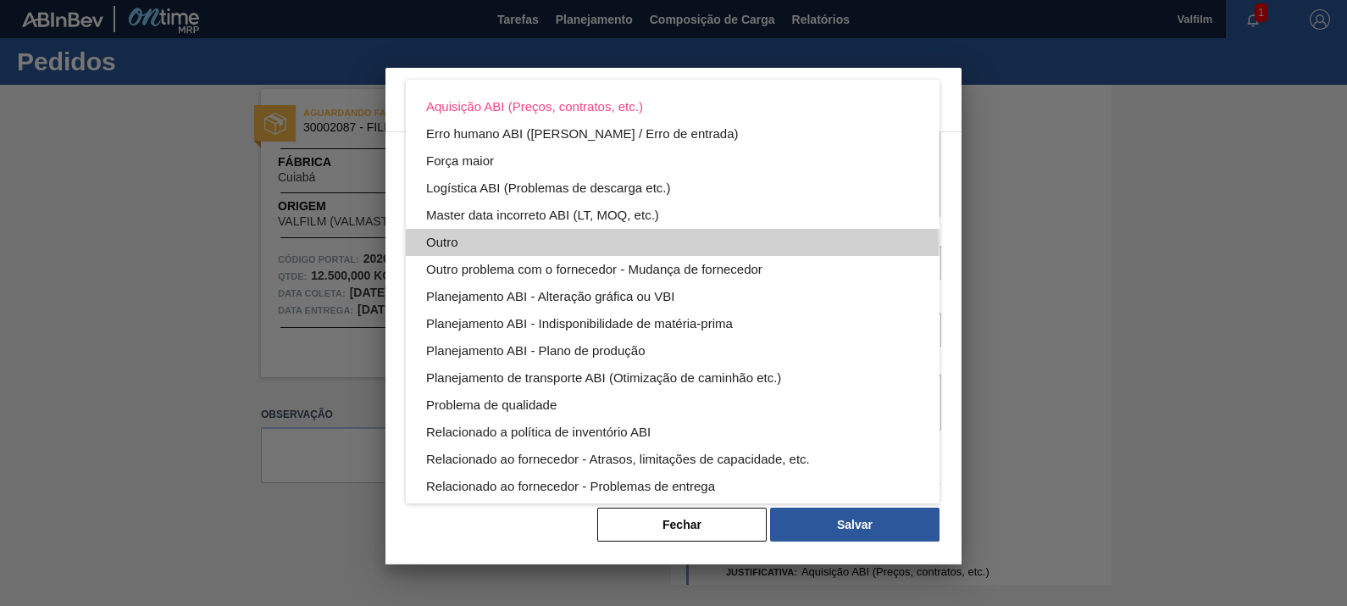
click at [473, 252] on div "Outro" at bounding box center [672, 242] width 493 height 27
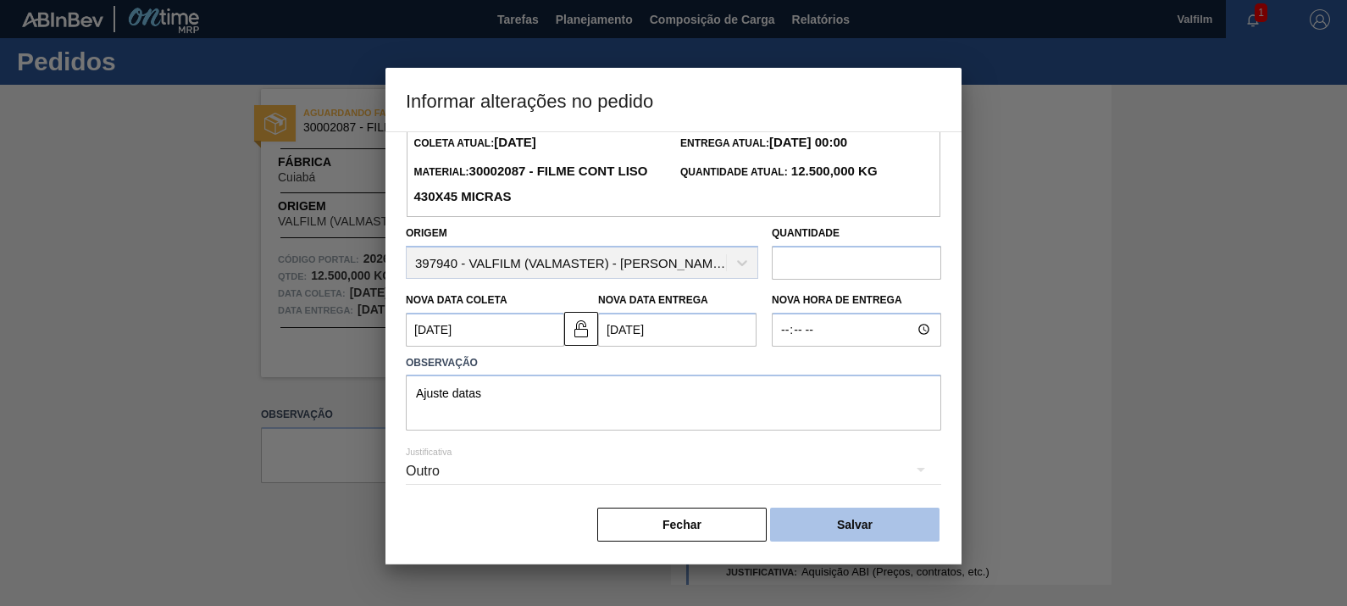
click at [885, 525] on button "Salvar" at bounding box center [854, 524] width 169 height 34
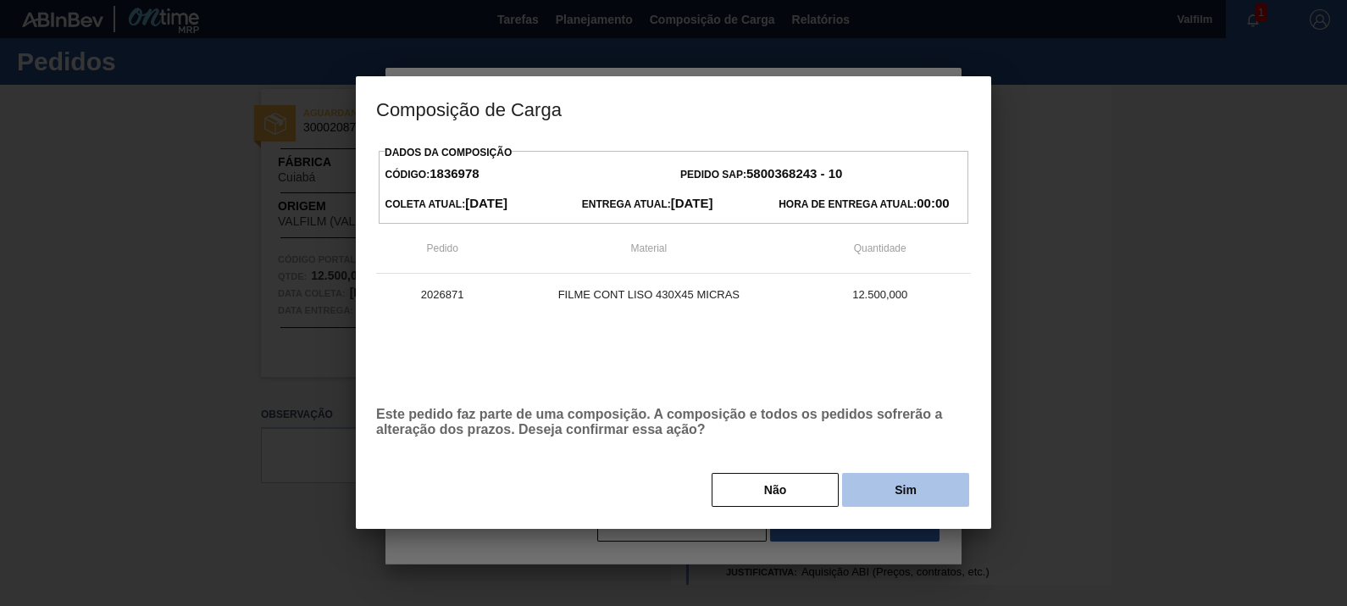
click at [902, 490] on button "Sim" at bounding box center [905, 490] width 127 height 34
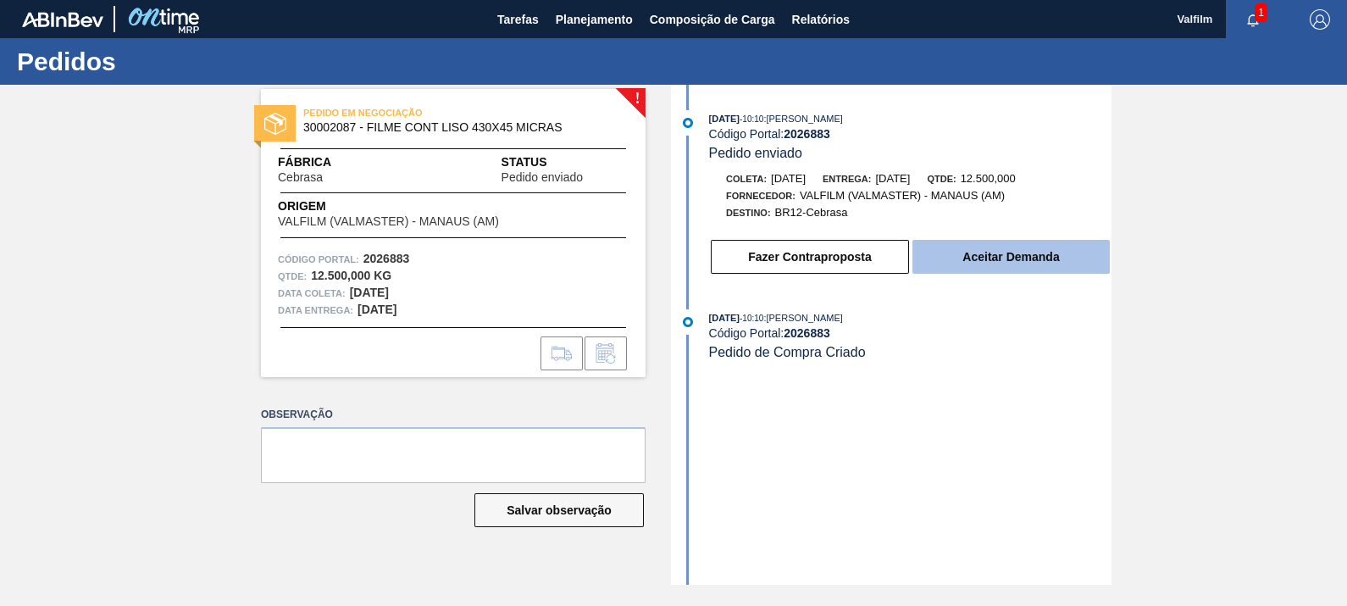
click at [1060, 260] on button "Aceitar Demanda" at bounding box center [1010, 257] width 197 height 34
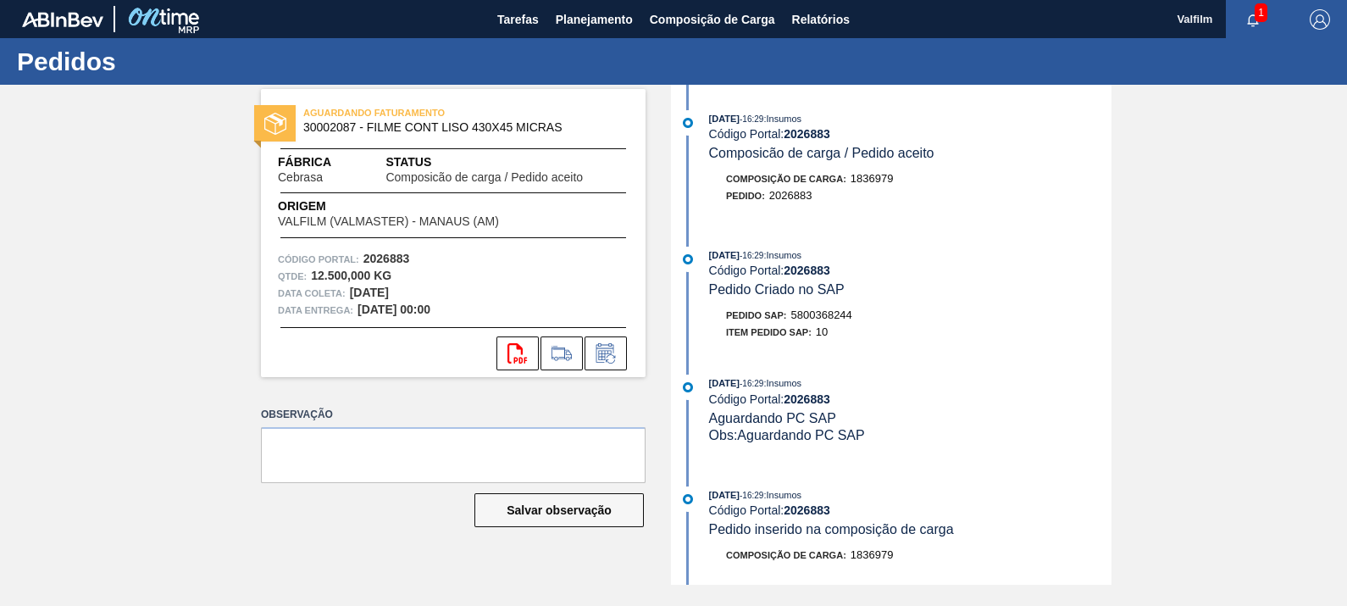
click at [828, 319] on span "5800368244" at bounding box center [821, 314] width 61 height 13
copy span "5800368244"
click at [847, 323] on div "Pedido SAP: 5800368244" at bounding box center [789, 315] width 126 height 17
click at [847, 321] on span "5800368244" at bounding box center [821, 314] width 61 height 13
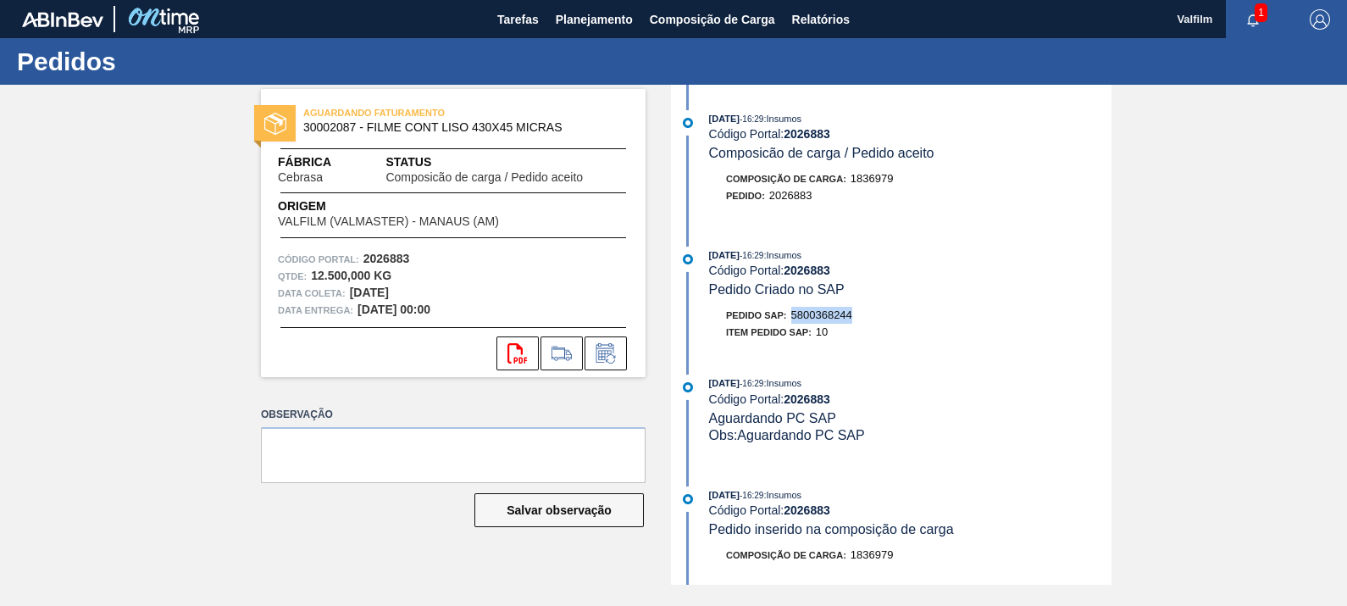
copy span "5800368244"
click at [596, 364] on button at bounding box center [605, 353] width 42 height 34
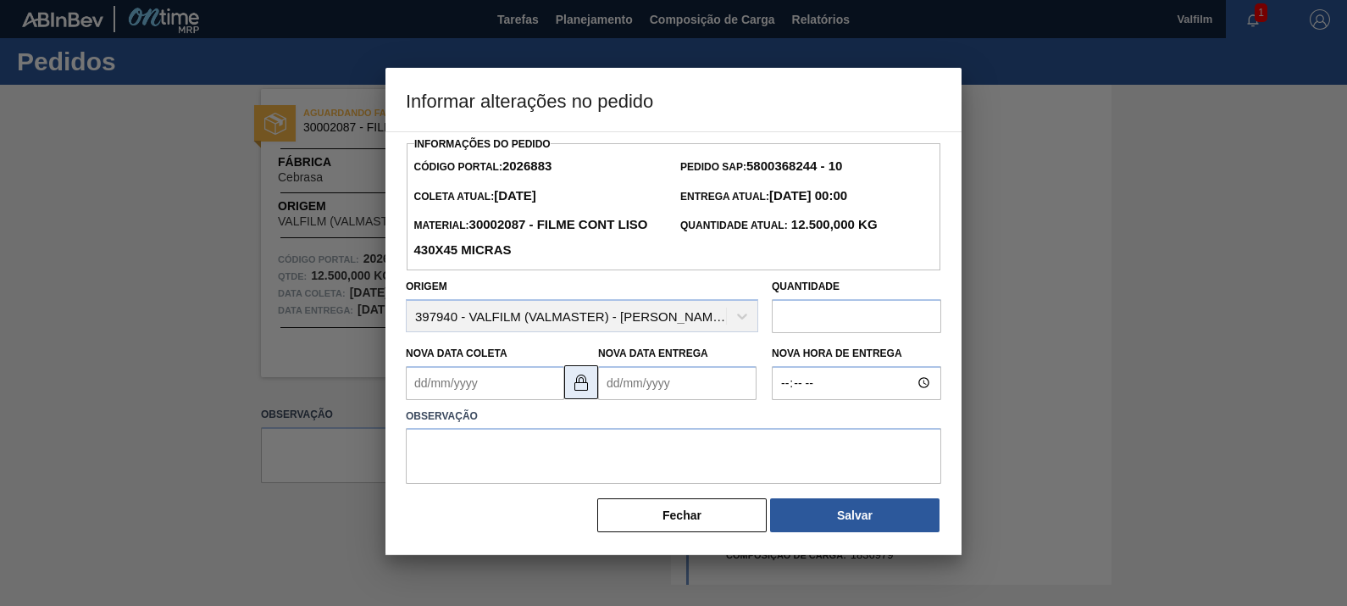
click at [584, 392] on img at bounding box center [581, 382] width 20 height 20
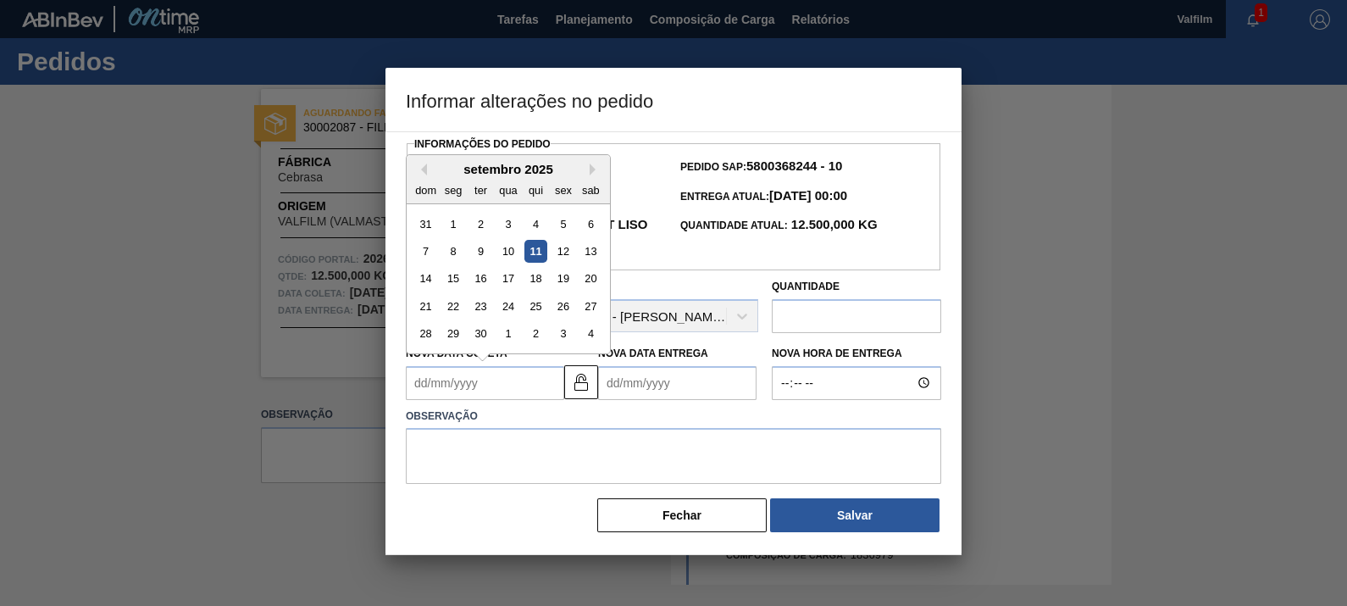
click at [492, 385] on Coleta2026883 "Nova Data Coleta" at bounding box center [485, 383] width 158 height 34
click at [593, 167] on button "Next Month" at bounding box center [596, 169] width 12 height 12
click at [455, 281] on div "13" at bounding box center [453, 278] width 23 height 23
type Coleta2026883 "13/10/2025"
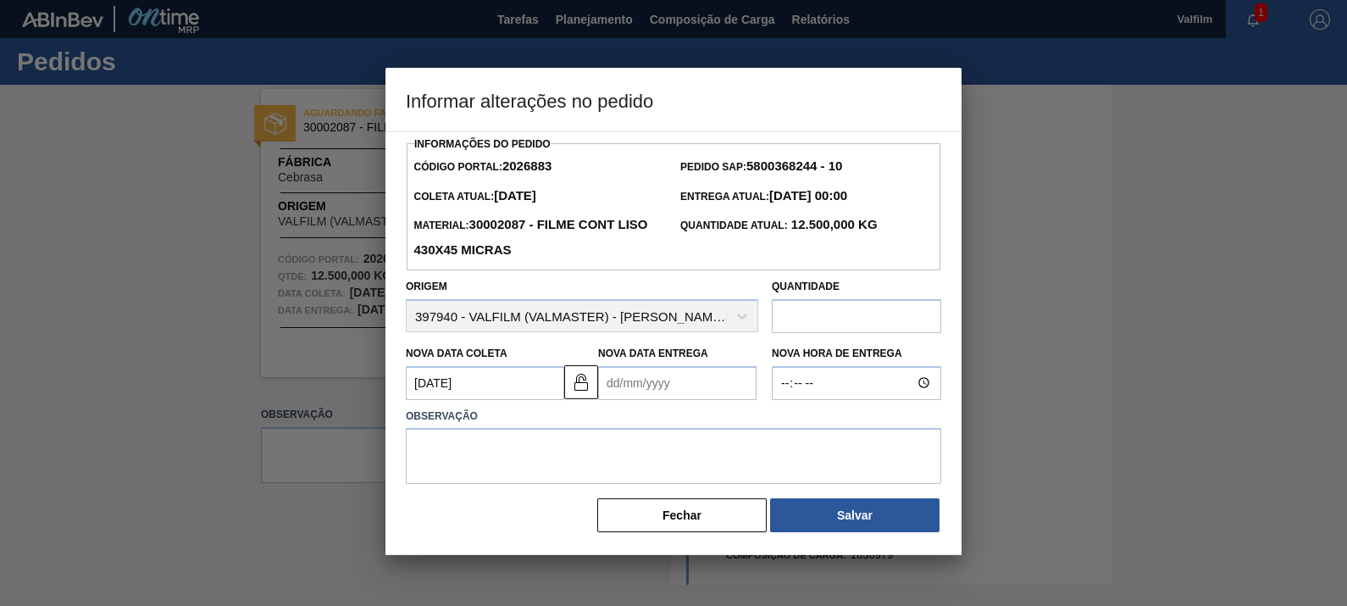
click at [664, 379] on Entrega2026883 "Nova Data Entrega" at bounding box center [677, 383] width 158 height 34
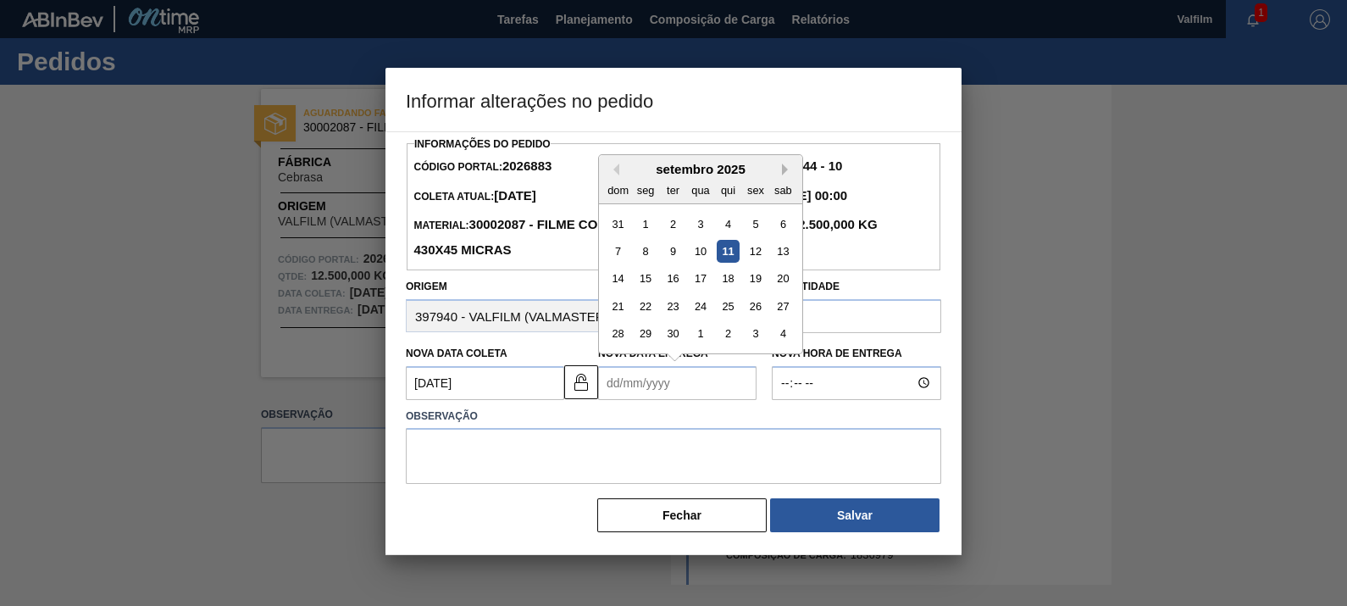
click at [788, 169] on button "Next Month" at bounding box center [788, 169] width 12 height 12
click at [732, 280] on div "13" at bounding box center [728, 278] width 23 height 23
type Entrega2026883 "13/11/2025"
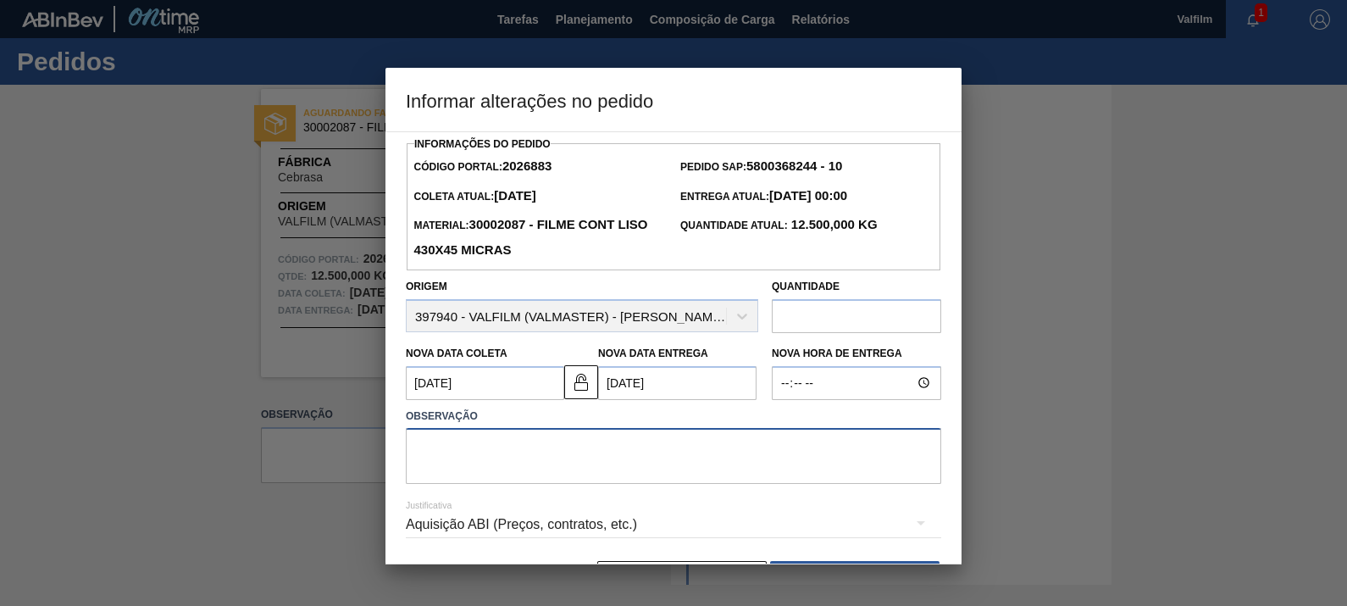
click at [724, 468] on textarea at bounding box center [673, 456] width 535 height 56
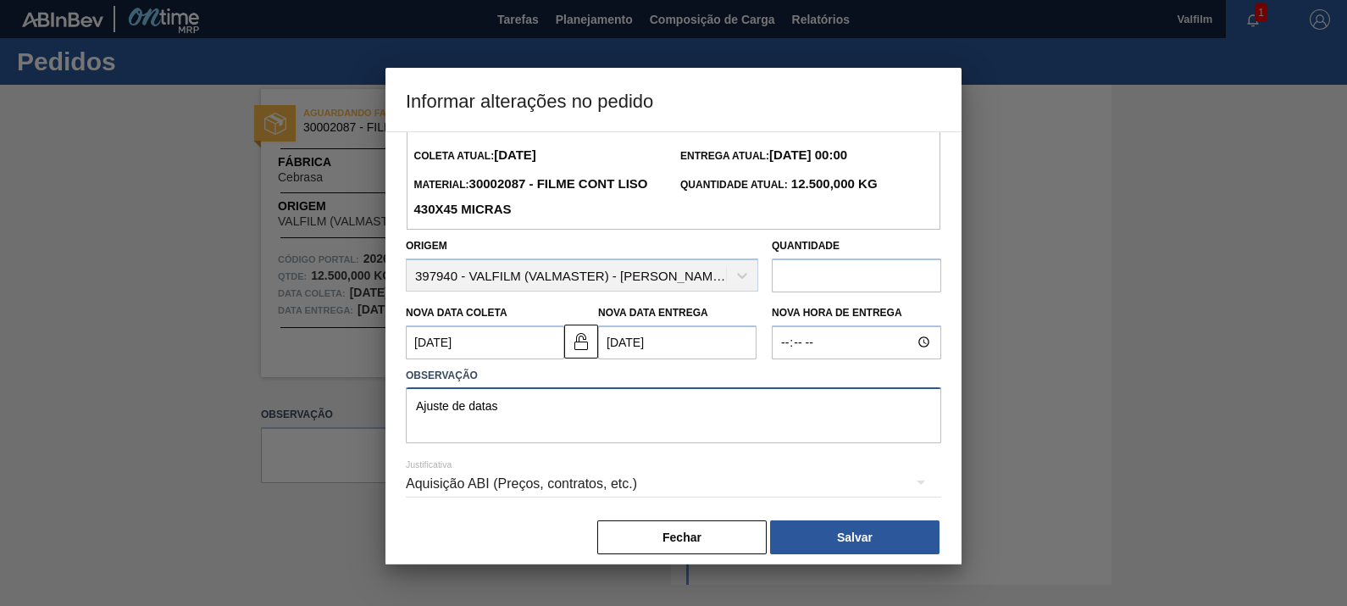
scroll to position [55, 0]
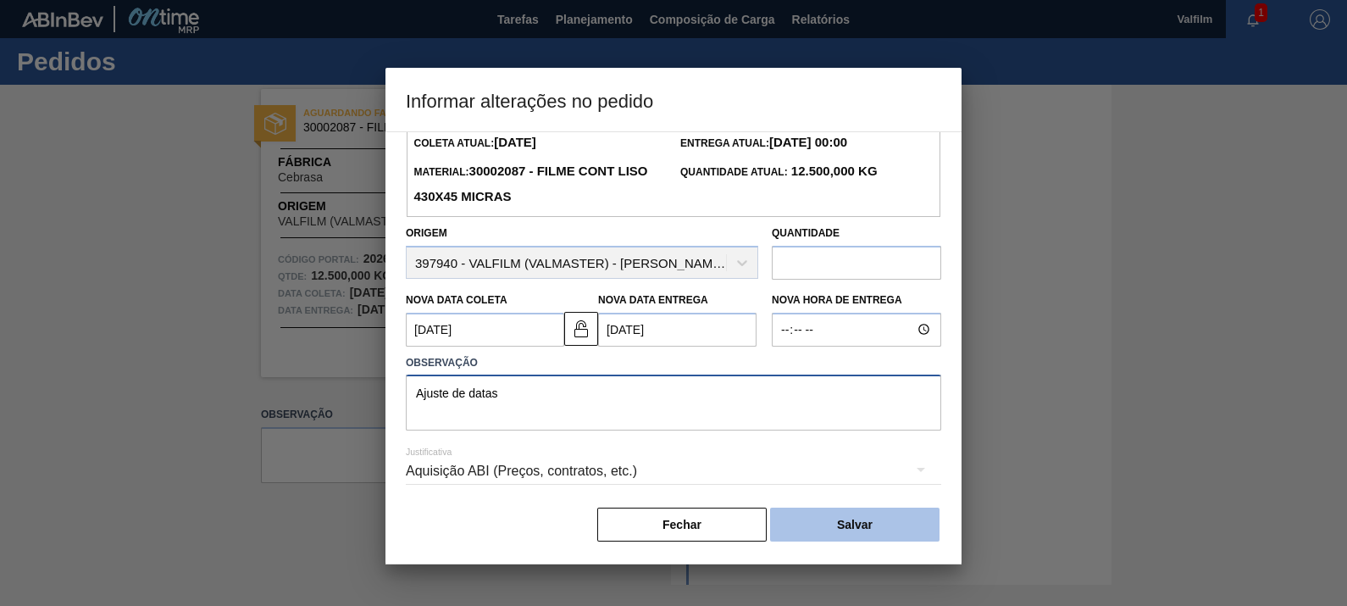
type textarea "Ajuste de datas"
click at [855, 531] on button "Salvar" at bounding box center [854, 524] width 169 height 34
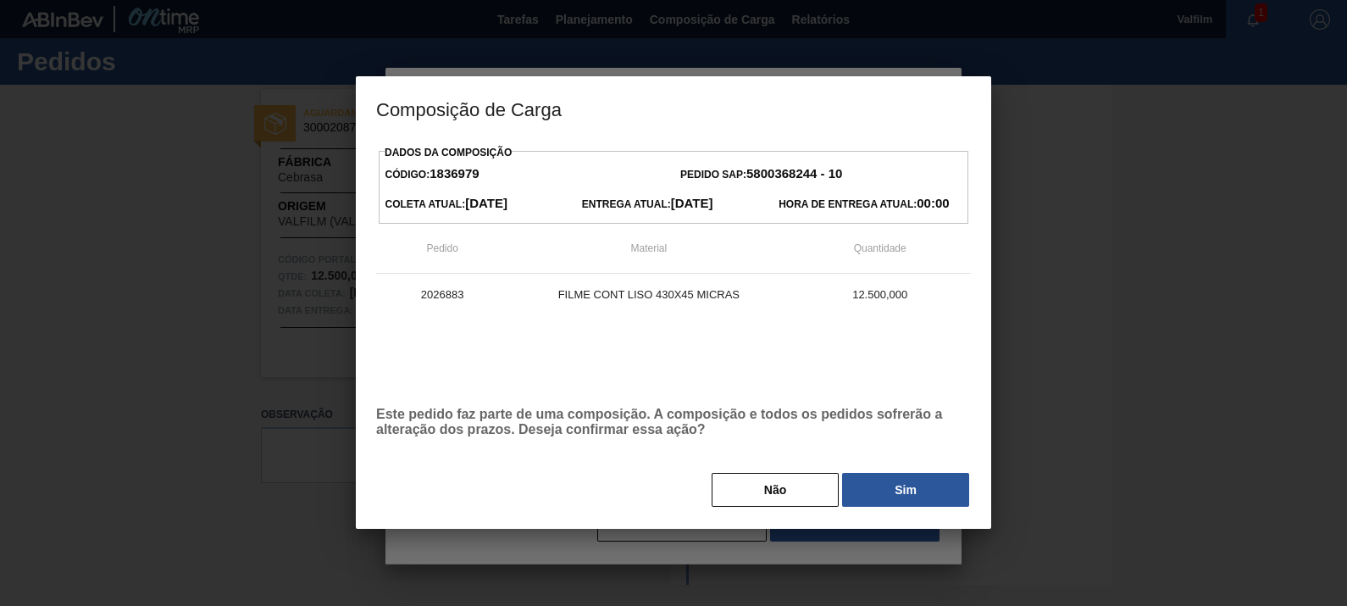
click at [873, 512] on div "Dados da Composição Código: 1836979 Pedido SAP: 5800368244 - 10 Coleta Atual: 0…" at bounding box center [673, 335] width 635 height 388
drag, startPoint x: 873, startPoint y: 499, endPoint x: 767, endPoint y: 520, distance: 108.0
click at [859, 497] on button "Sim" at bounding box center [905, 490] width 127 height 34
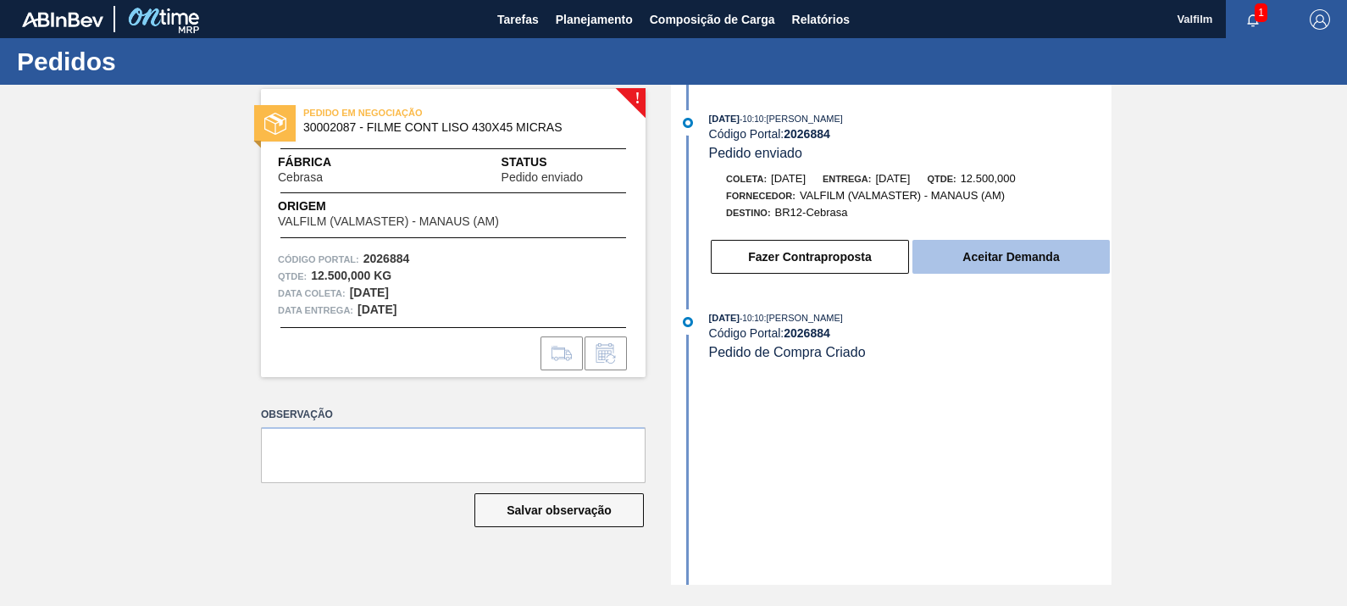
click at [970, 255] on button "Aceitar Demanda" at bounding box center [1010, 257] width 197 height 34
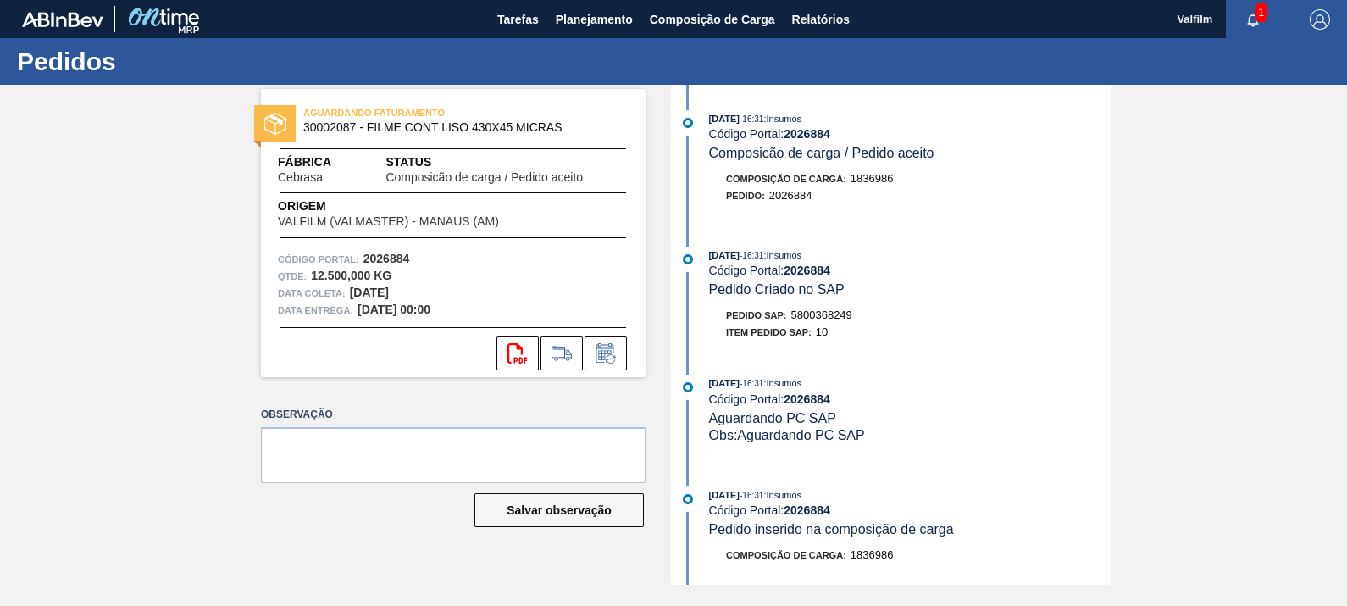
click at [818, 321] on span "5800368249" at bounding box center [821, 314] width 61 height 13
copy span "5800368249"
click at [605, 347] on icon at bounding box center [605, 353] width 27 height 20
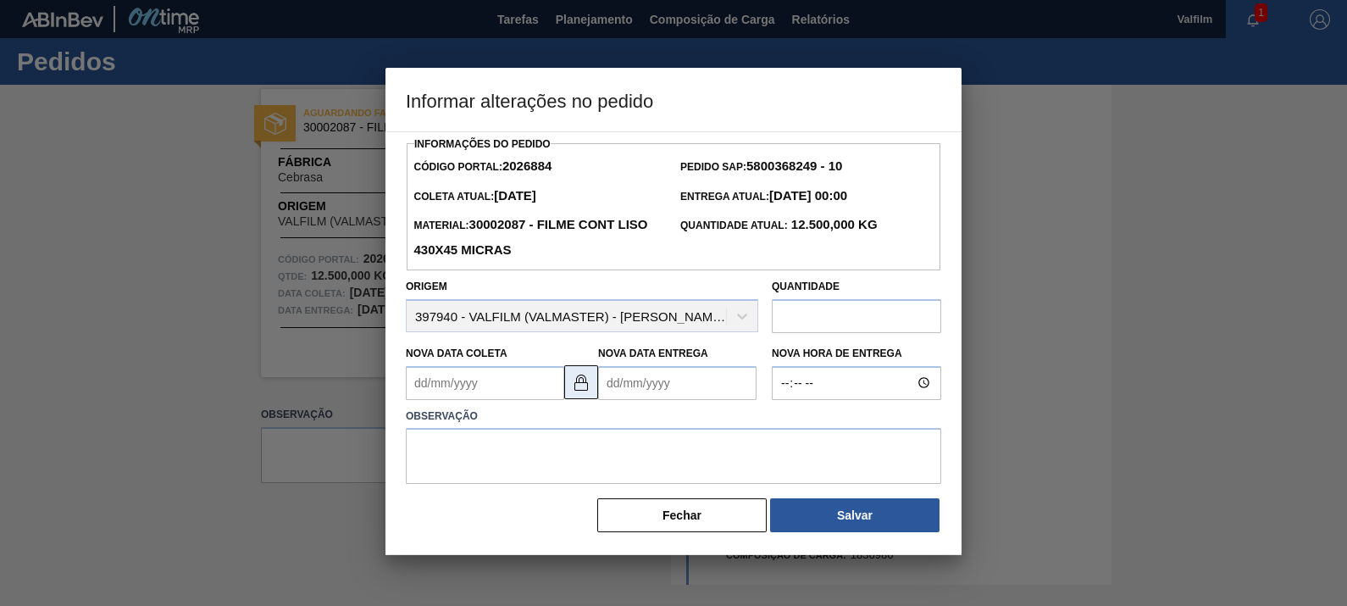
click at [580, 392] on img at bounding box center [581, 382] width 20 height 20
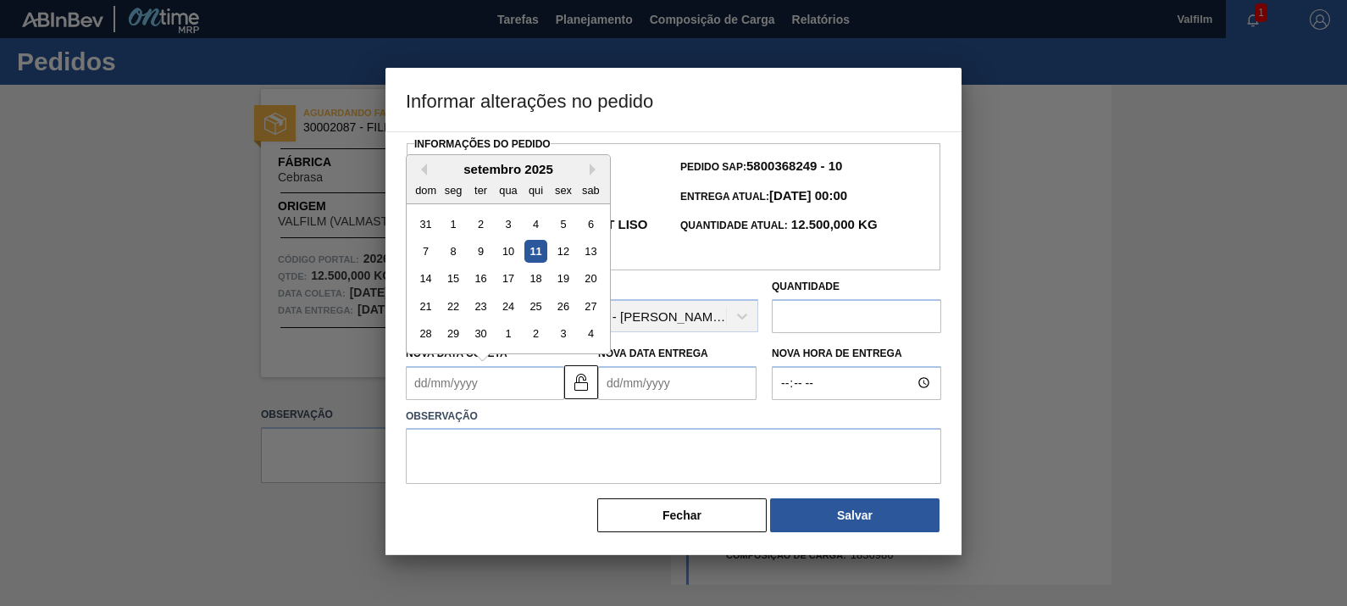
click at [518, 390] on Coleta2026884 "Nova Data Coleta" at bounding box center [485, 383] width 158 height 34
click at [562, 251] on div "12" at bounding box center [562, 251] width 23 height 23
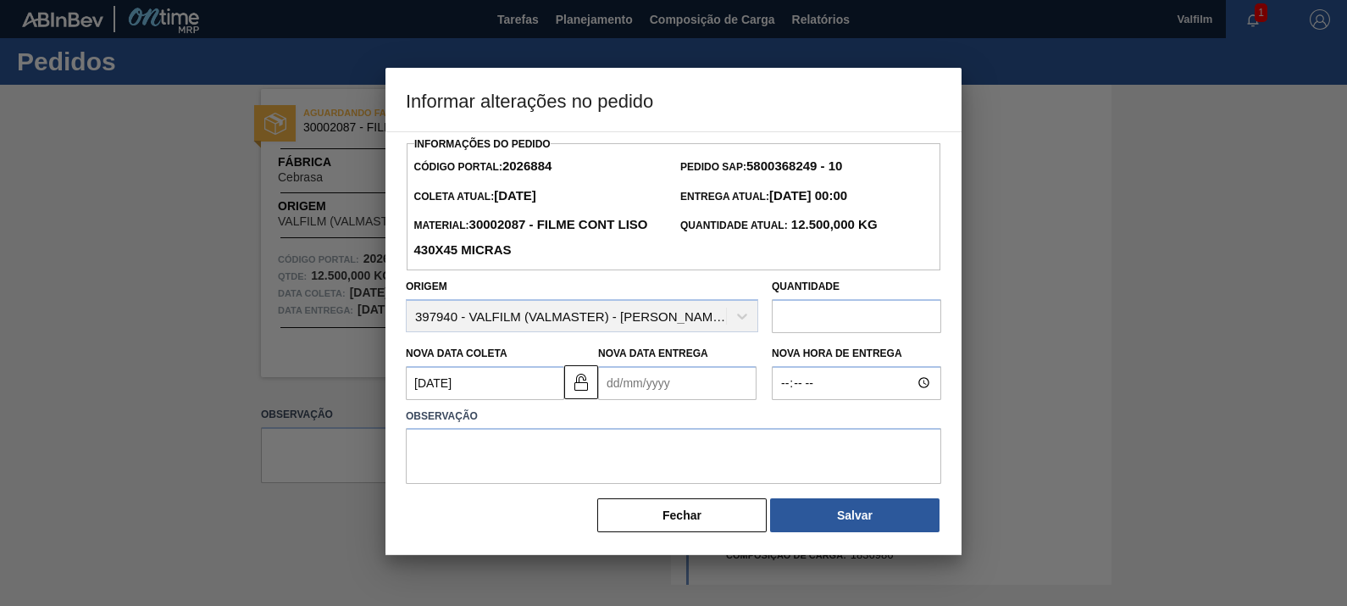
click at [524, 364] on div "Nova Data Coleta 12/09/2025" at bounding box center [485, 370] width 158 height 58
click at [524, 367] on div "Nova Data Coleta 12/09/2025" at bounding box center [485, 370] width 158 height 58
click at [523, 381] on Coleta2026884 "12/09/2025" at bounding box center [485, 383] width 158 height 34
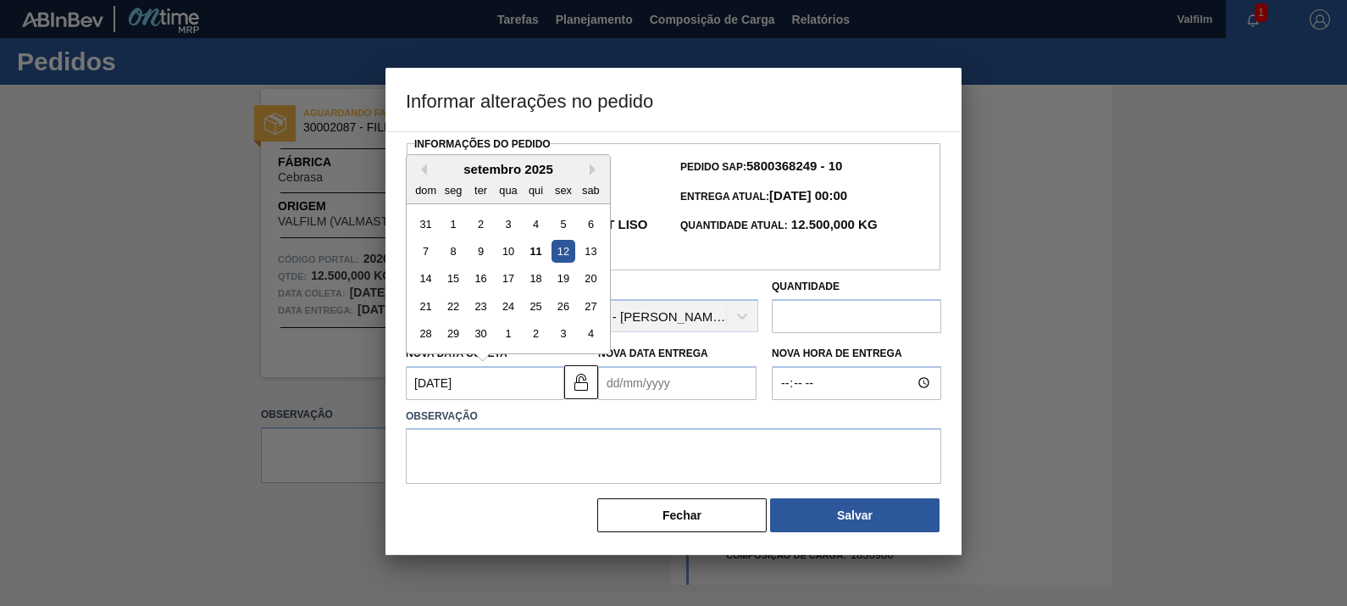
click at [599, 163] on div "setembro 2025" at bounding box center [508, 169] width 203 height 14
click at [589, 171] on div "setembro 2025" at bounding box center [508, 169] width 203 height 14
click at [589, 169] on div "setembro 2025" at bounding box center [508, 169] width 203 height 14
click at [592, 169] on button "Next Month" at bounding box center [596, 169] width 12 height 12
click at [461, 279] on div "13" at bounding box center [453, 278] width 23 height 23
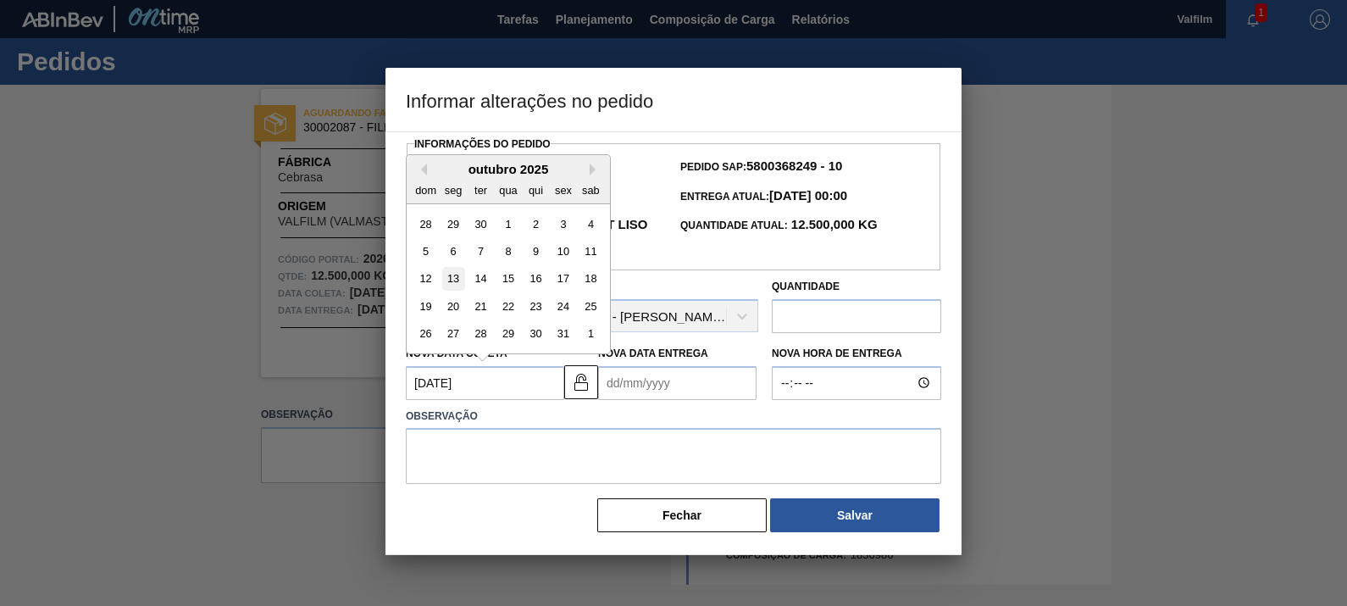
type Coleta2026884 "13/10/2025"
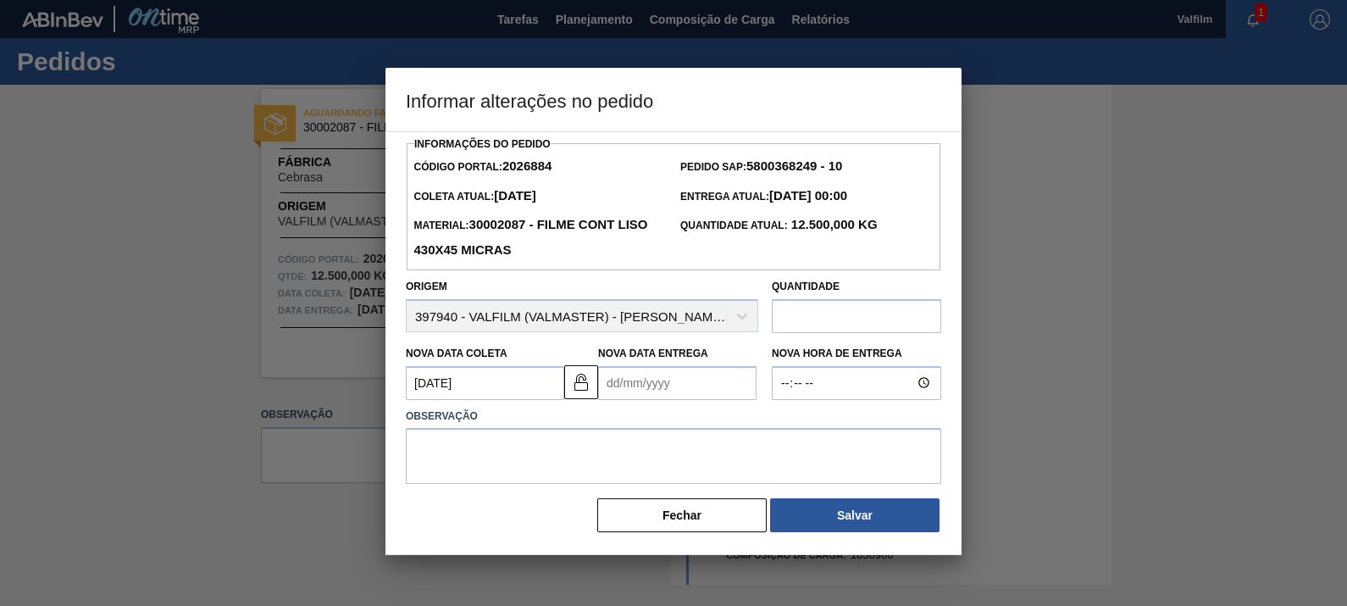
click at [682, 385] on Entrega2026884 "Nova Data Entrega" at bounding box center [677, 383] width 158 height 34
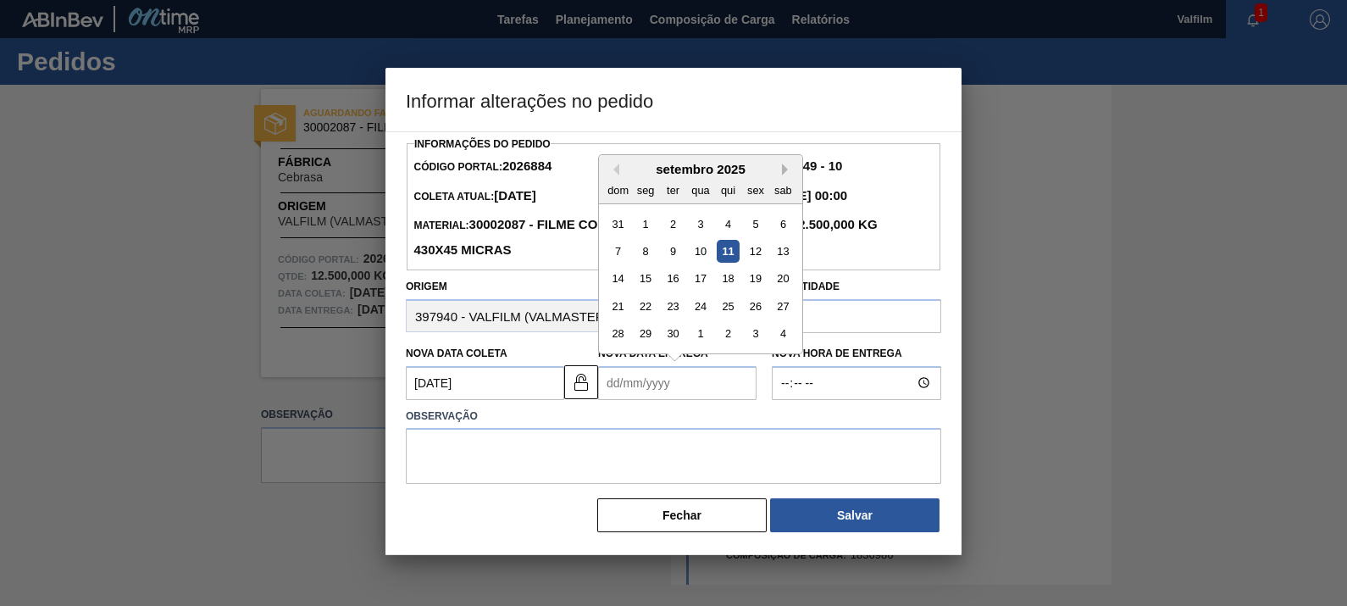
click at [786, 172] on button "Next Month" at bounding box center [788, 169] width 12 height 12
drag, startPoint x: 734, startPoint y: 284, endPoint x: 729, endPoint y: 355, distance: 71.4
click at [734, 284] on div "13" at bounding box center [728, 278] width 23 height 23
type Entrega2026884 "13/11/2025"
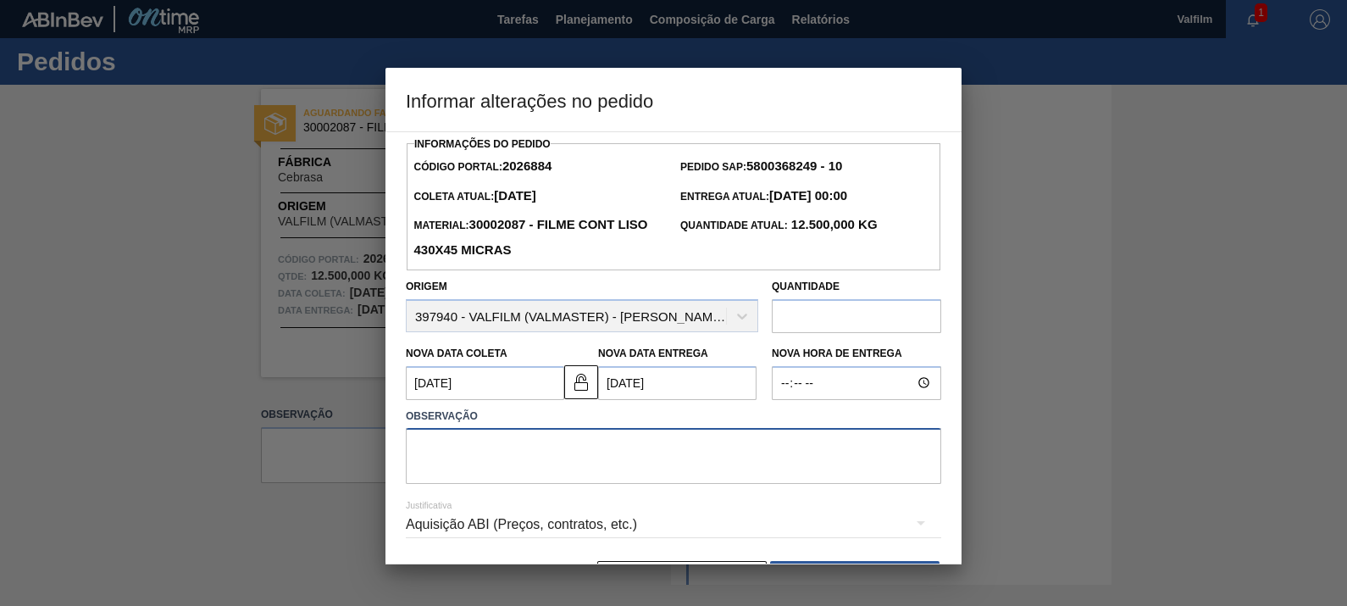
click at [734, 433] on textarea at bounding box center [673, 456] width 535 height 56
type textarea "Ajuste datas"
click at [639, 522] on div "Aquisição ABI (Preços, contratos, etc.)" at bounding box center [673, 524] width 535 height 47
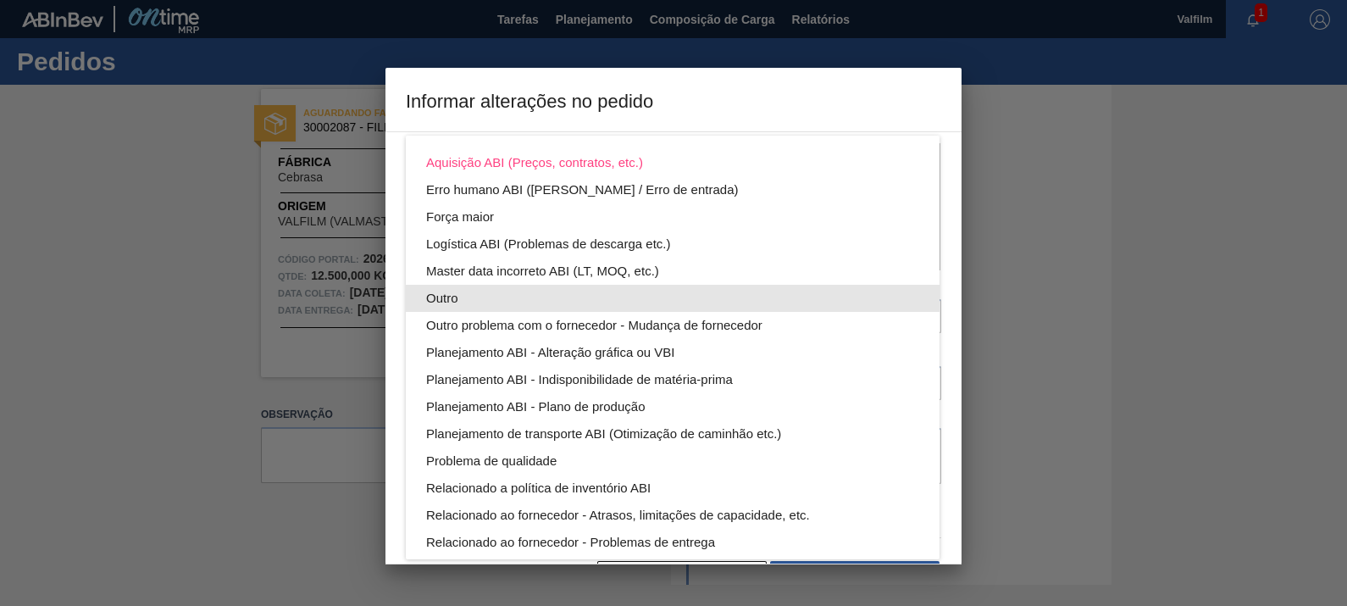
click at [457, 286] on div "Outro" at bounding box center [672, 298] width 493 height 27
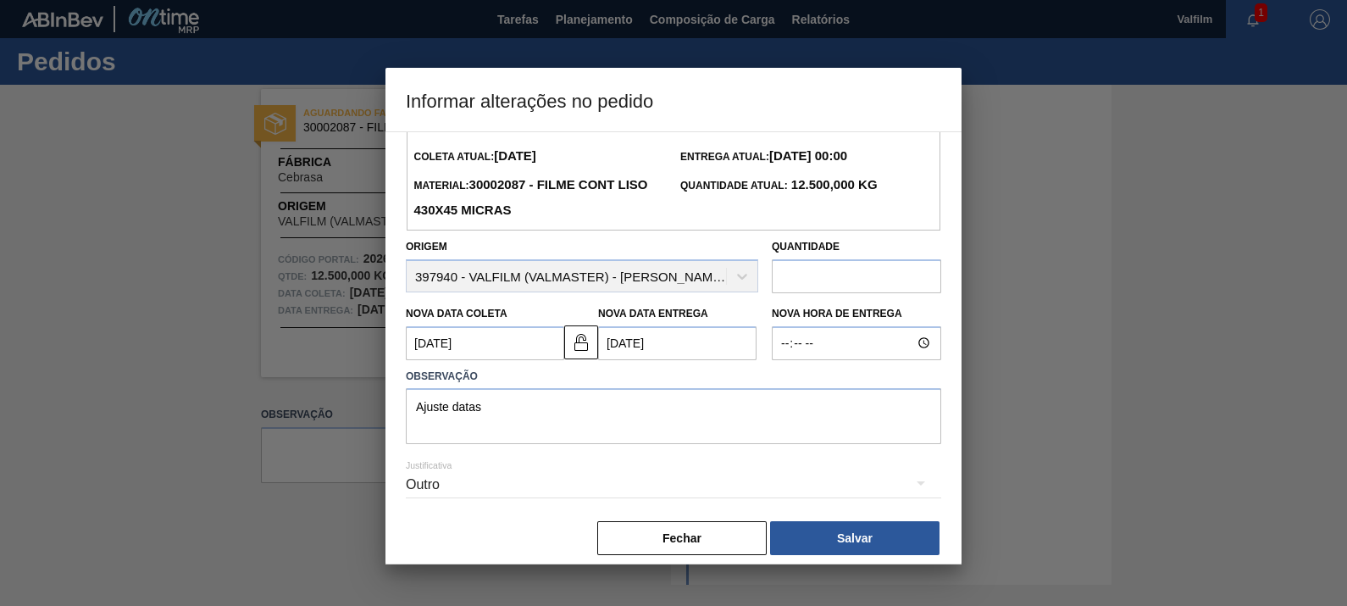
scroll to position [55, 0]
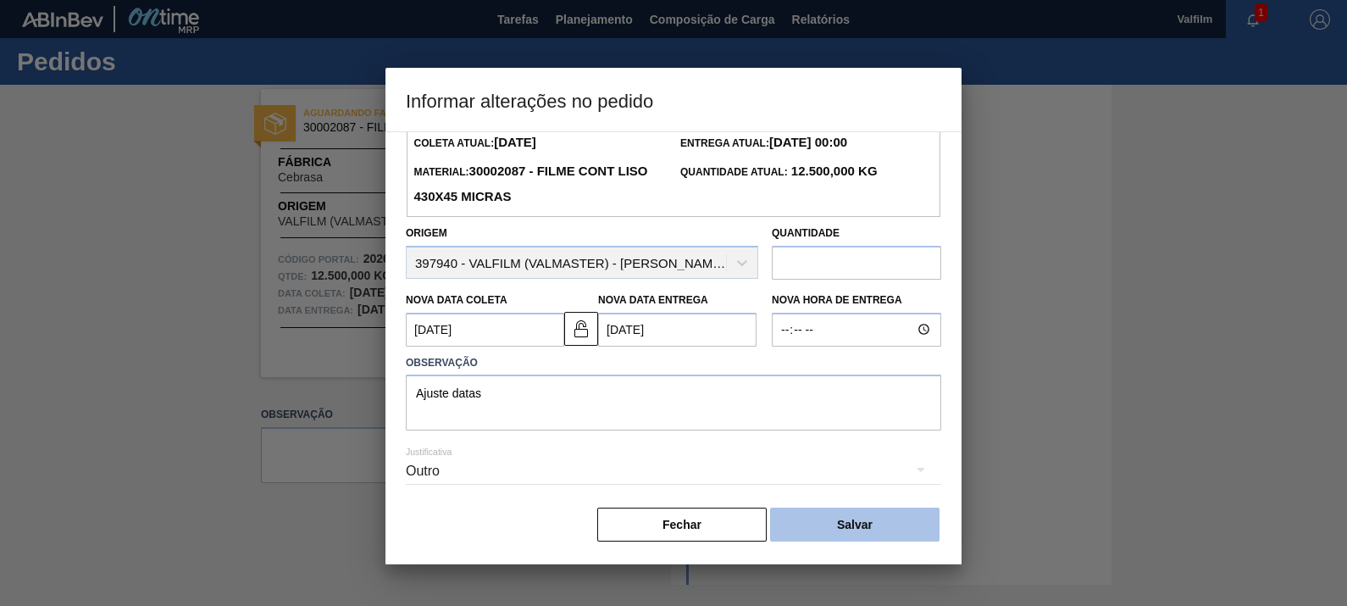
click at [862, 517] on button "Salvar" at bounding box center [854, 524] width 169 height 34
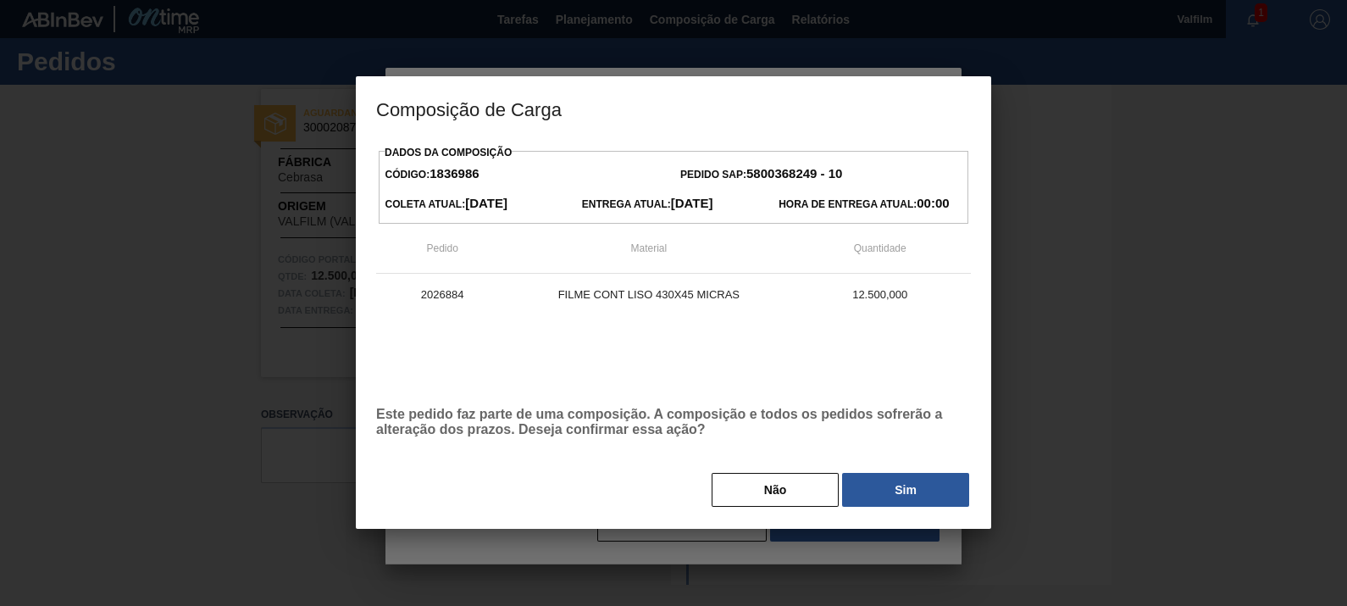
click at [907, 463] on div "Dados da Composição Código: 1836986 Pedido SAP: 5800368249 - 10 Coleta Atual: 0…" at bounding box center [673, 325] width 595 height 368
click at [889, 492] on button "Sim" at bounding box center [905, 490] width 127 height 34
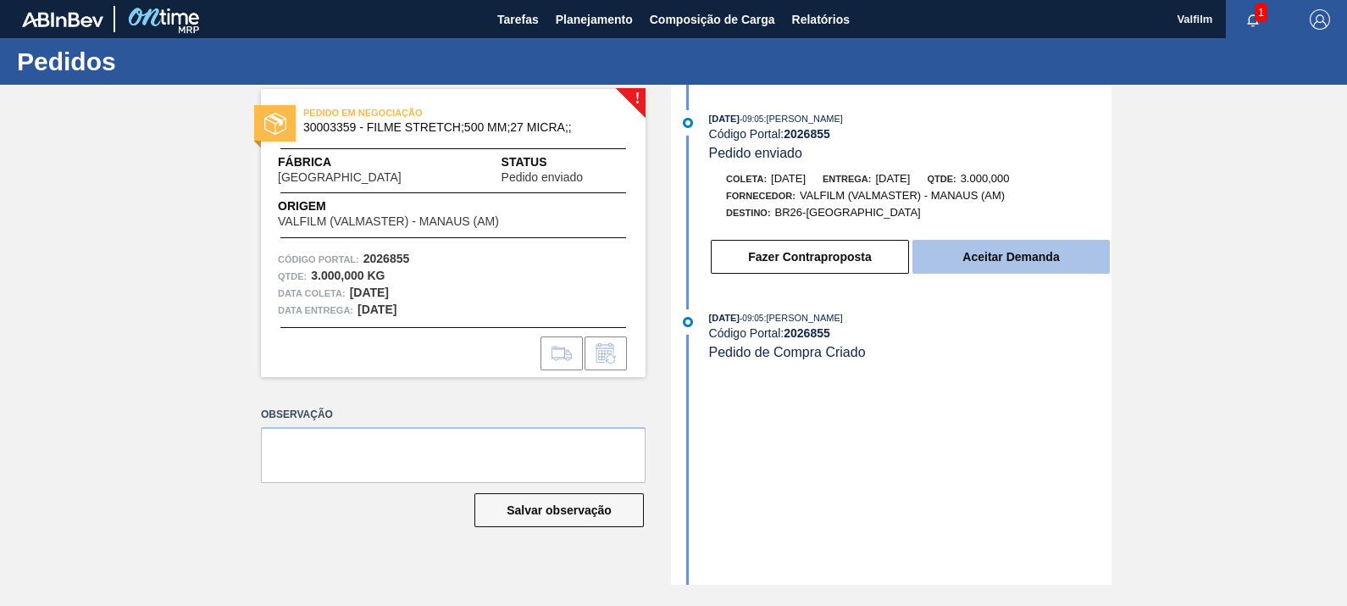
click at [1072, 262] on button "Aceitar Demanda" at bounding box center [1010, 257] width 197 height 34
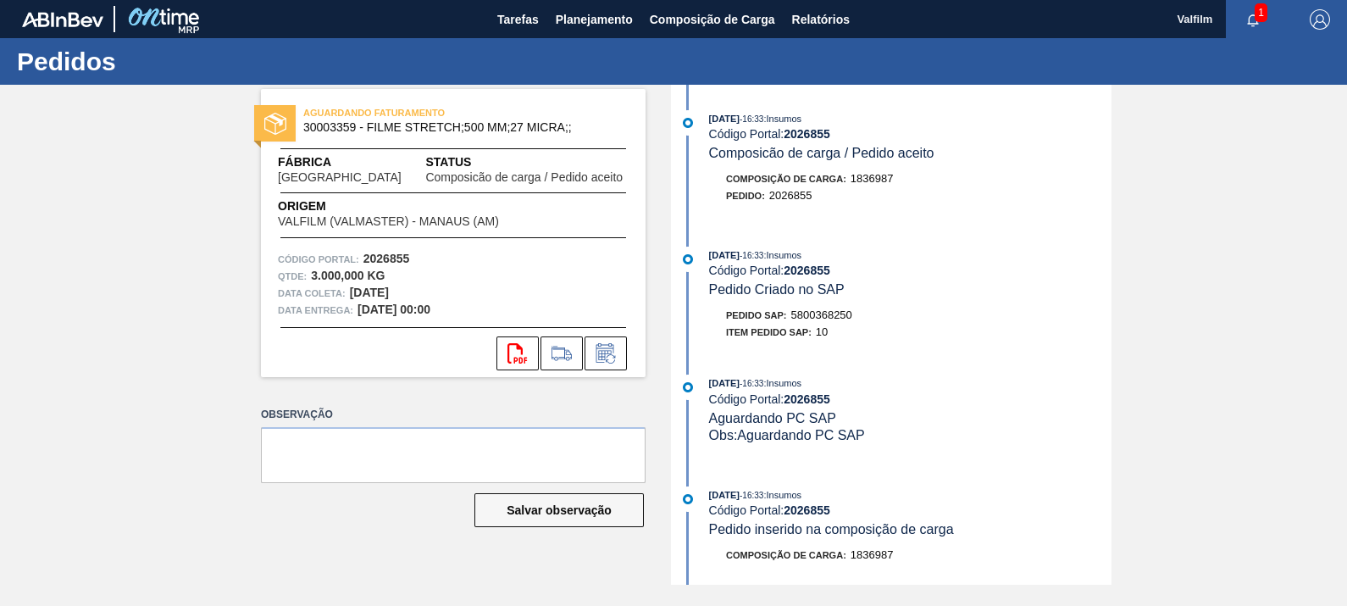
click at [841, 321] on span "5800368250" at bounding box center [821, 314] width 61 height 13
copy span "5800368250"
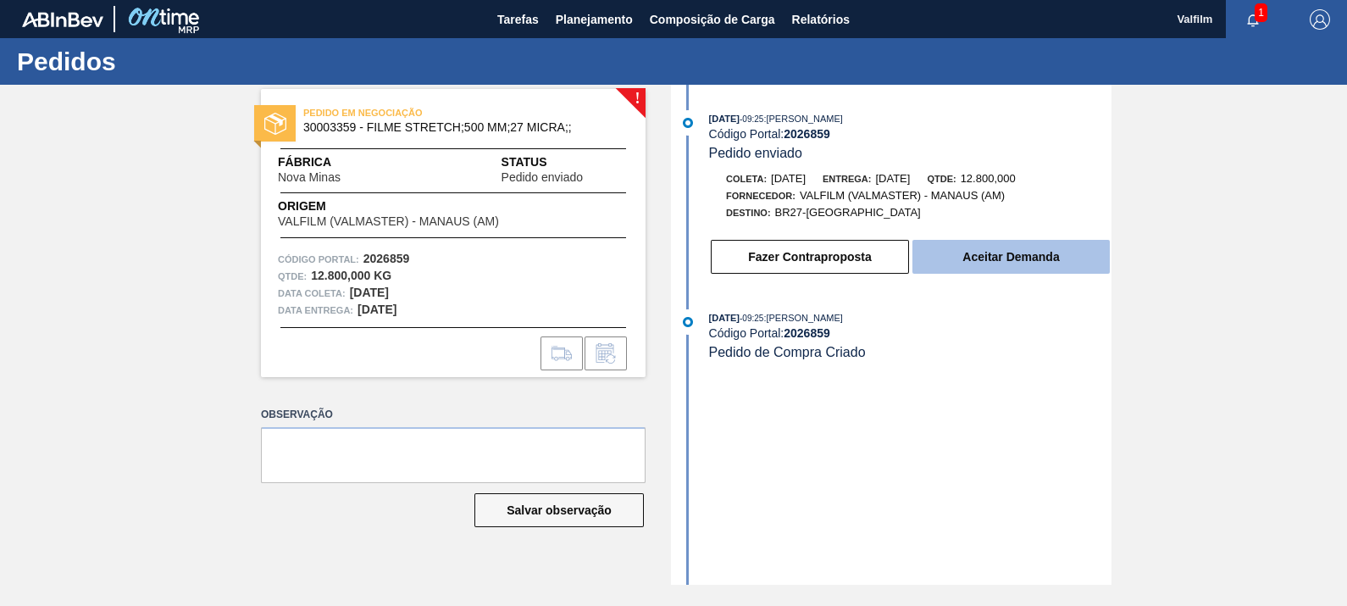
click at [1003, 258] on button "Aceitar Demanda" at bounding box center [1010, 257] width 197 height 34
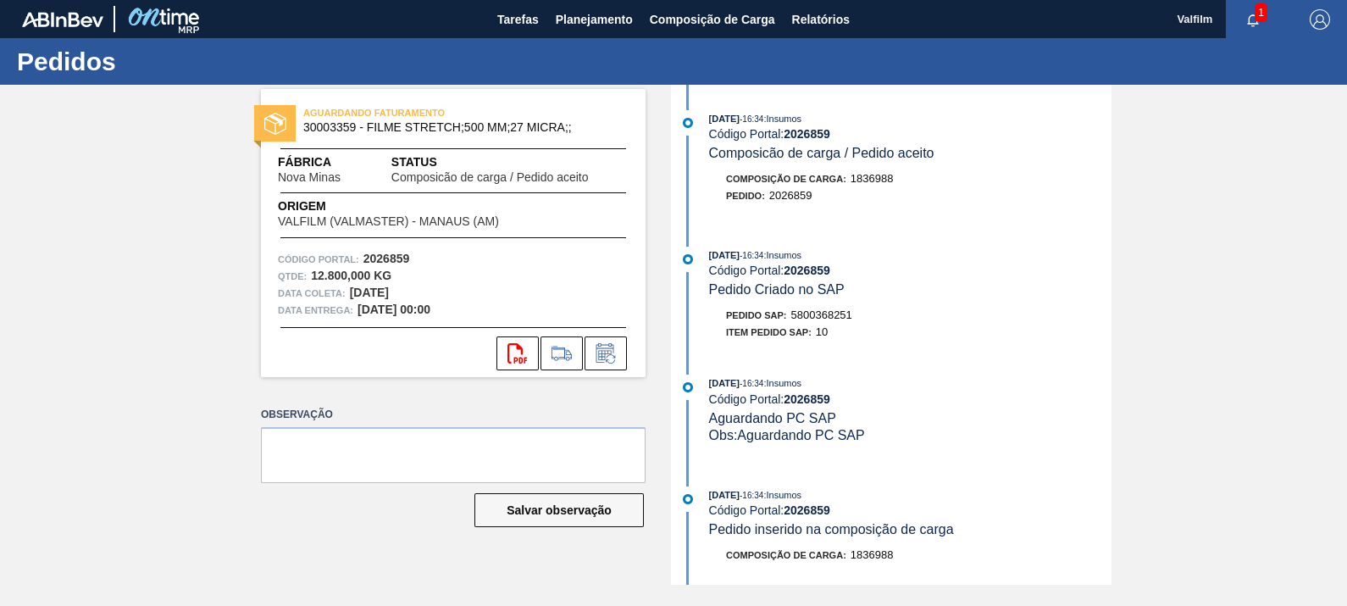
click at [838, 318] on span "5800368251" at bounding box center [821, 314] width 61 height 13
copy span "5800368251"
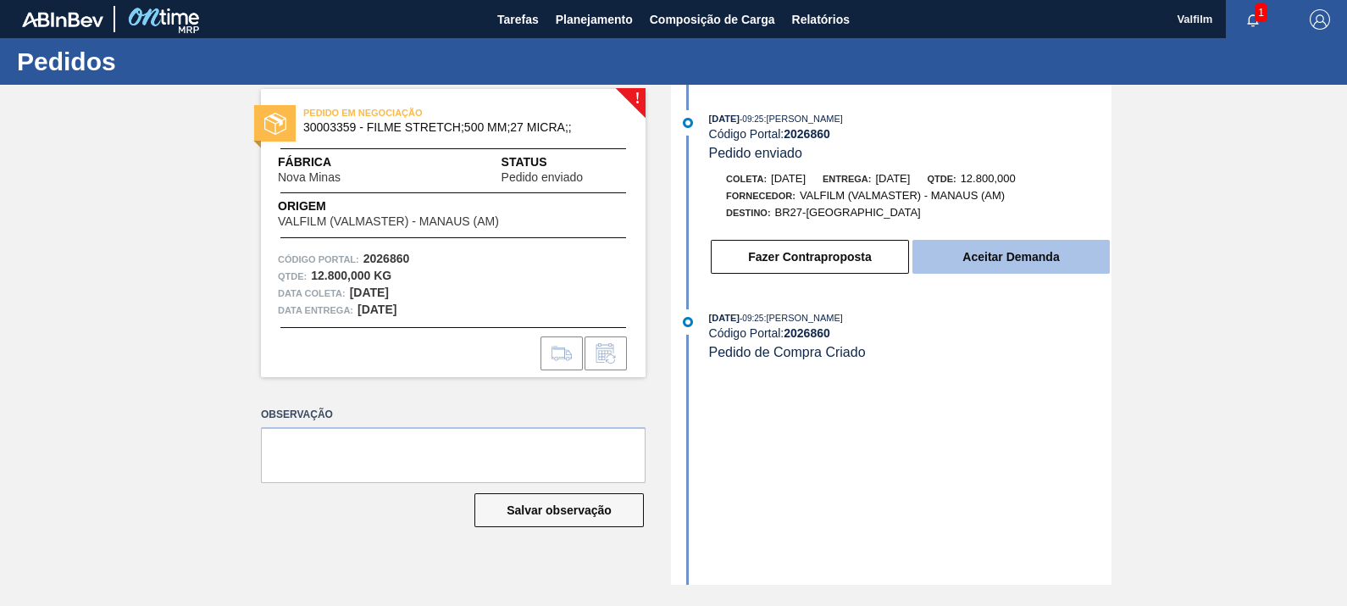
click at [1010, 260] on button "Aceitar Demanda" at bounding box center [1010, 257] width 197 height 34
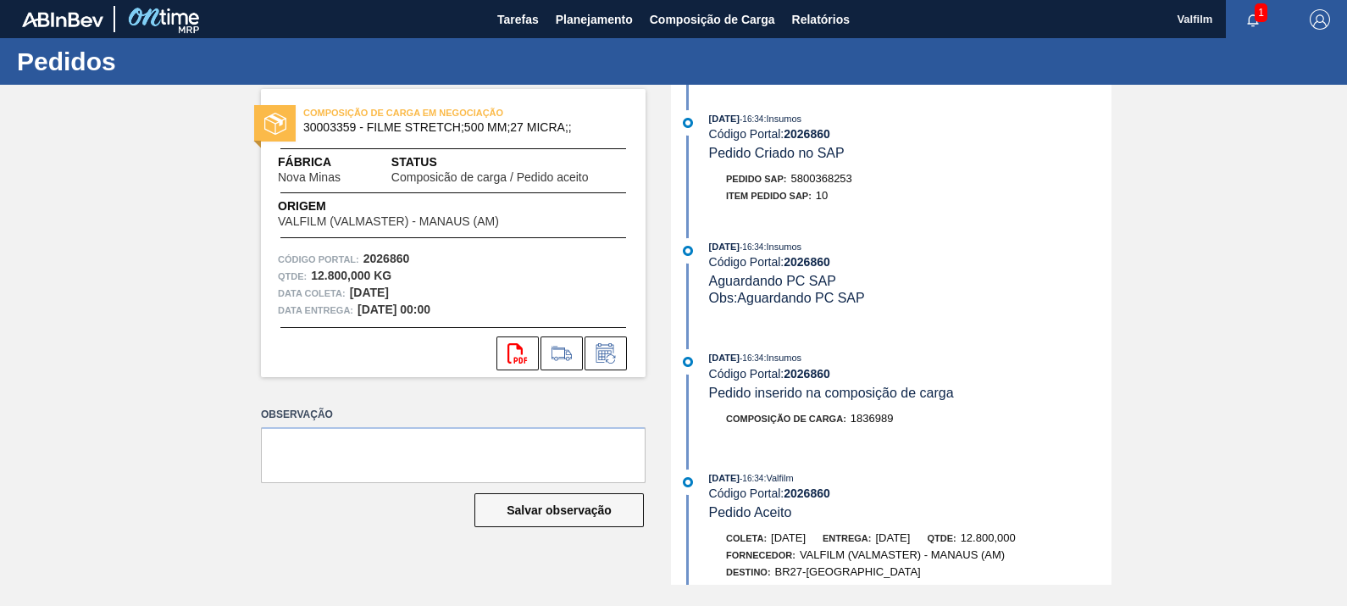
click at [835, 174] on span "5800368253" at bounding box center [821, 178] width 61 height 13
copy span "5800368253"
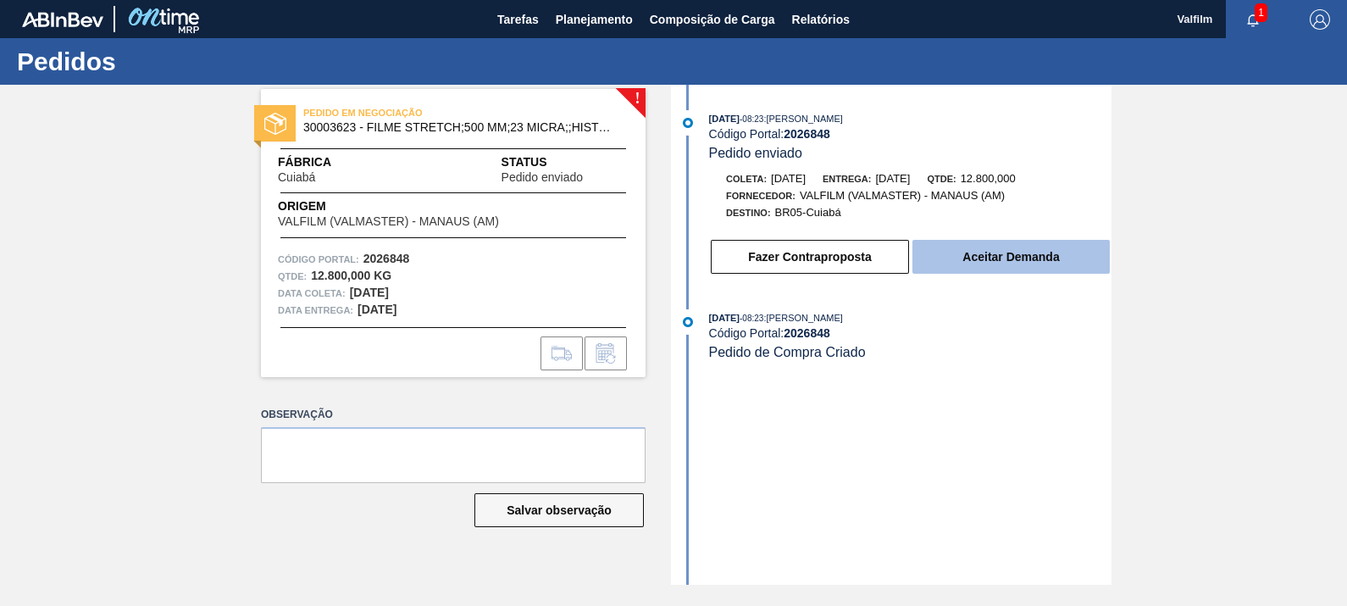
click at [999, 265] on button "Aceitar Demanda" at bounding box center [1010, 257] width 197 height 34
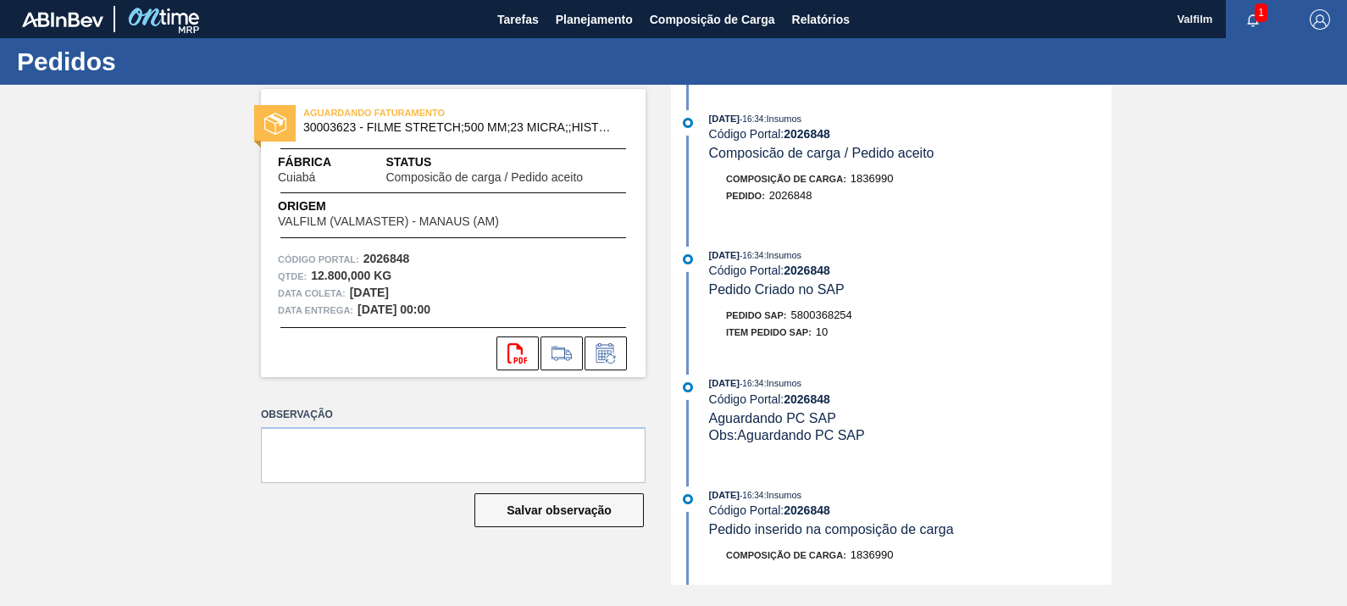
click at [824, 316] on span "5800368254" at bounding box center [821, 314] width 61 height 13
click at [823, 315] on span "5800368254" at bounding box center [821, 314] width 61 height 13
copy span "5800368254"
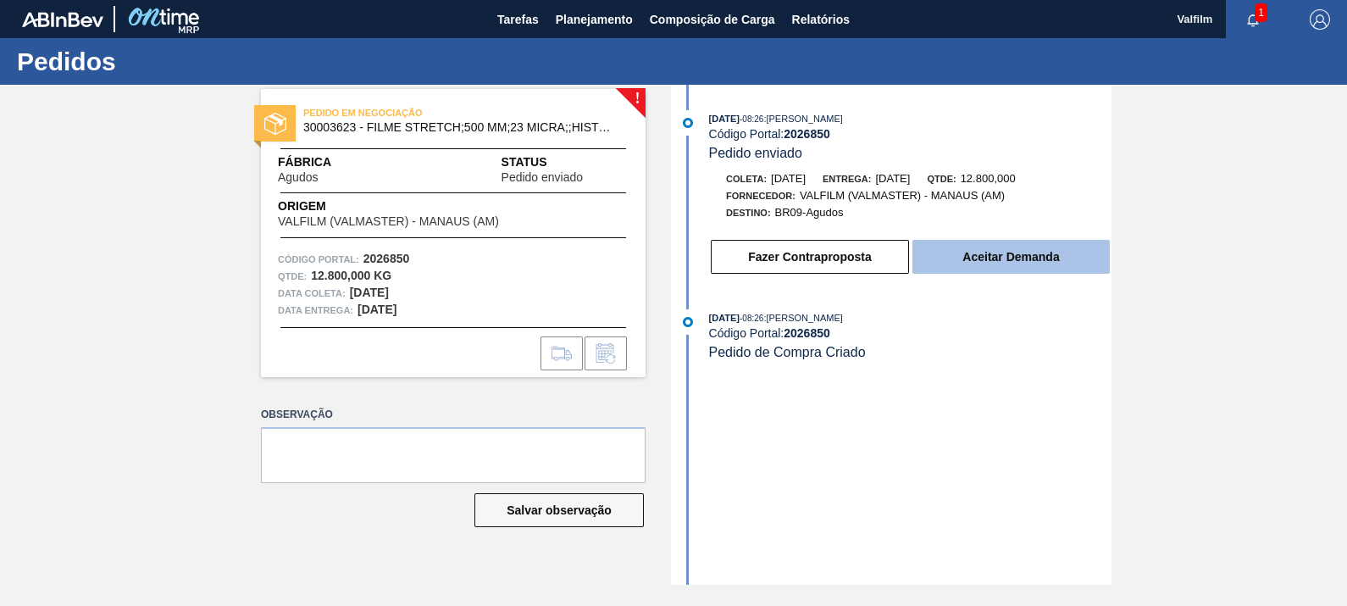
click at [1034, 265] on button "Aceitar Demanda" at bounding box center [1010, 257] width 197 height 34
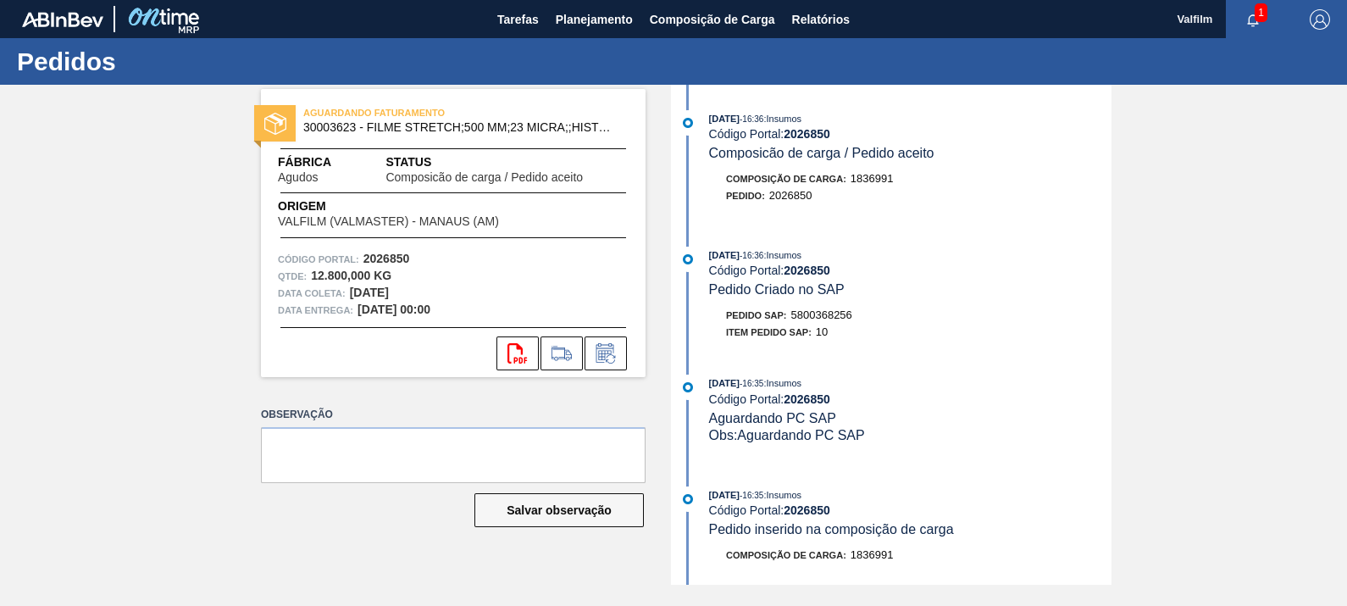
click at [839, 318] on span "5800368256" at bounding box center [821, 314] width 61 height 13
copy span "5800368256"
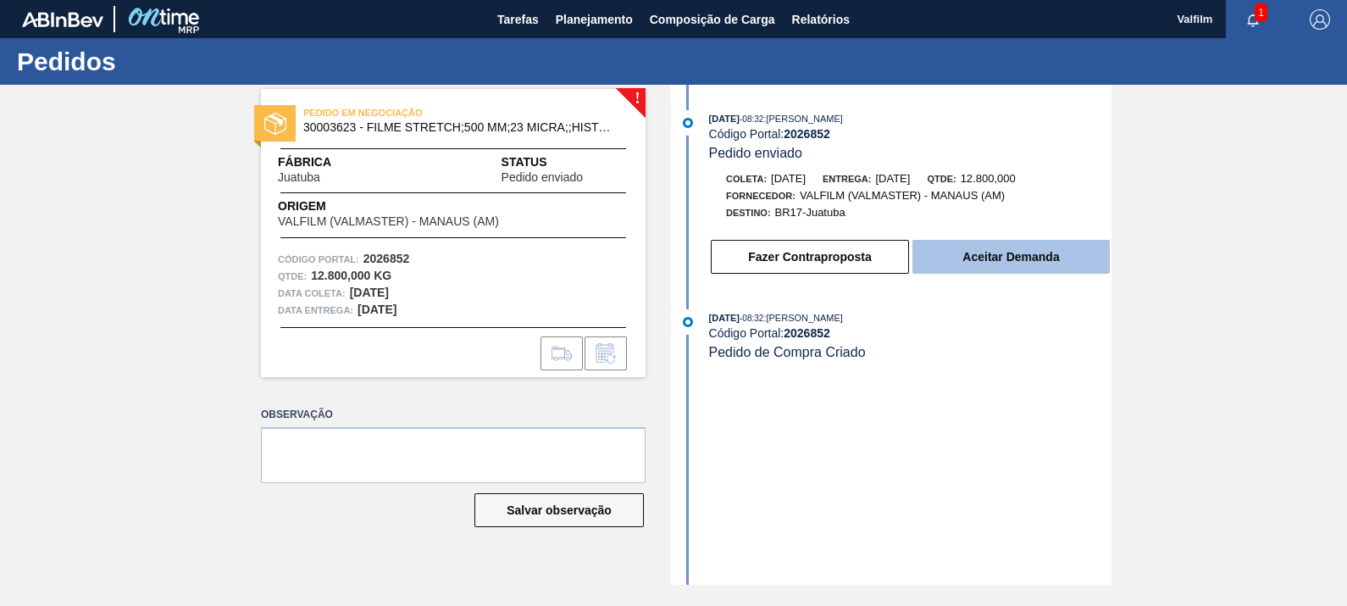
click at [981, 264] on button "Aceitar Demanda" at bounding box center [1010, 257] width 197 height 34
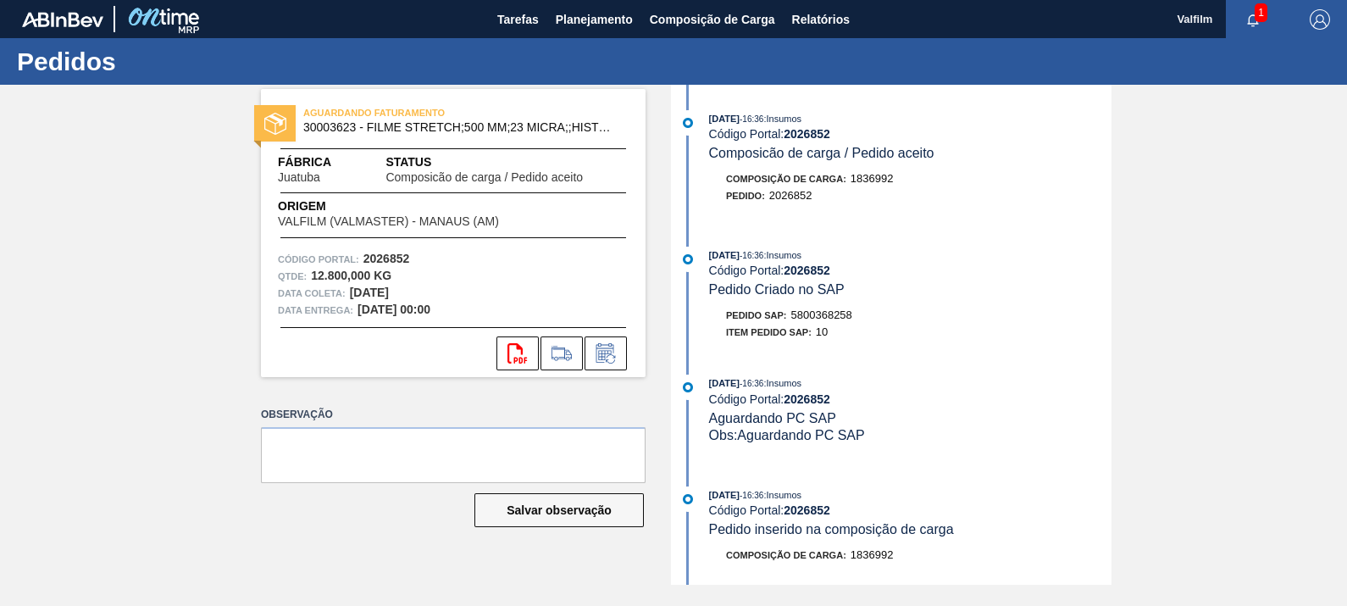
click at [834, 319] on span "5800368258" at bounding box center [821, 314] width 61 height 13
copy span "5800368258"
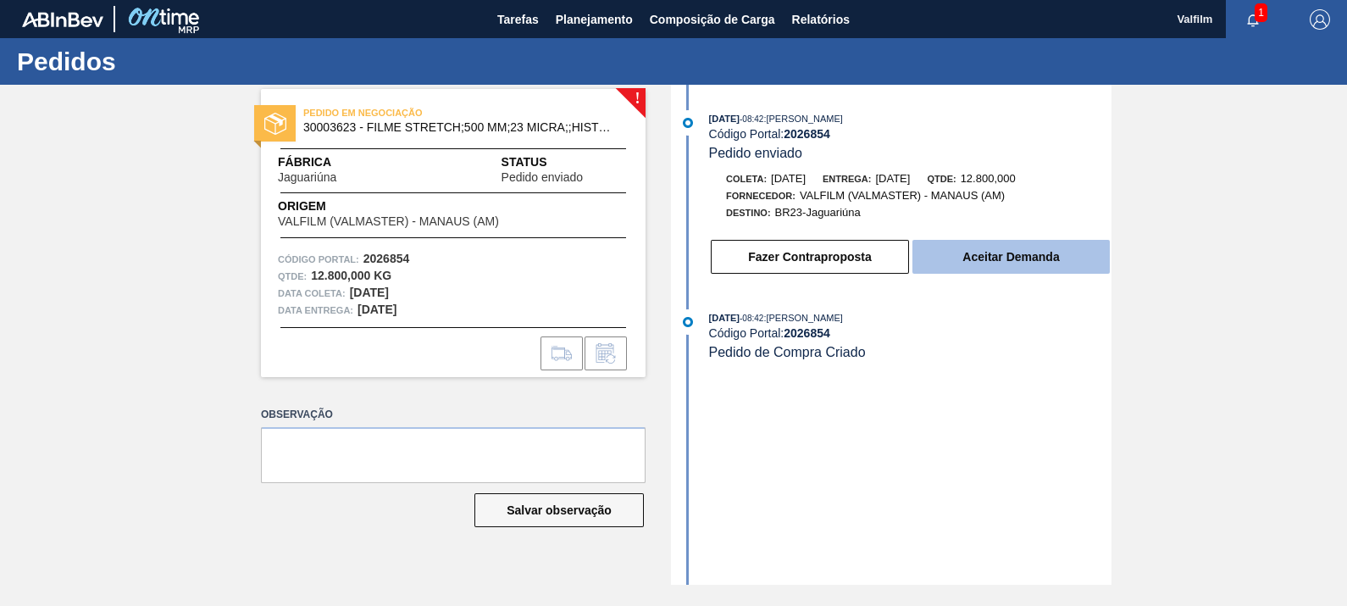
click at [1006, 258] on button "Aceitar Demanda" at bounding box center [1010, 257] width 197 height 34
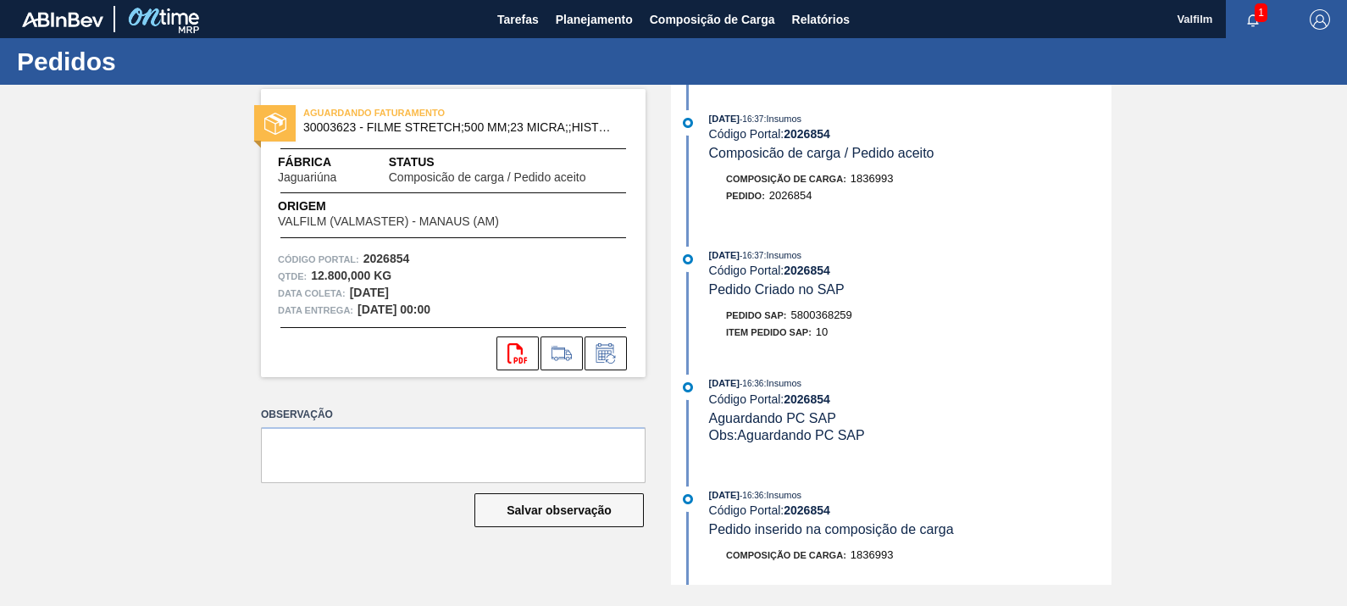
click at [828, 320] on span "5800368259" at bounding box center [821, 314] width 61 height 13
click at [827, 321] on span "5800368259" at bounding box center [821, 314] width 61 height 13
copy span "5800368259"
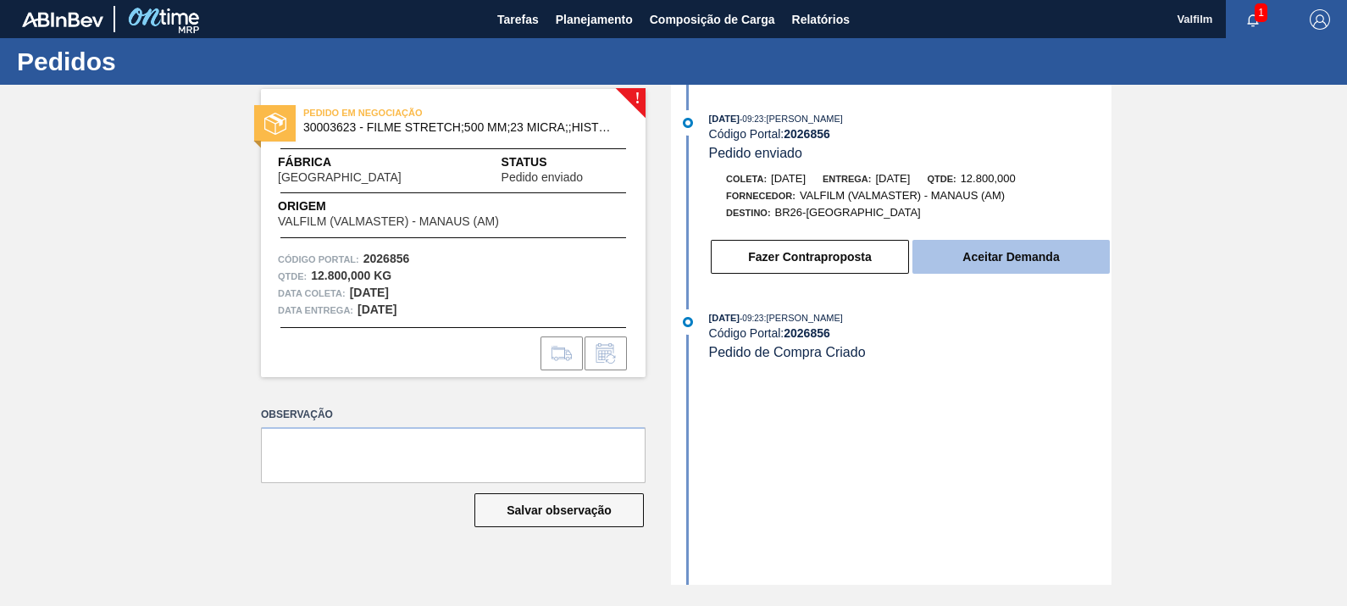
click at [995, 246] on button "Aceitar Demanda" at bounding box center [1010, 257] width 197 height 34
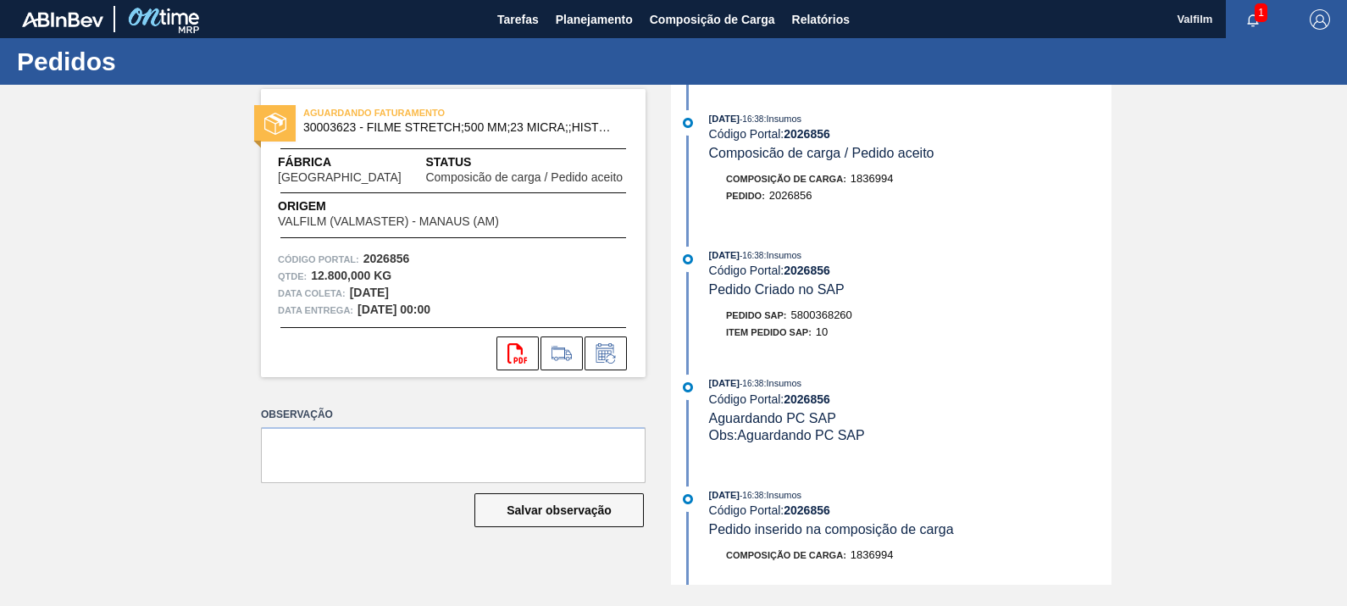
click at [822, 318] on span "5800368260" at bounding box center [821, 314] width 61 height 13
copy span "5800368260"
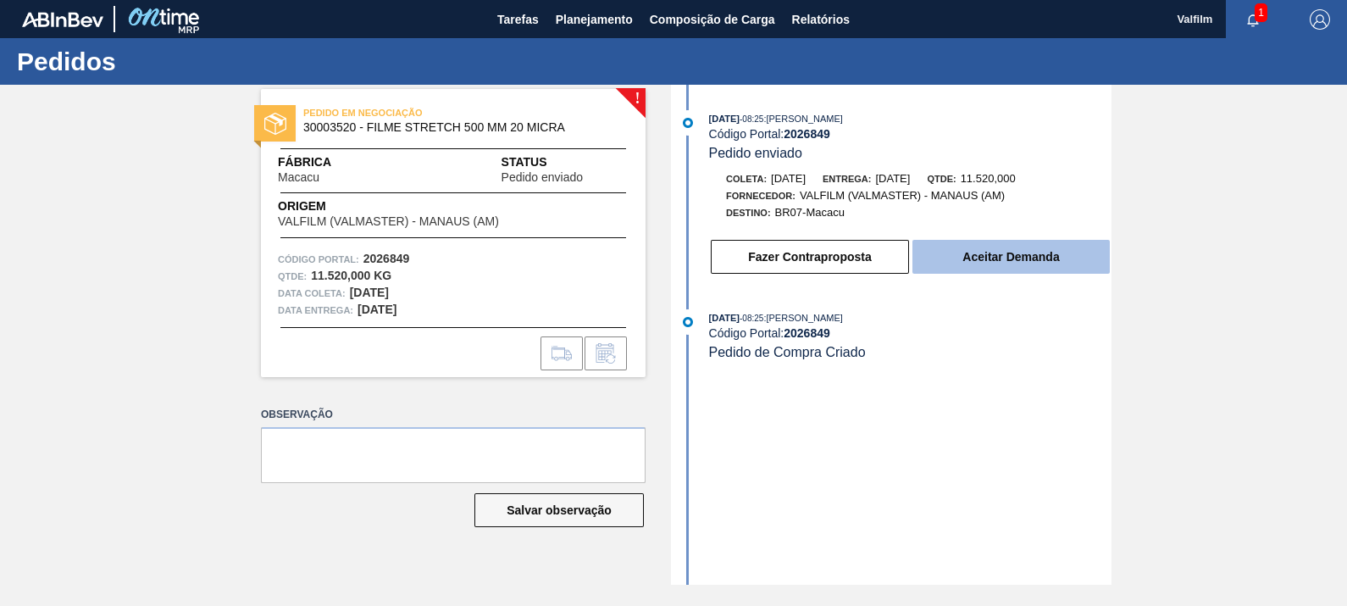
click at [1052, 261] on button "Aceitar Demanda" at bounding box center [1010, 257] width 197 height 34
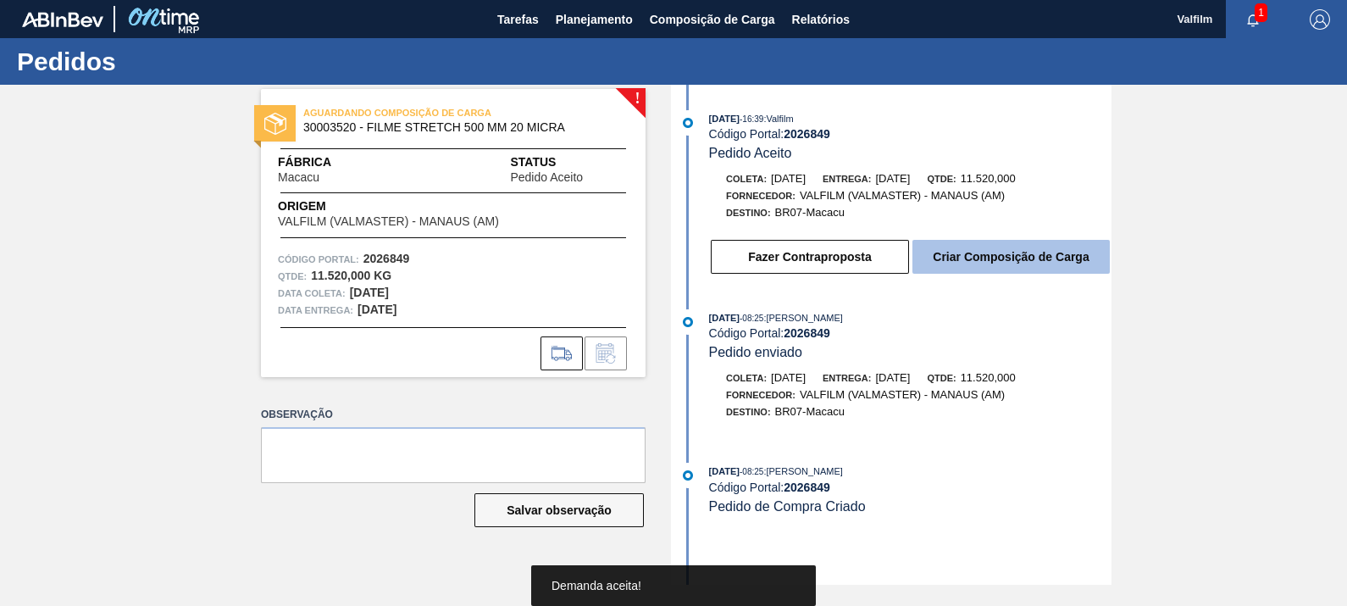
click at [1010, 263] on button "Criar Composição de Carga" at bounding box center [1010, 257] width 197 height 34
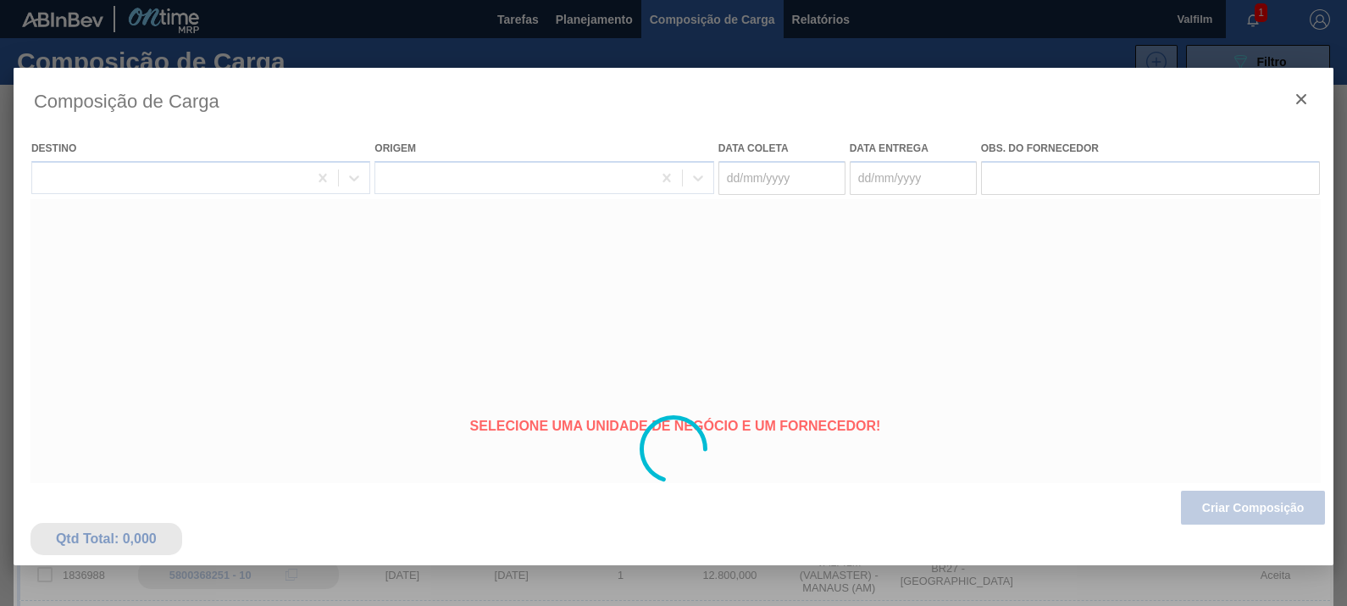
type coleta "[DATE]"
type entrega "19/11/2025"
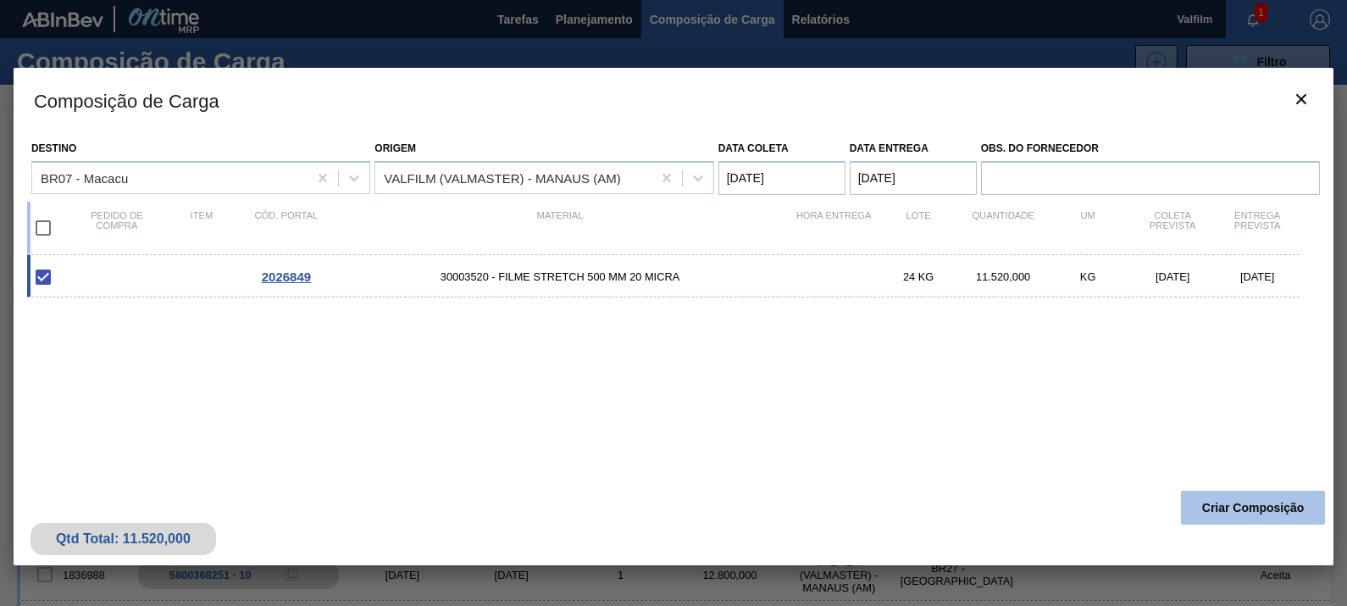
click at [1246, 512] on button "Criar Composição" at bounding box center [1253, 507] width 144 height 34
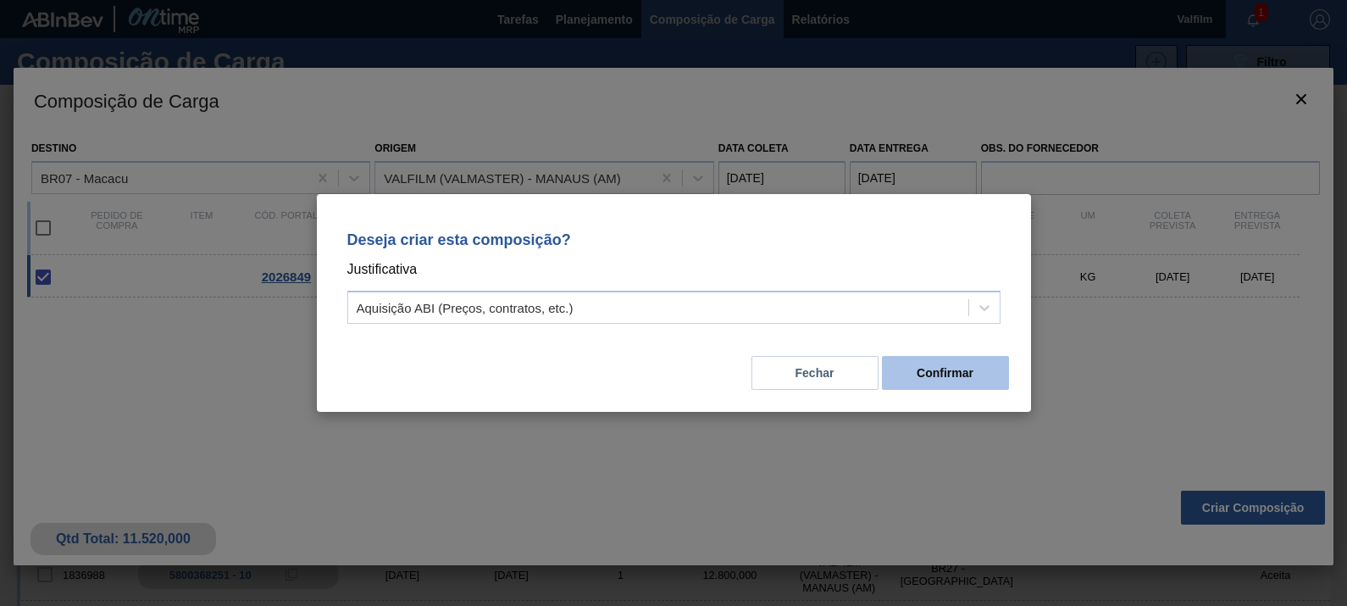
click at [956, 379] on button "Confirmar" at bounding box center [945, 373] width 127 height 34
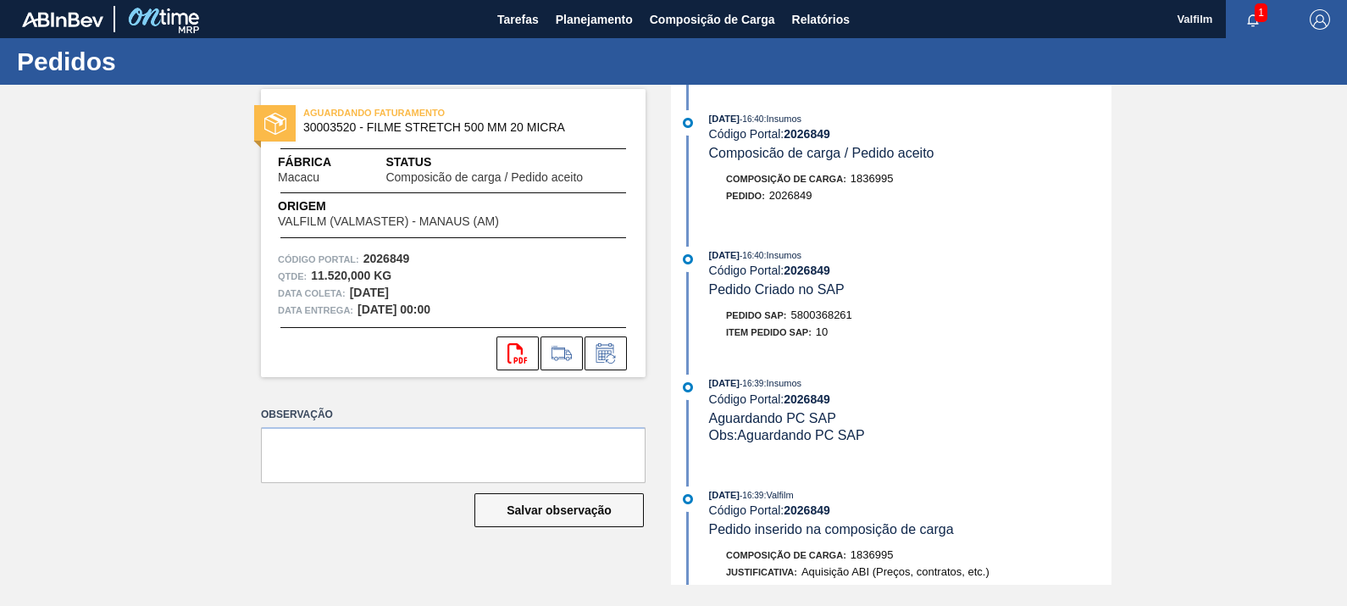
click at [839, 319] on span "5800368261" at bounding box center [821, 314] width 61 height 13
copy span "5800368261"
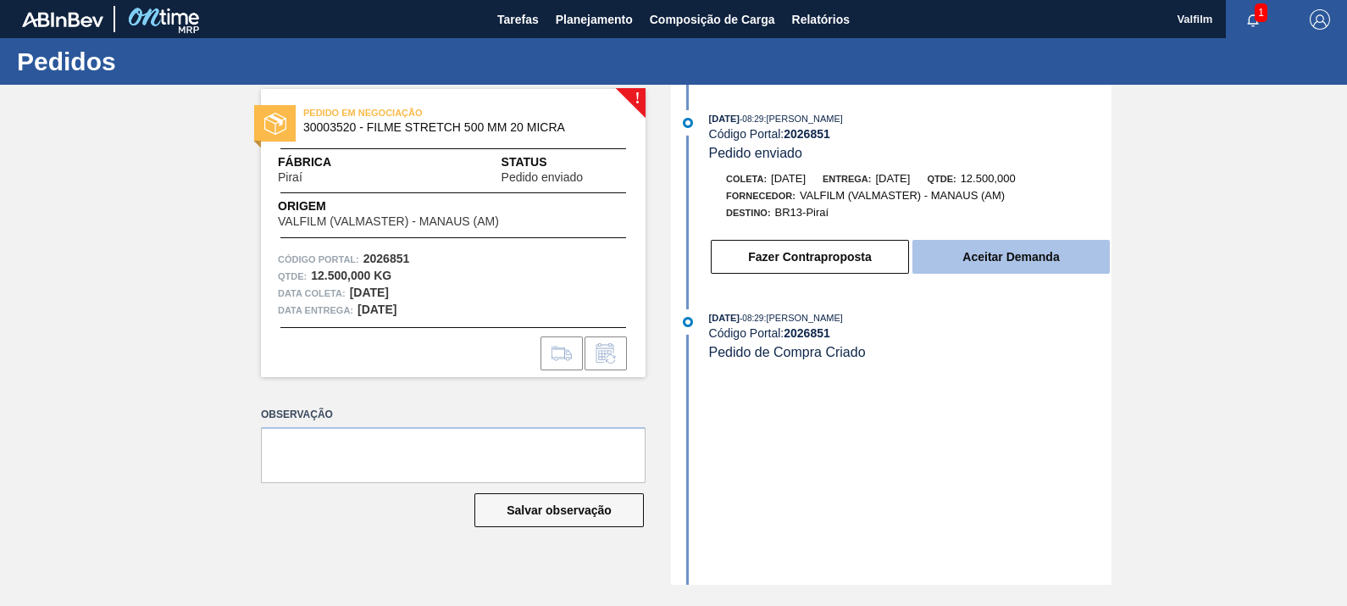
click at [1054, 258] on button "Aceitar Demanda" at bounding box center [1010, 257] width 197 height 34
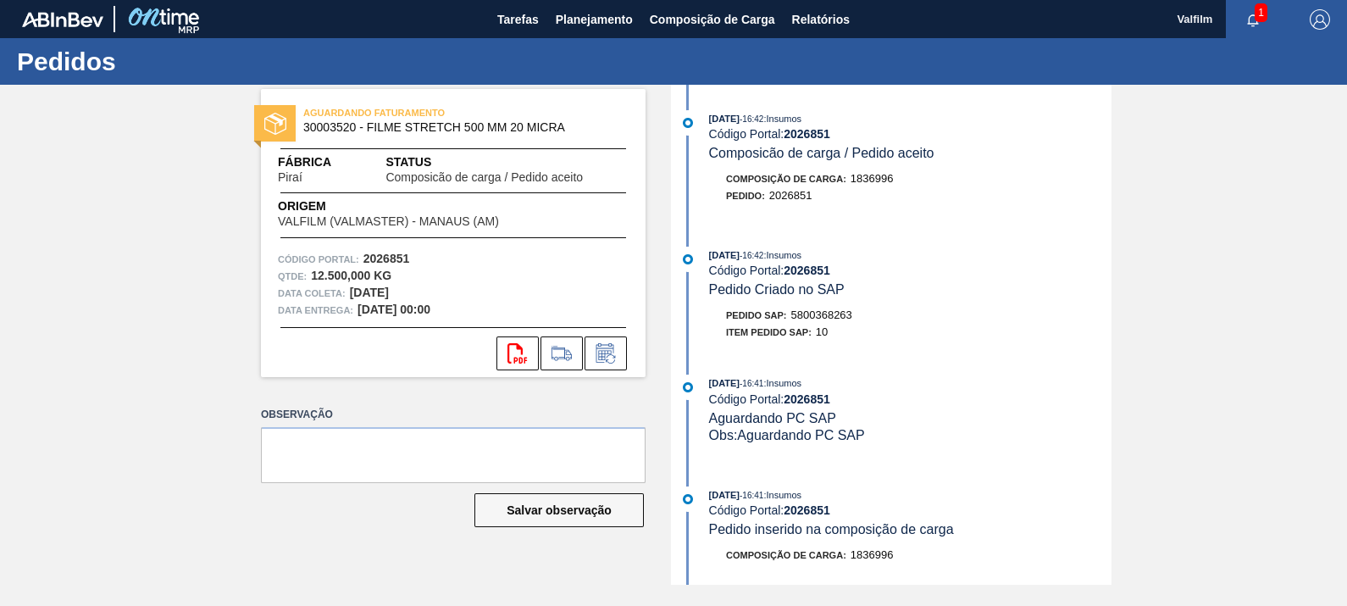
click at [806, 316] on span "5800368263" at bounding box center [821, 314] width 61 height 13
copy span "5800368263"
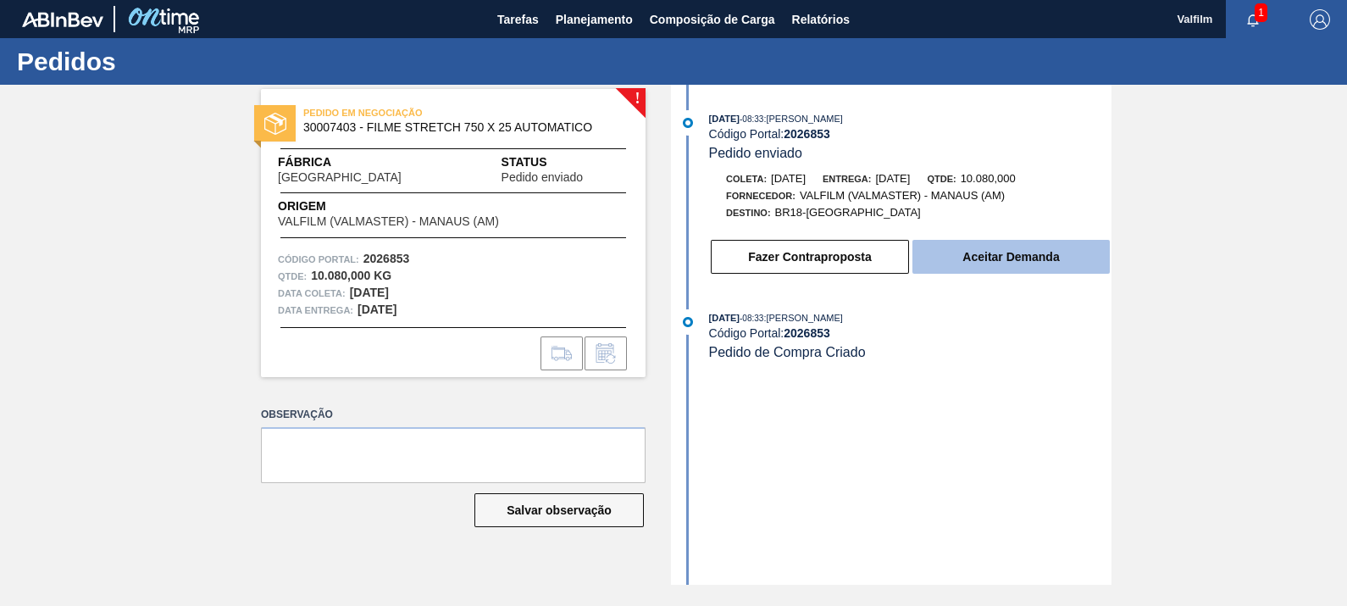
click at [1019, 274] on button "Aceitar Demanda" at bounding box center [1010, 257] width 197 height 34
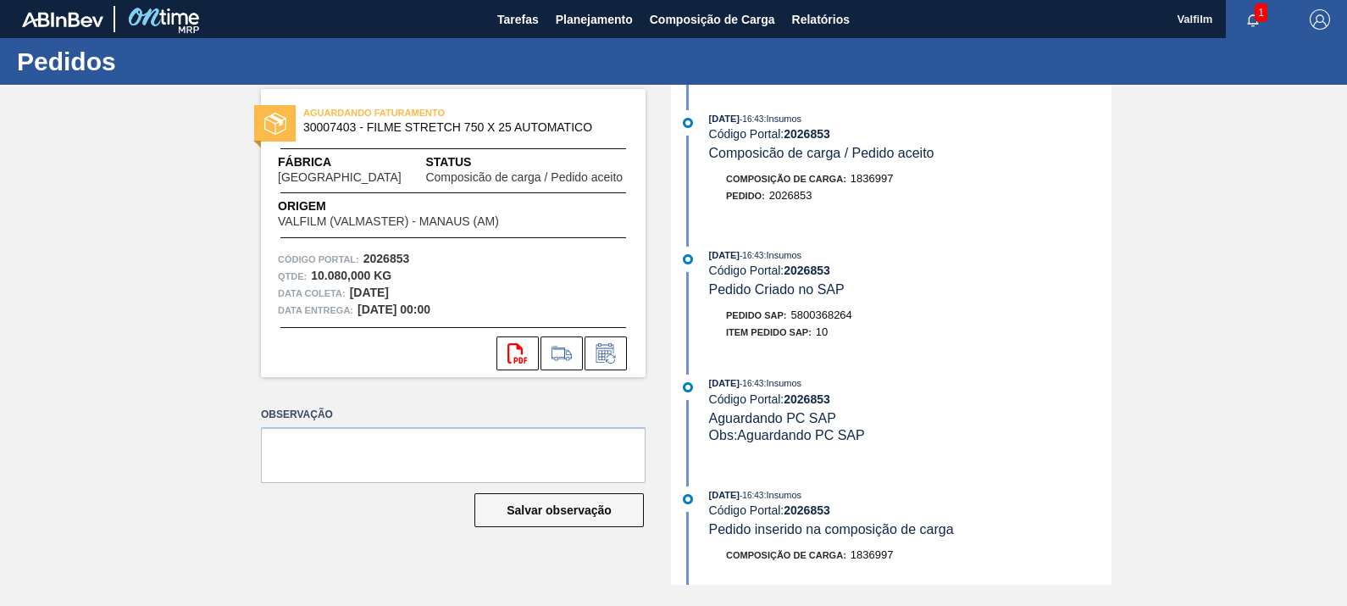
click at [833, 321] on span "5800368264" at bounding box center [821, 314] width 61 height 13
copy span "5800368264"
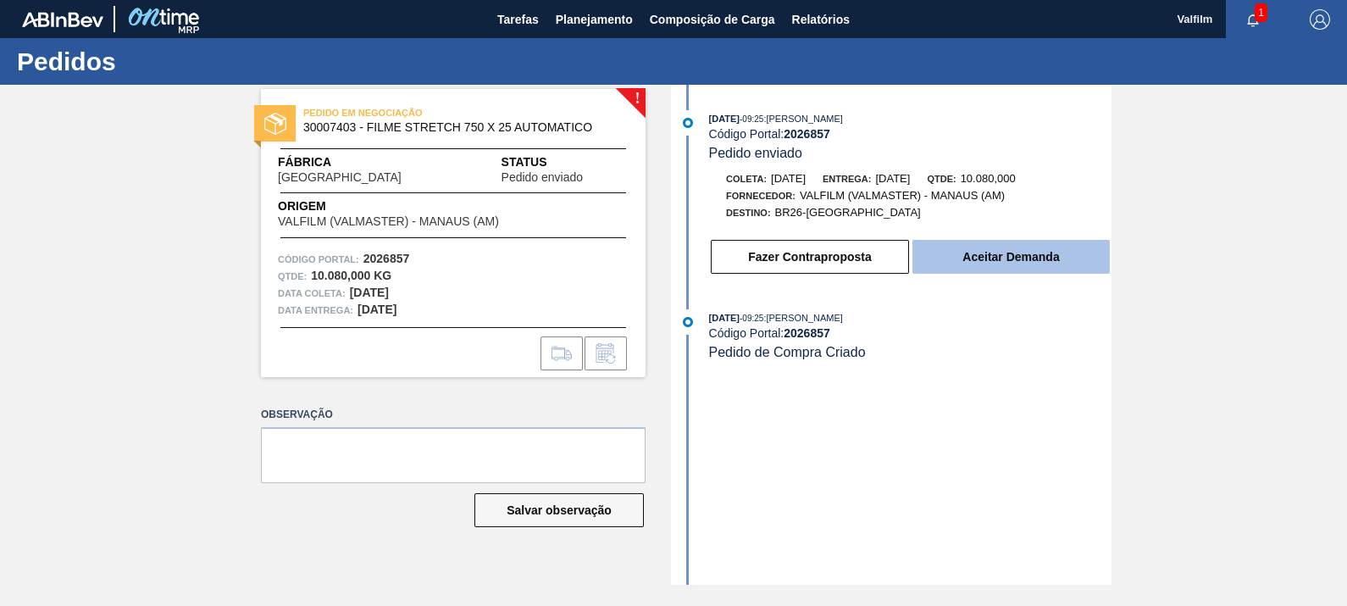
click at [1062, 262] on button "Aceitar Demanda" at bounding box center [1010, 257] width 197 height 34
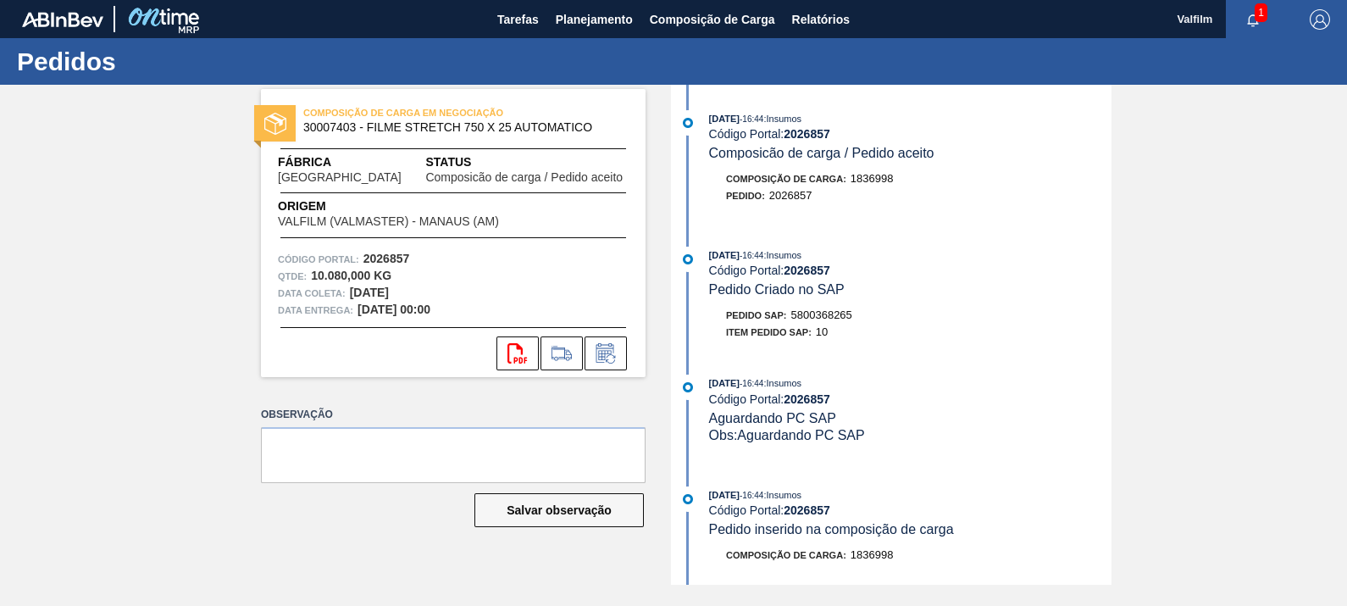
click at [823, 321] on span "5800368265" at bounding box center [821, 314] width 61 height 13
copy span "5800368265"
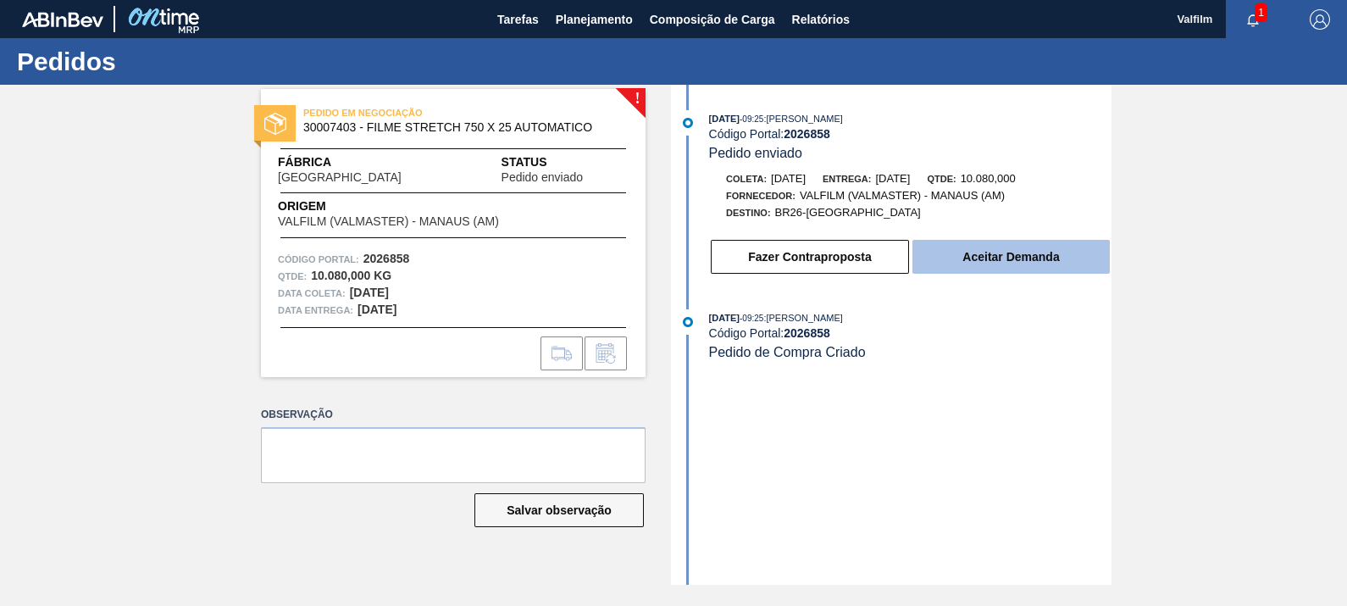
click at [1076, 252] on button "Aceitar Demanda" at bounding box center [1010, 257] width 197 height 34
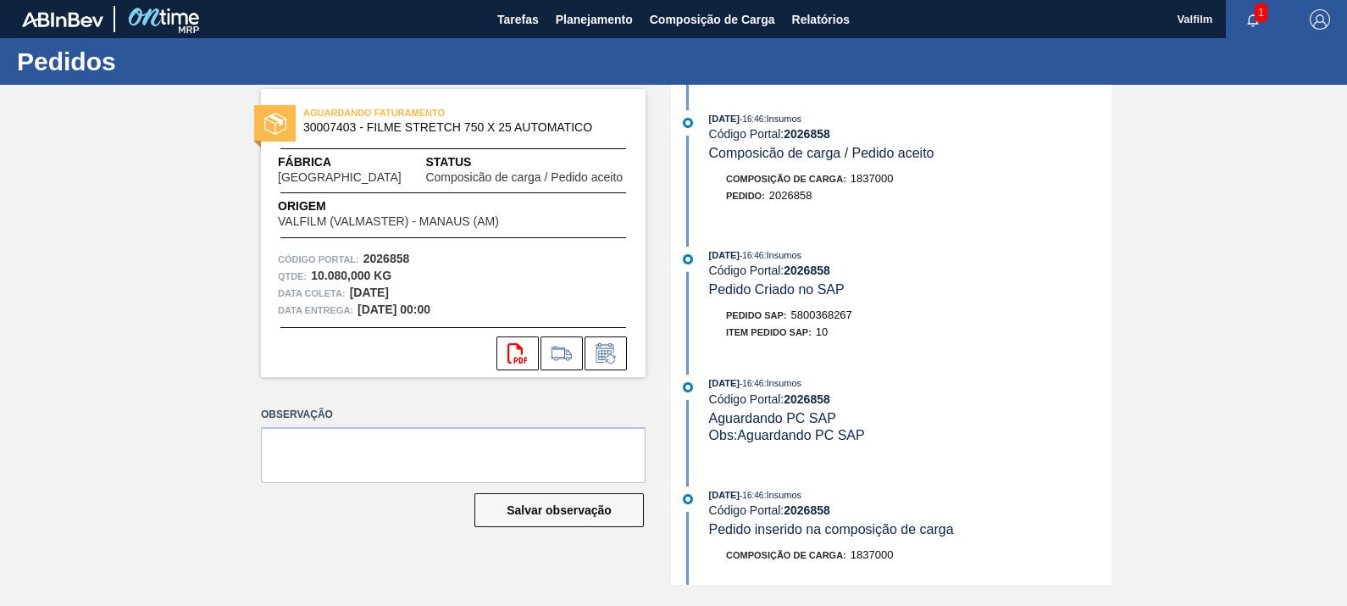
click at [817, 320] on span "5800368267" at bounding box center [821, 314] width 61 height 13
copy span "5800368267"
